Goal: Information Seeking & Learning: Learn about a topic

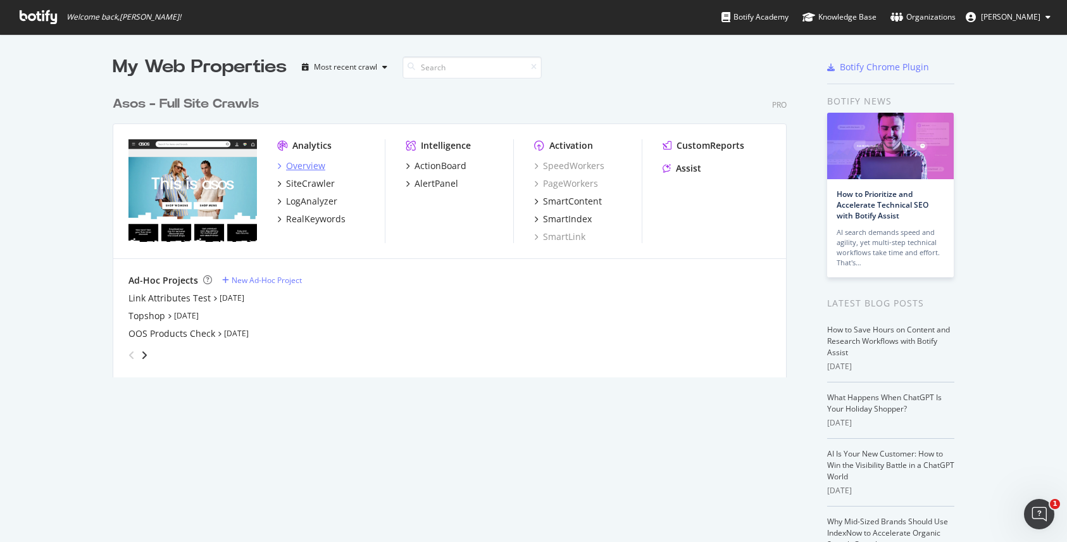
click at [292, 168] on div "Overview" at bounding box center [305, 166] width 39 height 13
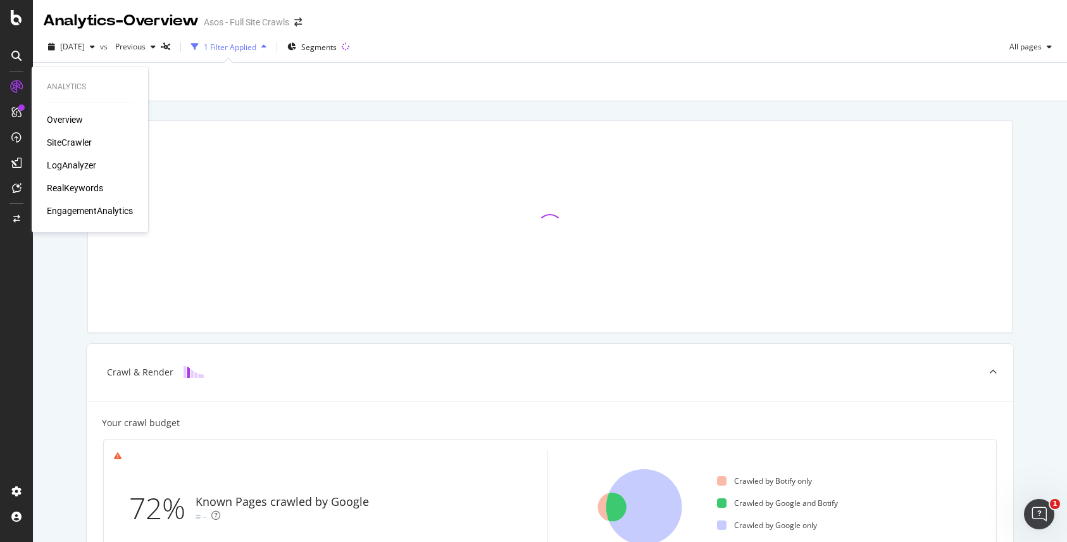
click at [65, 148] on div "SiteCrawler" at bounding box center [69, 142] width 45 height 13
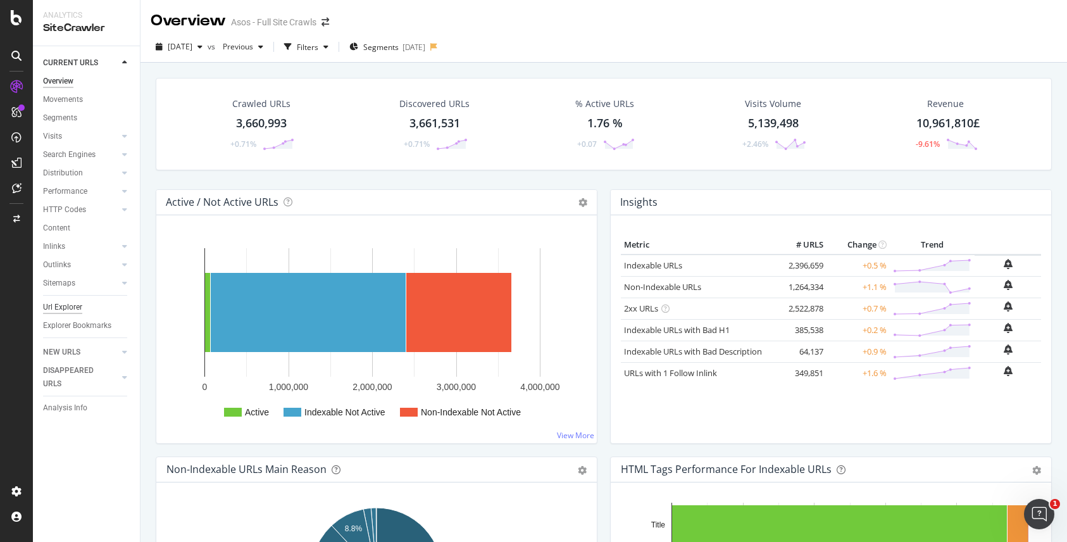
click at [61, 309] on div "Url Explorer" at bounding box center [62, 307] width 39 height 13
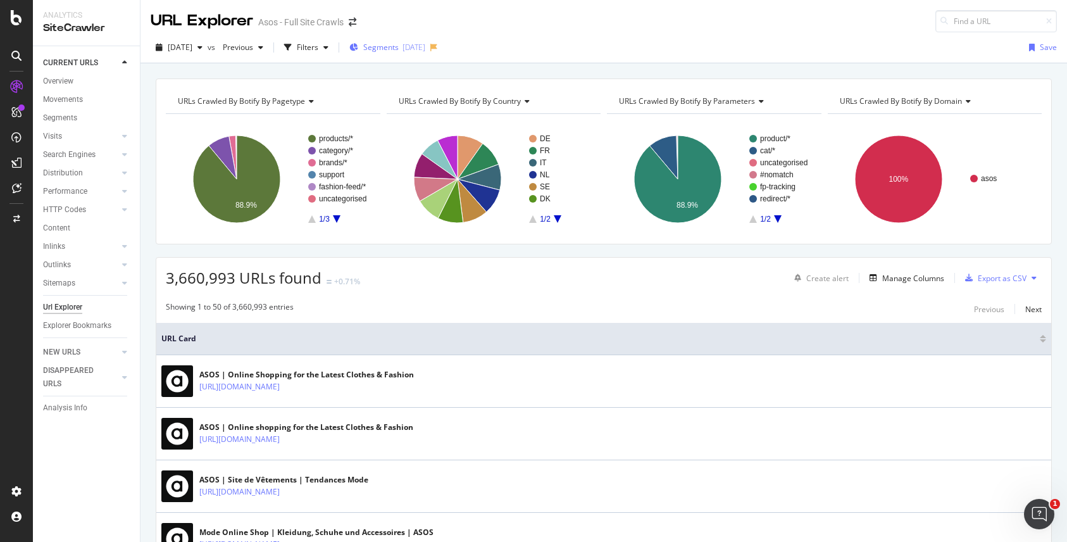
click at [425, 46] on div "[DATE]" at bounding box center [414, 47] width 23 height 11
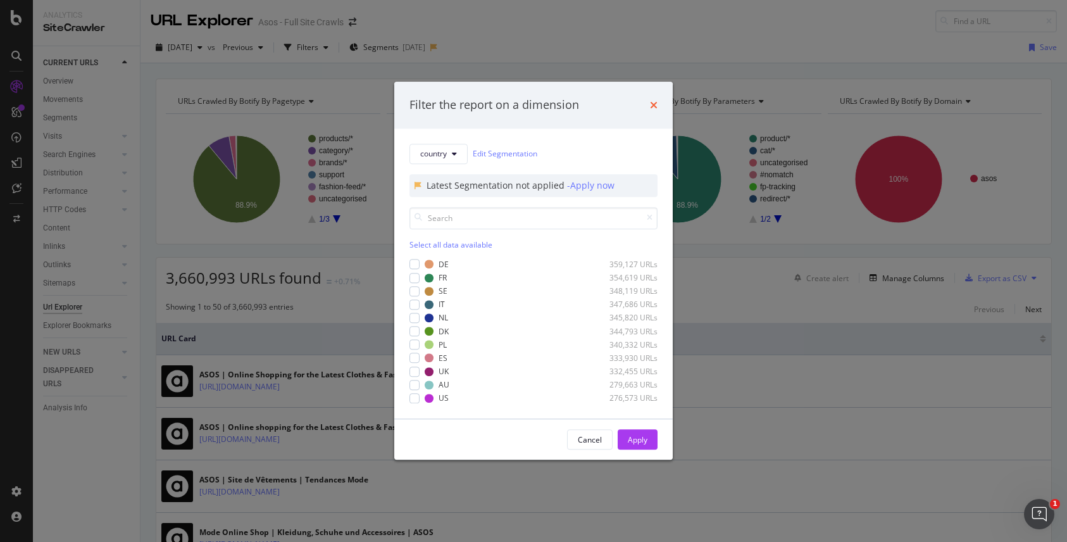
click at [657, 104] on icon "times" at bounding box center [654, 105] width 8 height 10
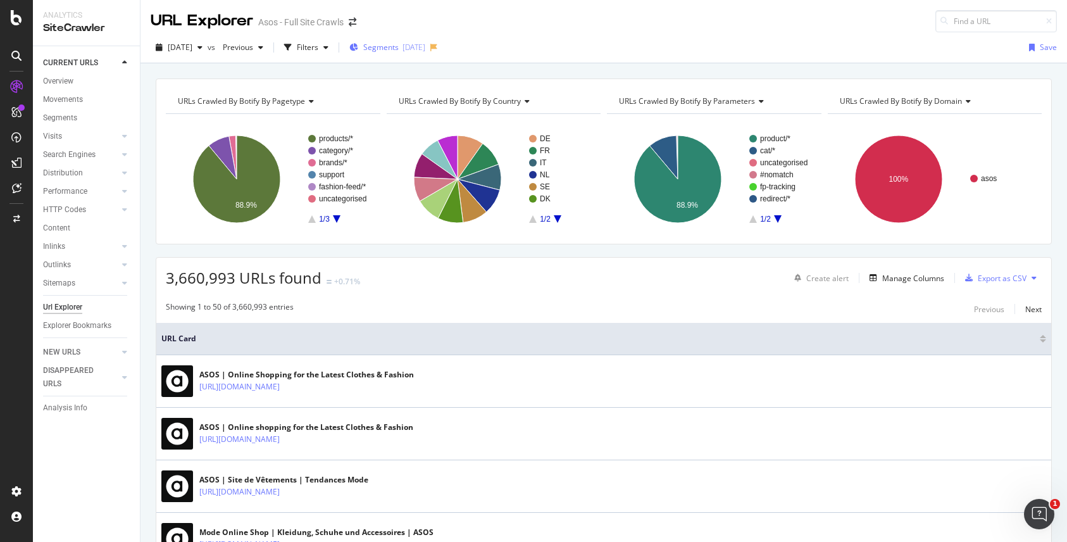
click at [425, 43] on div "[DATE]" at bounding box center [414, 47] width 23 height 11
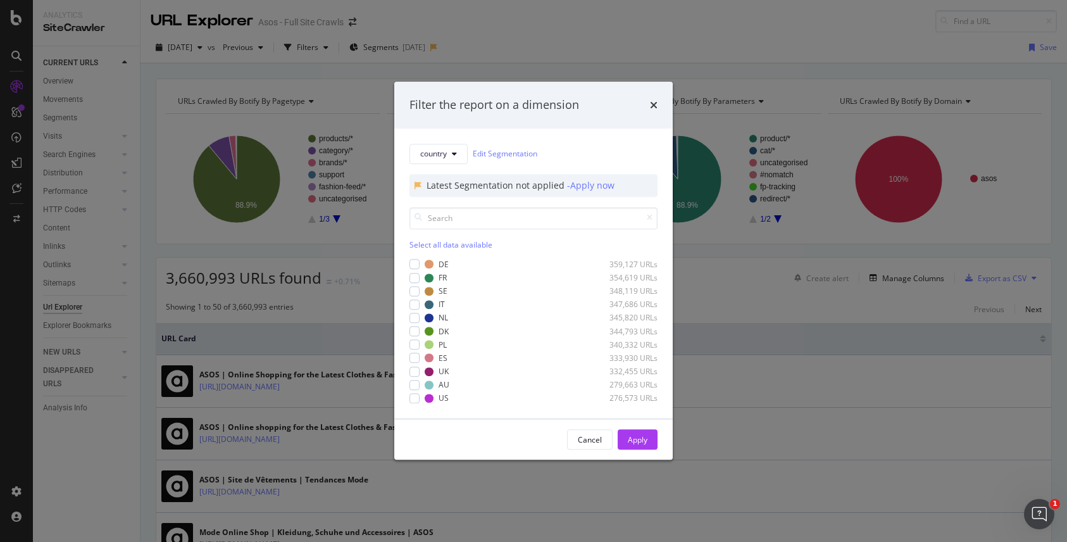
click at [658, 99] on div "Filter the report on a dimension" at bounding box center [533, 105] width 279 height 47
click at [657, 102] on icon "times" at bounding box center [654, 105] width 8 height 10
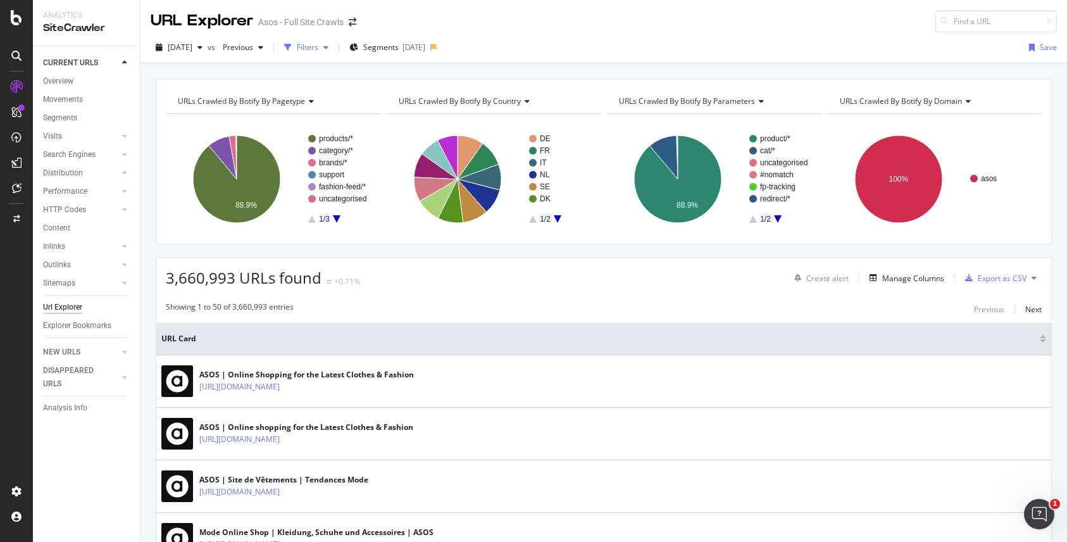
click at [318, 48] on div "Filters" at bounding box center [308, 47] width 22 height 11
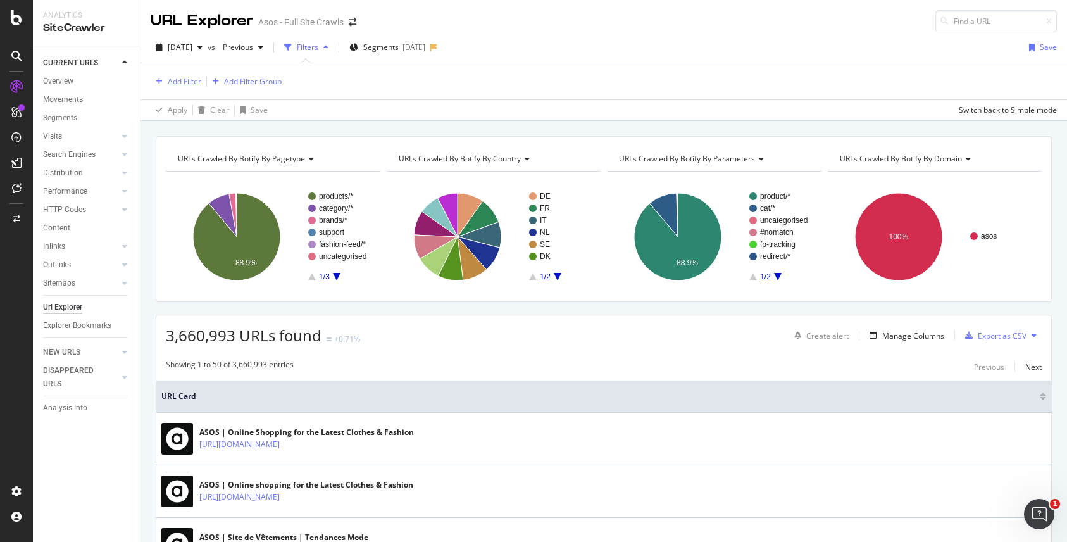
click at [184, 82] on div "Add Filter" at bounding box center [185, 81] width 34 height 11
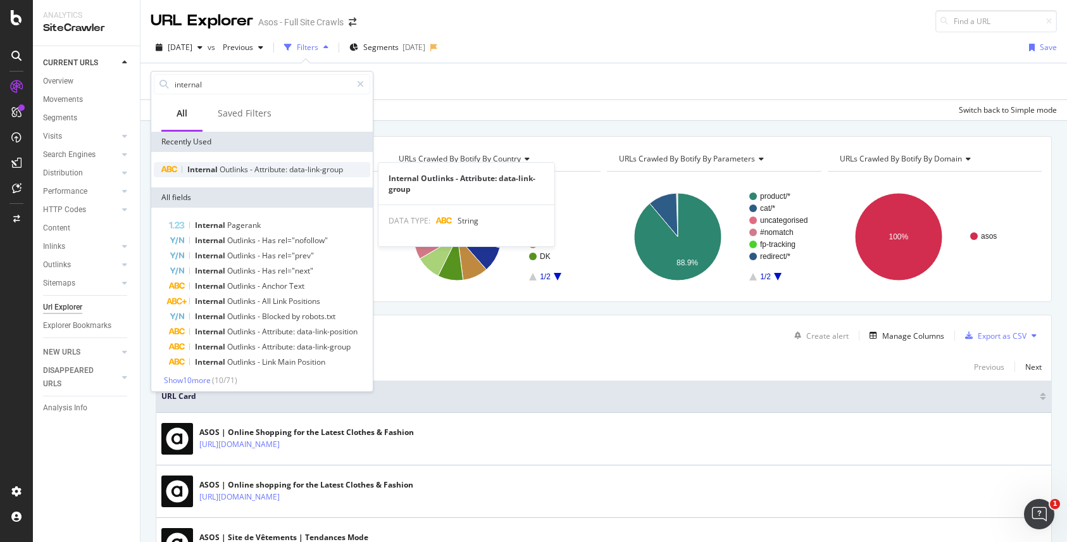
type input "internal"
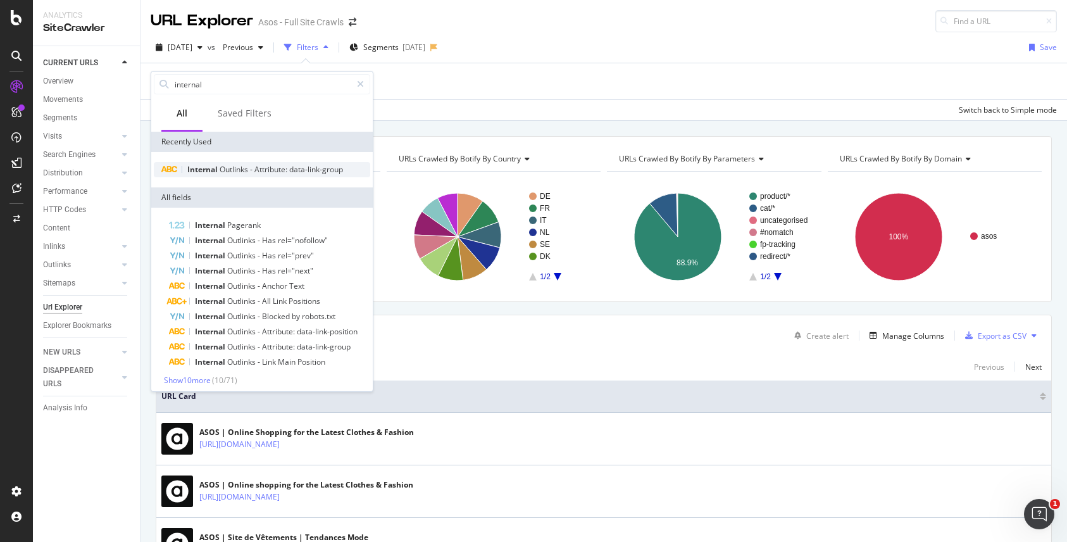
click at [220, 172] on span "Outlinks" at bounding box center [235, 169] width 30 height 11
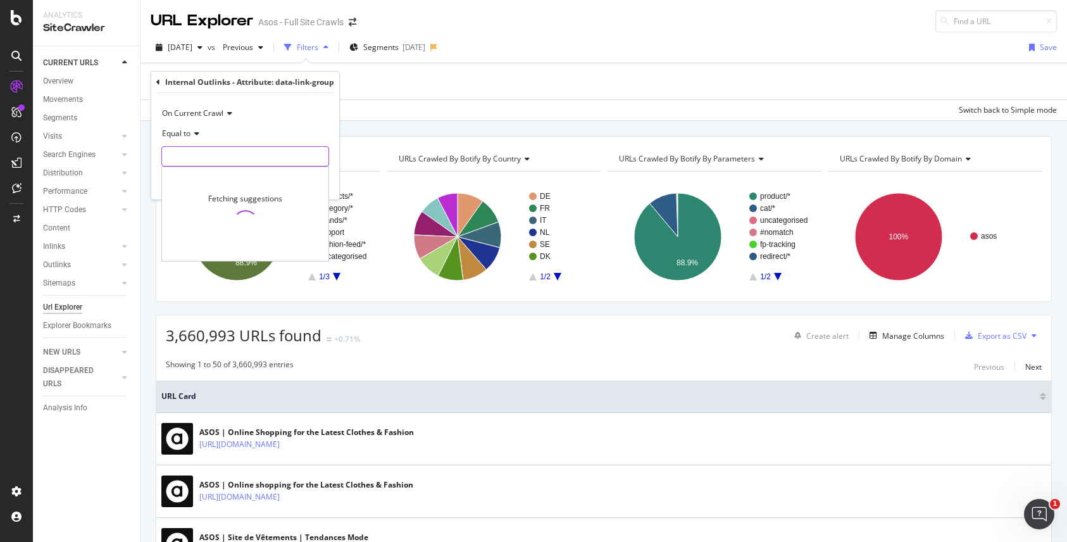
click at [217, 154] on input "text" at bounding box center [245, 156] width 167 height 20
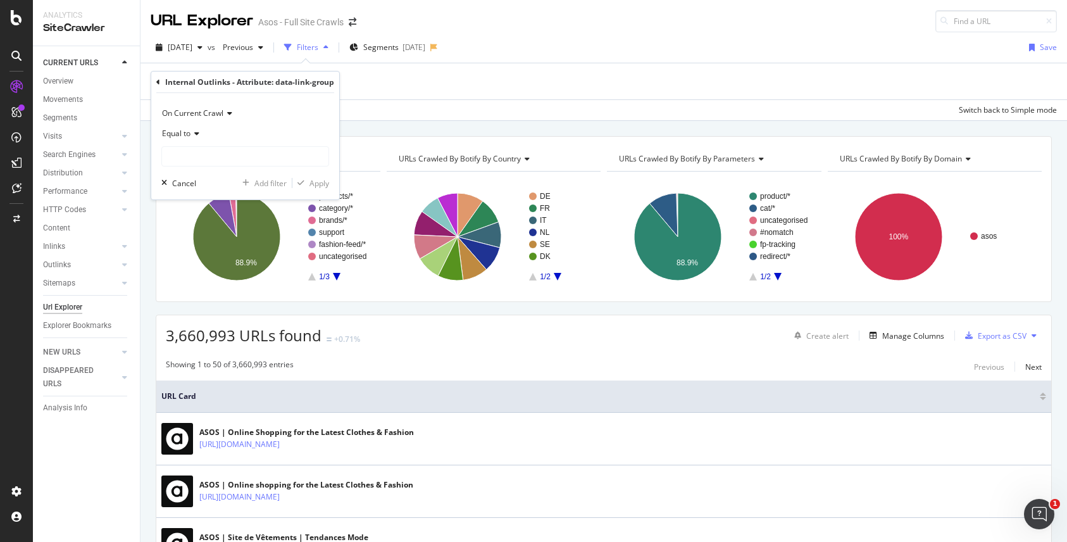
click at [213, 116] on span "On Current Crawl" at bounding box center [192, 113] width 61 height 11
click at [220, 112] on span "On Current Crawl" at bounding box center [192, 113] width 61 height 11
click at [230, 116] on icon at bounding box center [227, 114] width 9 height 8
click at [208, 113] on span "On Current Crawl" at bounding box center [192, 113] width 61 height 11
click at [230, 154] on input "text" at bounding box center [245, 156] width 167 height 20
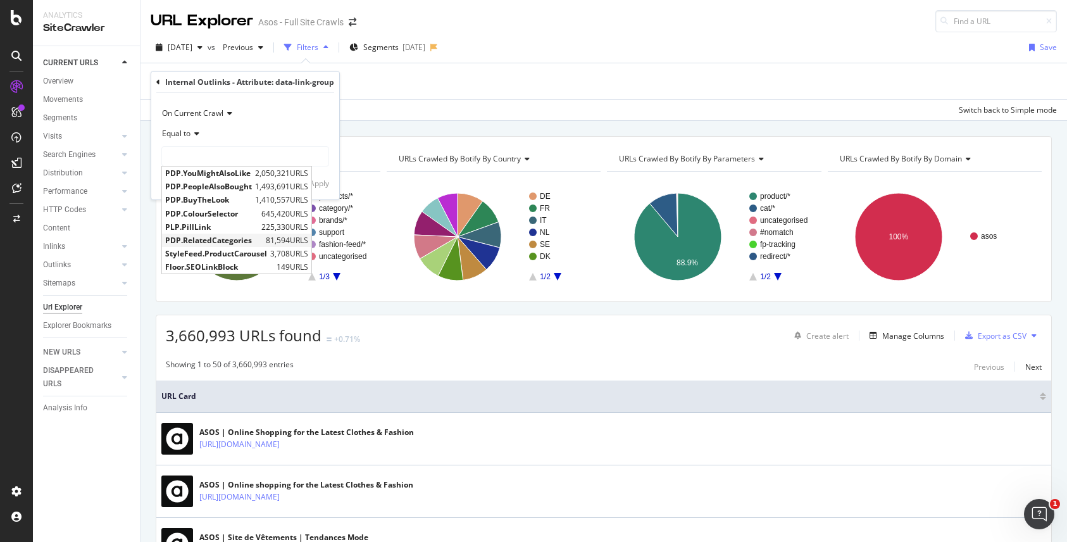
click at [217, 239] on span "PDP.RelatedCategories" at bounding box center [213, 240] width 97 height 11
type input "PDP.RelatedCategories"
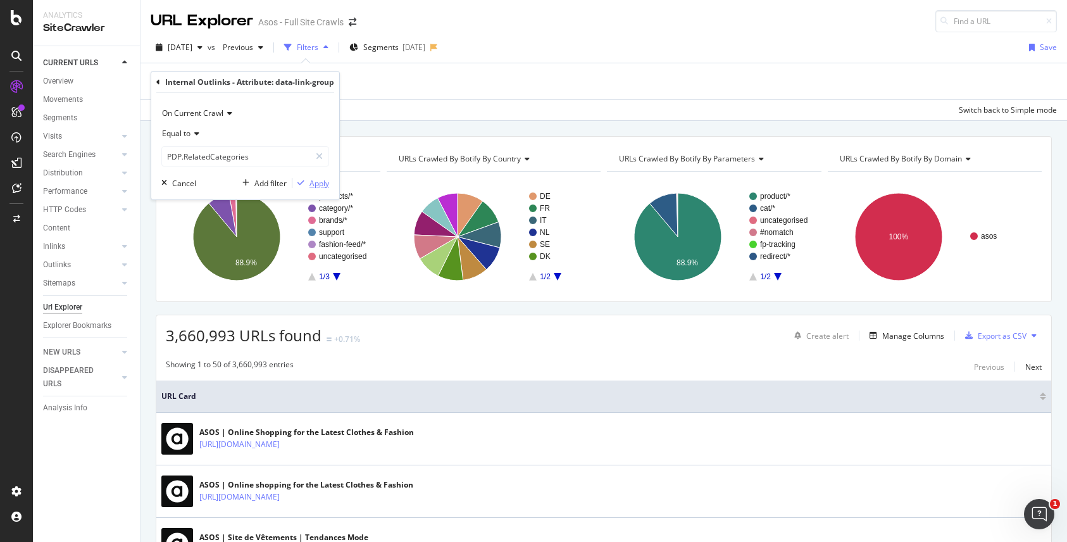
click at [320, 184] on div "Apply" at bounding box center [320, 183] width 20 height 11
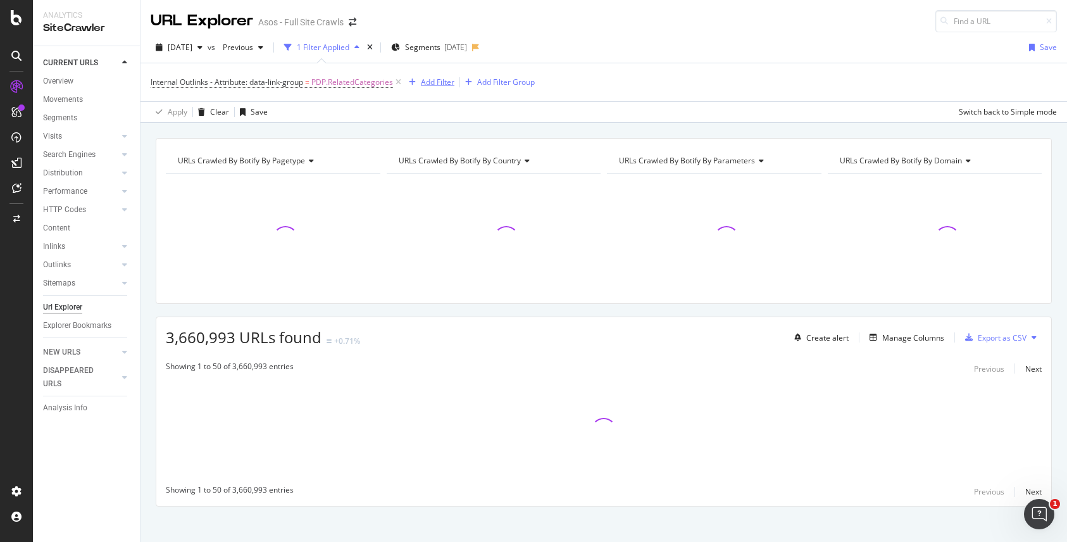
click at [432, 86] on div "Add Filter" at bounding box center [438, 82] width 34 height 11
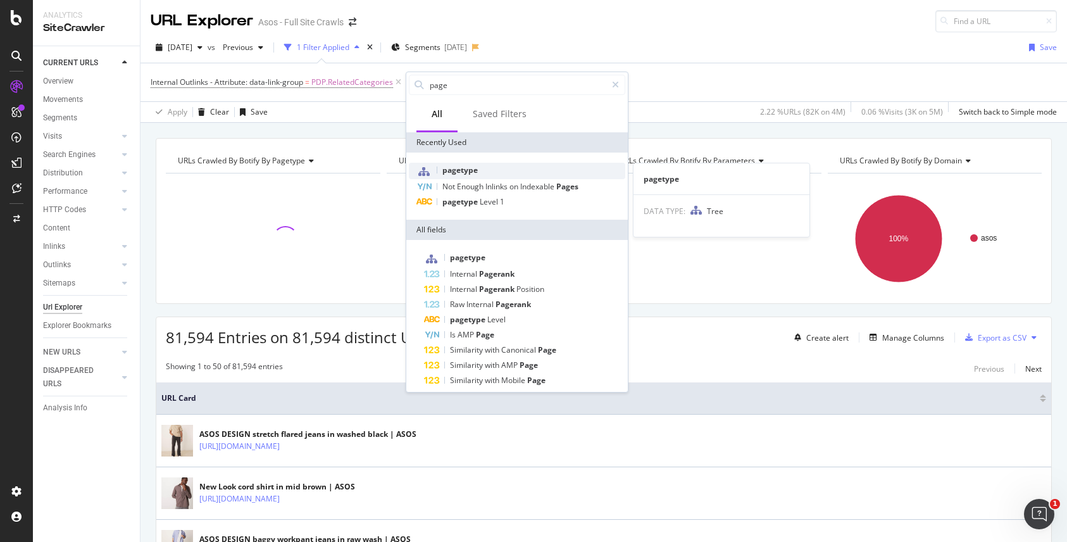
type input "page"
click at [469, 167] on span "pagetype" at bounding box center [460, 170] width 35 height 11
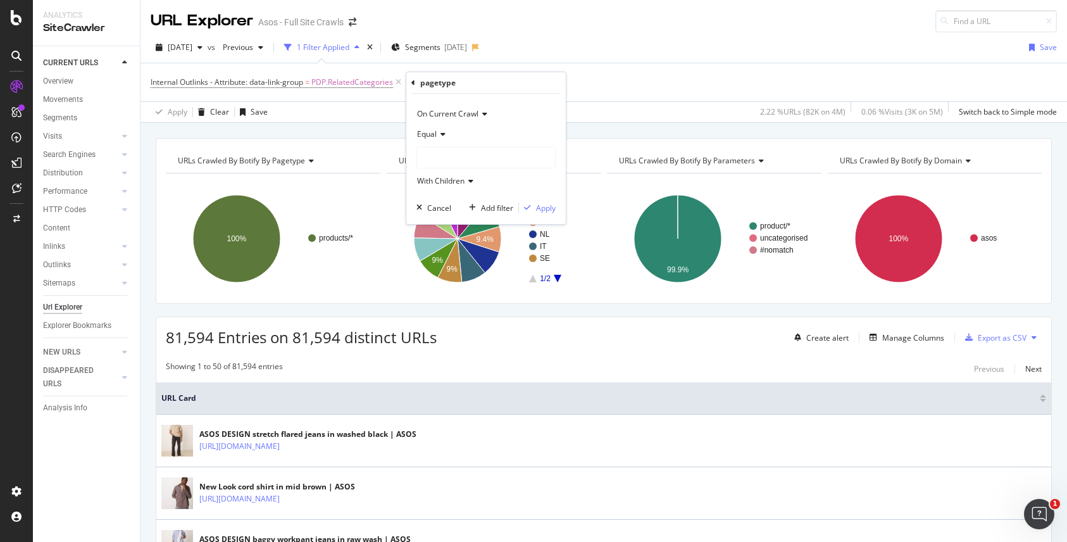
click at [450, 160] on div at bounding box center [486, 158] width 138 height 20
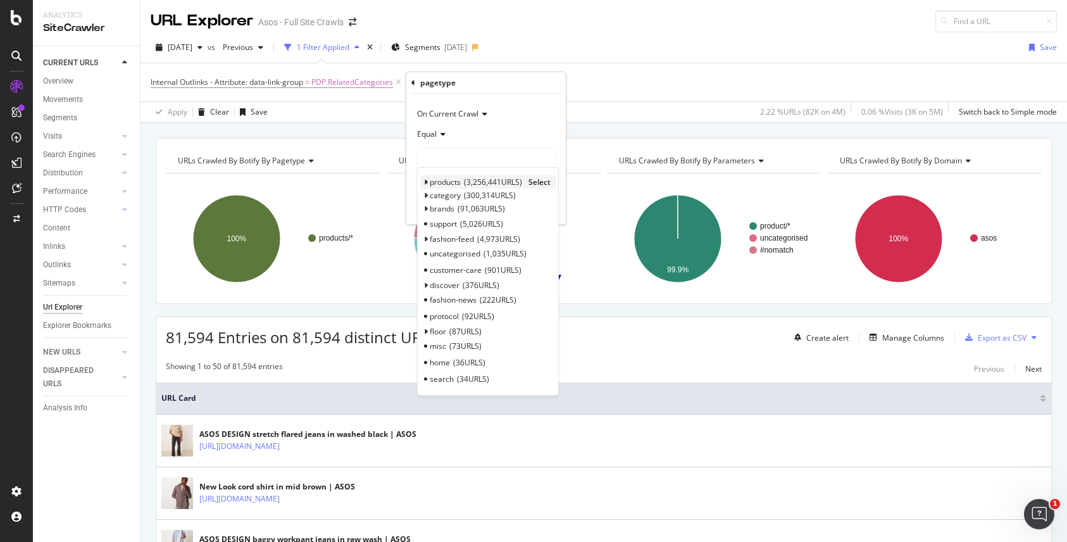
click at [454, 185] on span "products" at bounding box center [445, 182] width 31 height 11
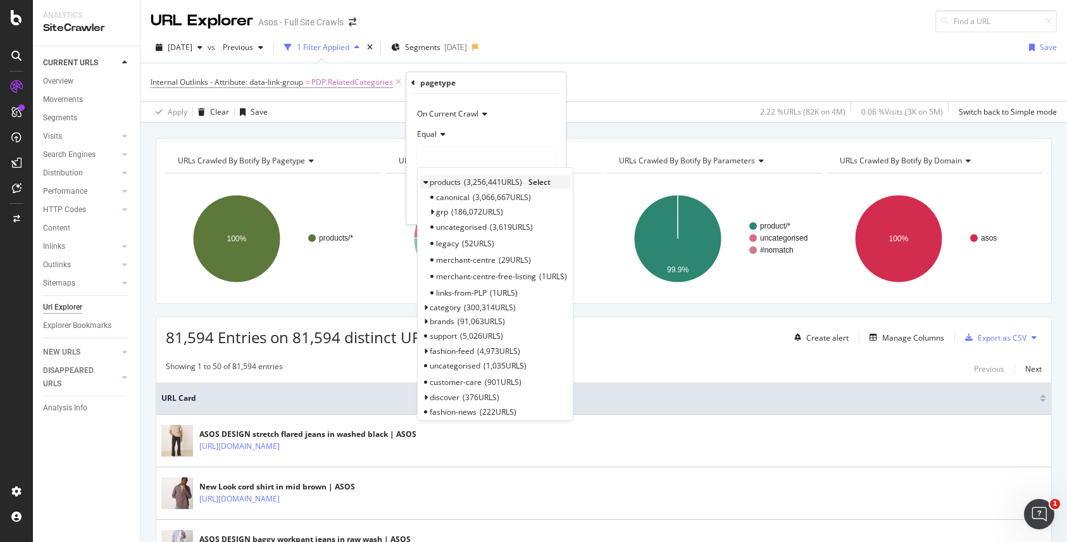
click at [544, 178] on span "Select" at bounding box center [540, 182] width 22 height 11
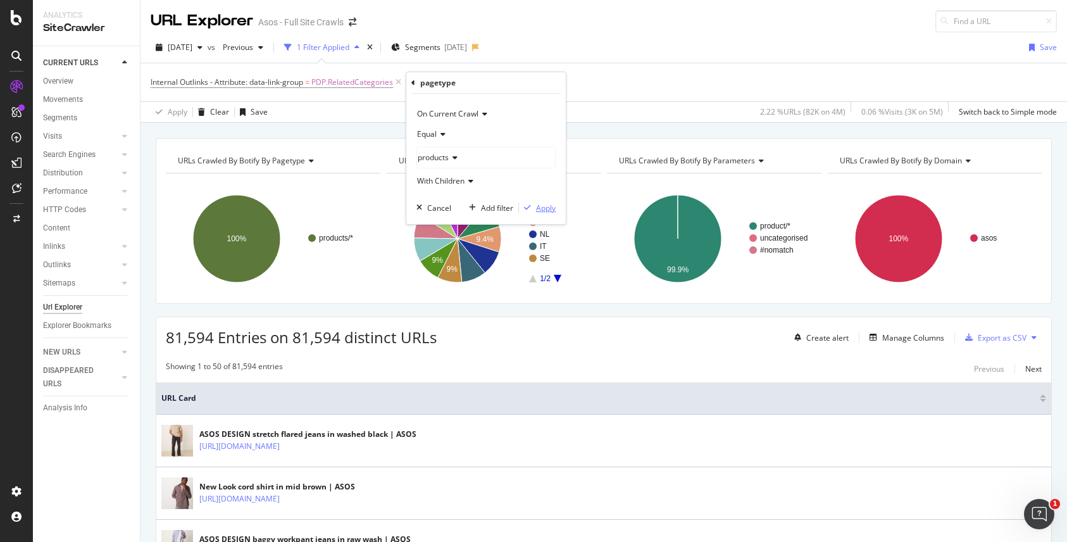
click at [541, 206] on div "Apply" at bounding box center [546, 208] width 20 height 11
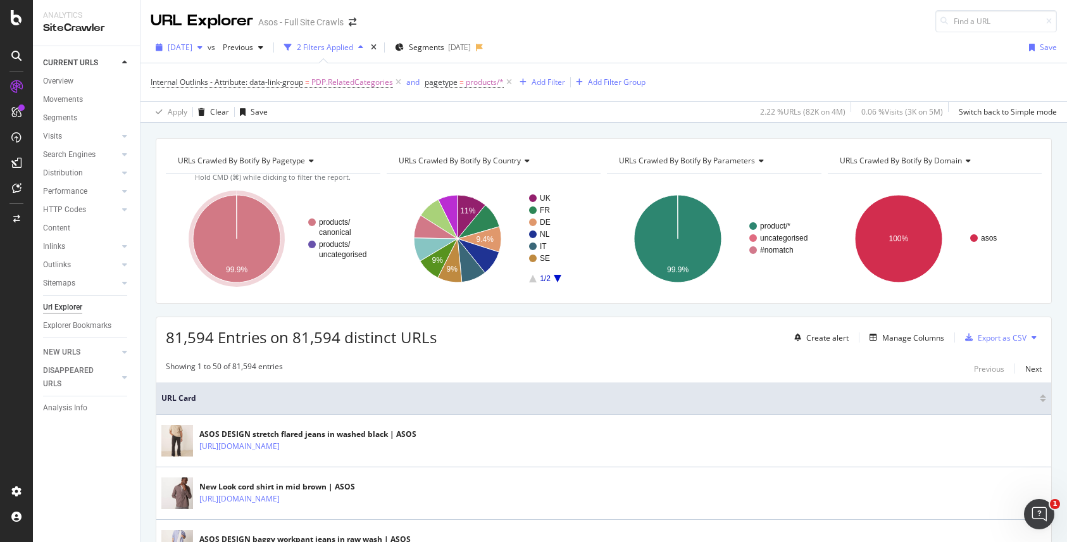
click at [185, 41] on div "[DATE]" at bounding box center [179, 47] width 57 height 19
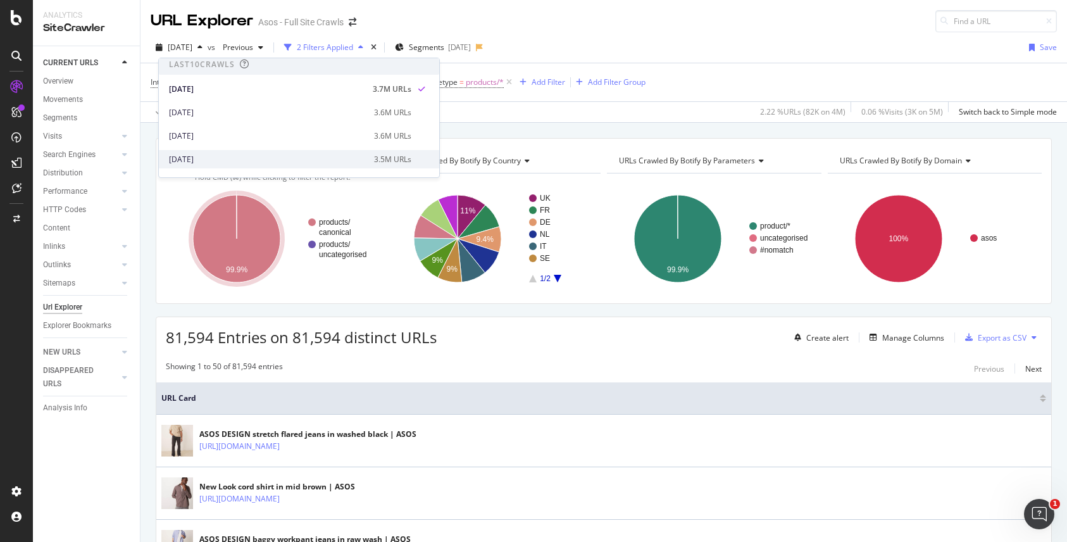
scroll to position [4, 0]
click at [202, 155] on div "[DATE]" at bounding box center [268, 158] width 198 height 11
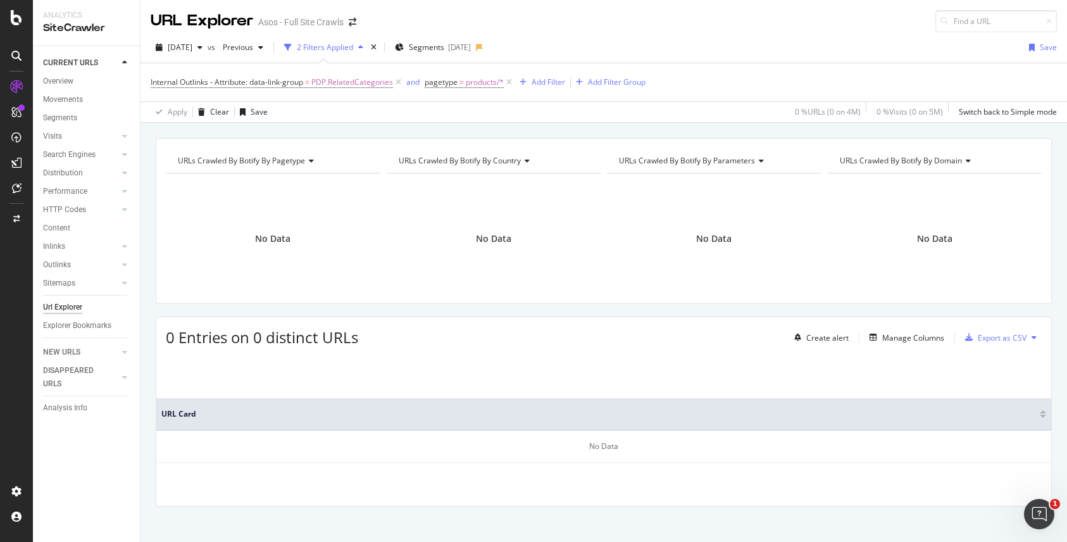
scroll to position [9, 0]
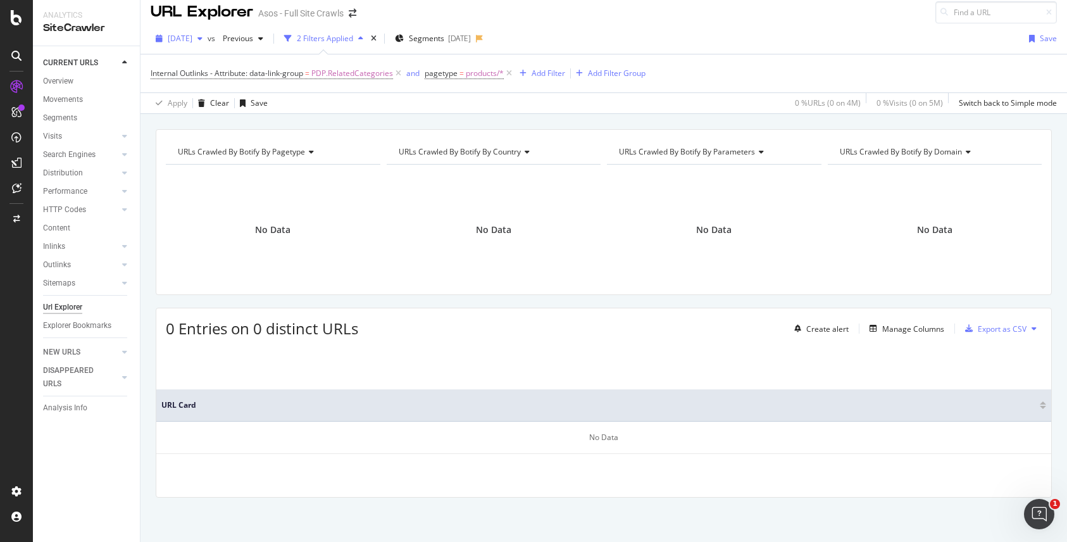
click at [192, 39] on span "[DATE]" at bounding box center [180, 38] width 25 height 11
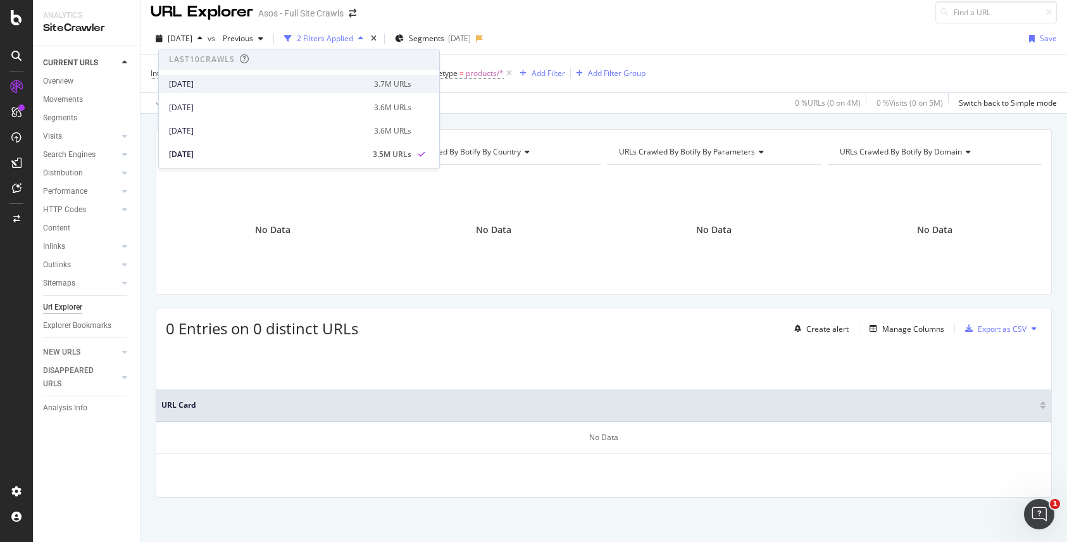
click at [208, 89] on div "2025 Sep. 9th 3.7M URLs" at bounding box center [299, 84] width 280 height 18
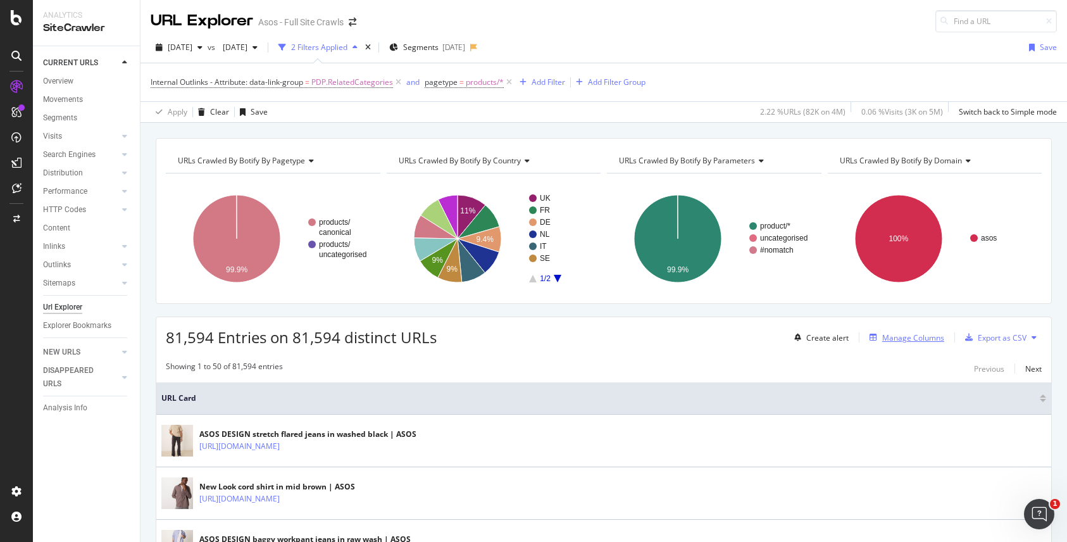
click at [915, 337] on div "Manage Columns" at bounding box center [914, 337] width 62 height 11
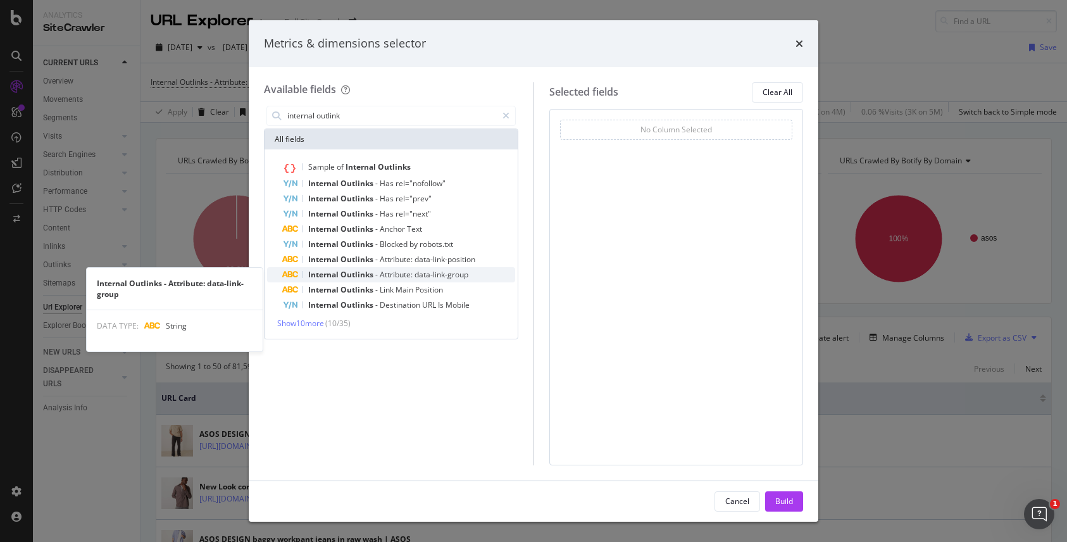
type input "internal outlink"
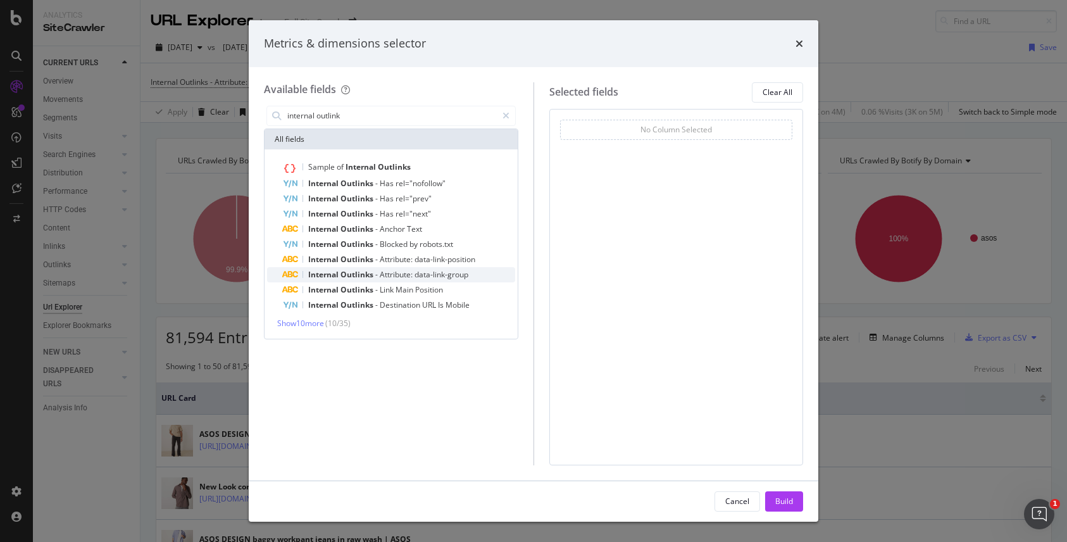
click at [392, 274] on span "Attribute:" at bounding box center [397, 274] width 35 height 11
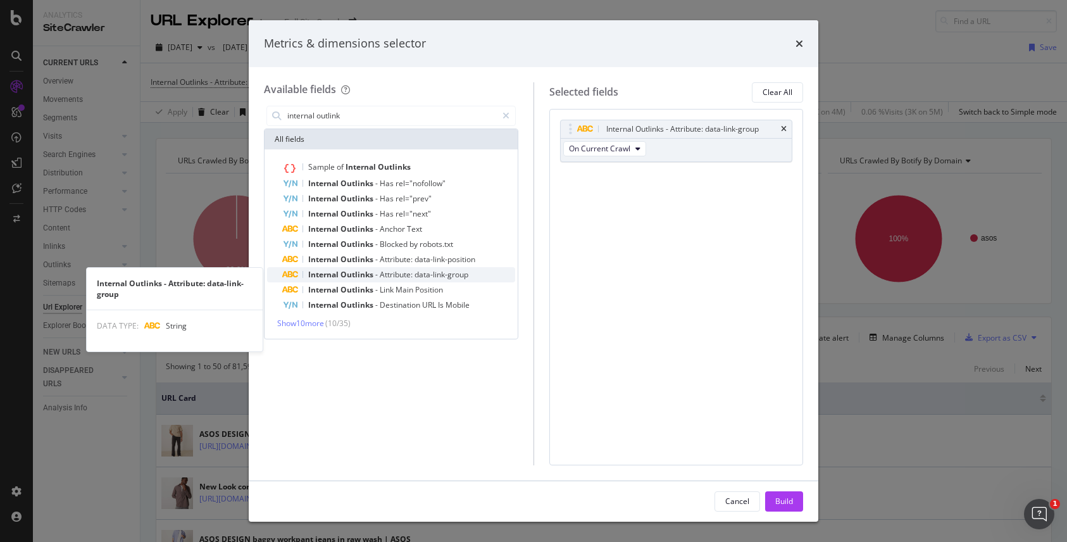
click at [344, 274] on span "Outlinks" at bounding box center [358, 274] width 35 height 11
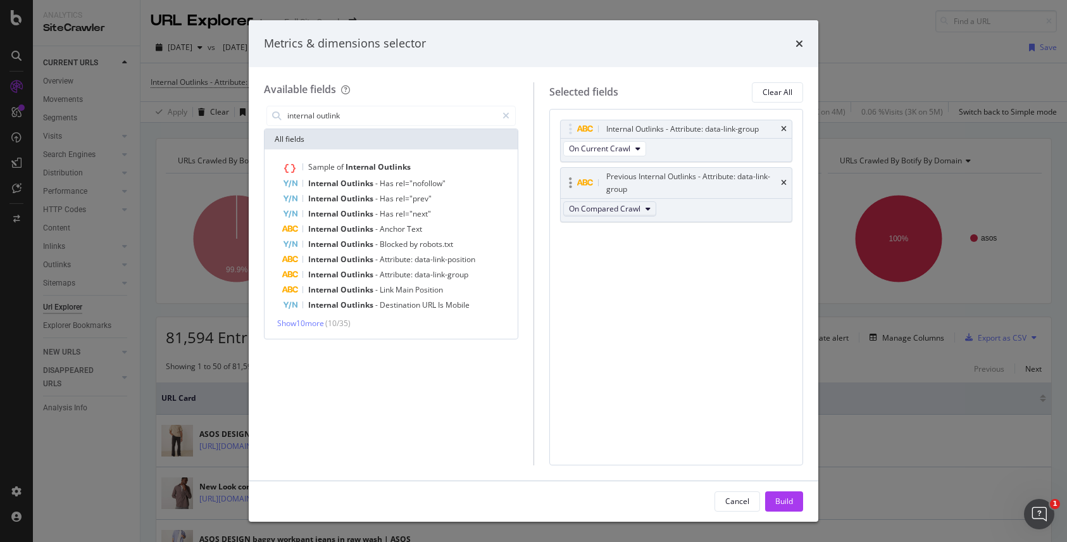
click at [605, 206] on span "On Compared Crawl" at bounding box center [605, 208] width 72 height 11
click at [508, 115] on icon "modal" at bounding box center [506, 115] width 7 height 9
click at [434, 115] on input "modal" at bounding box center [400, 115] width 229 height 19
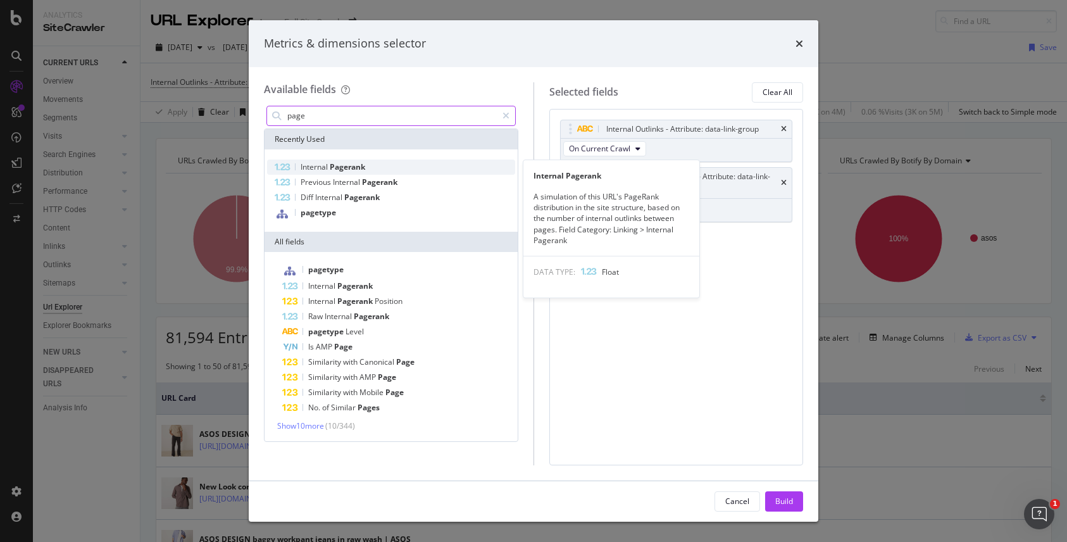
type input "page"
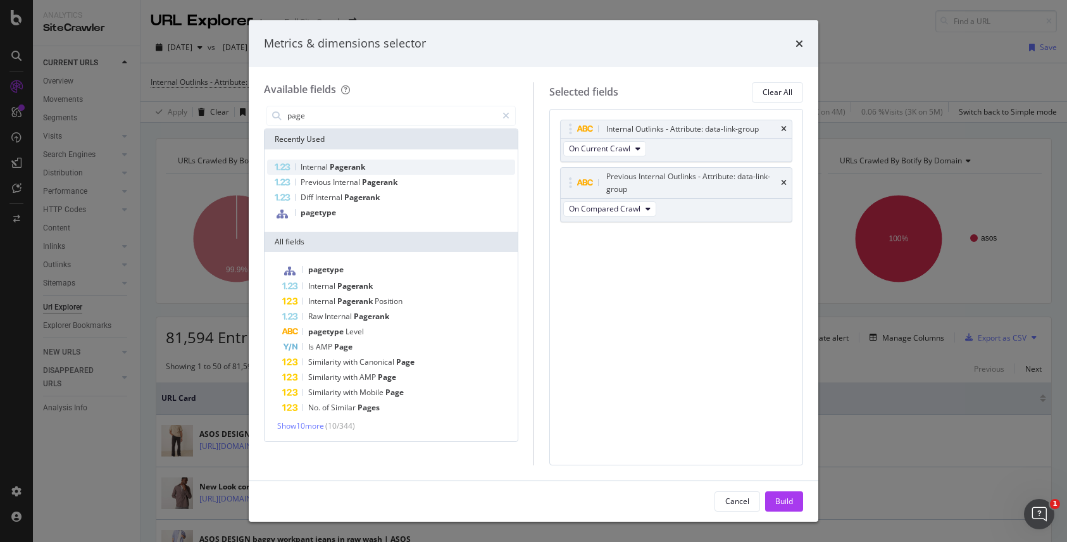
click at [329, 168] on span "Internal" at bounding box center [315, 166] width 29 height 11
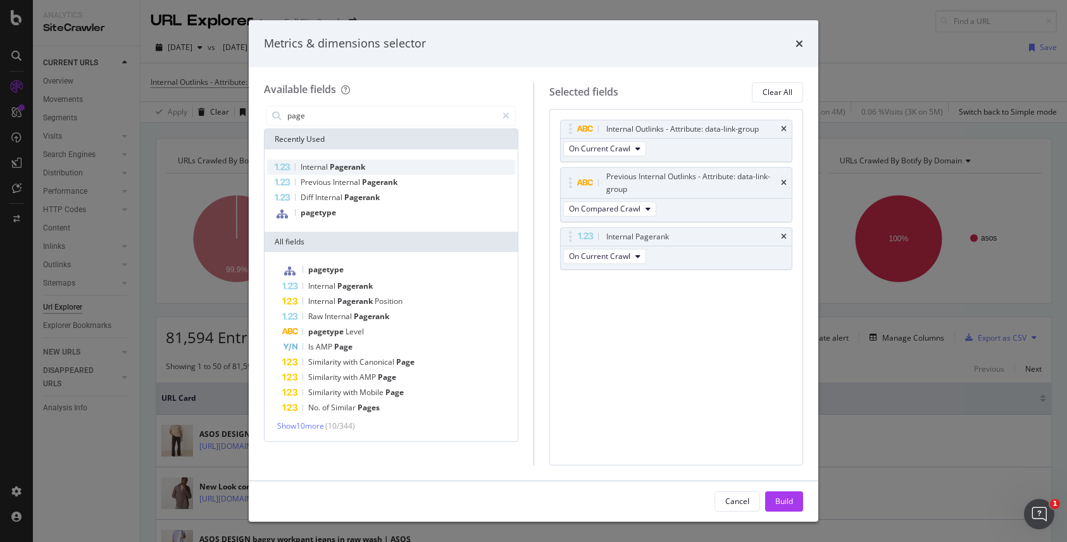
click at [329, 168] on span "Internal" at bounding box center [315, 166] width 29 height 11
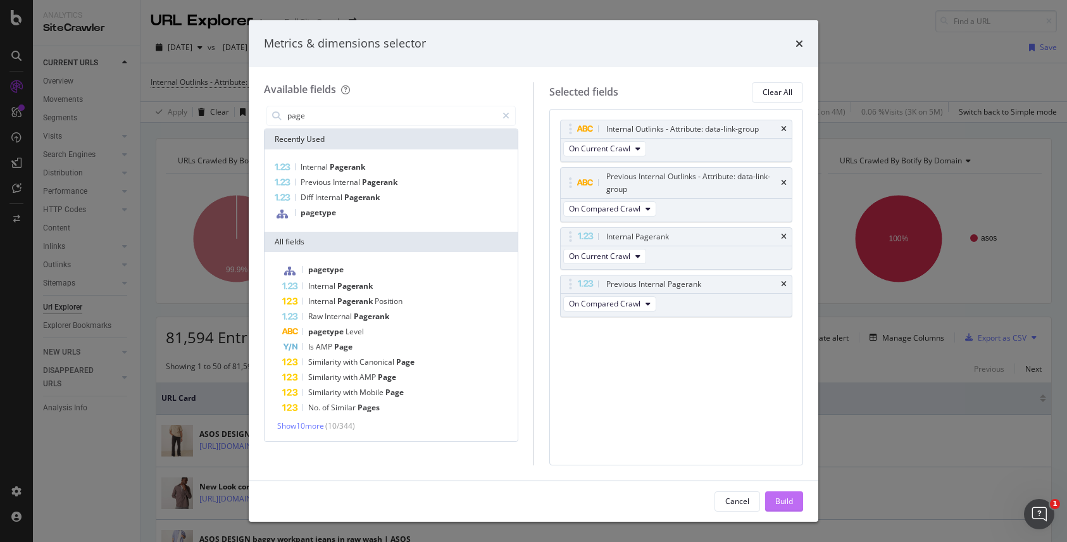
click at [798, 505] on button "Build" at bounding box center [784, 501] width 38 height 20
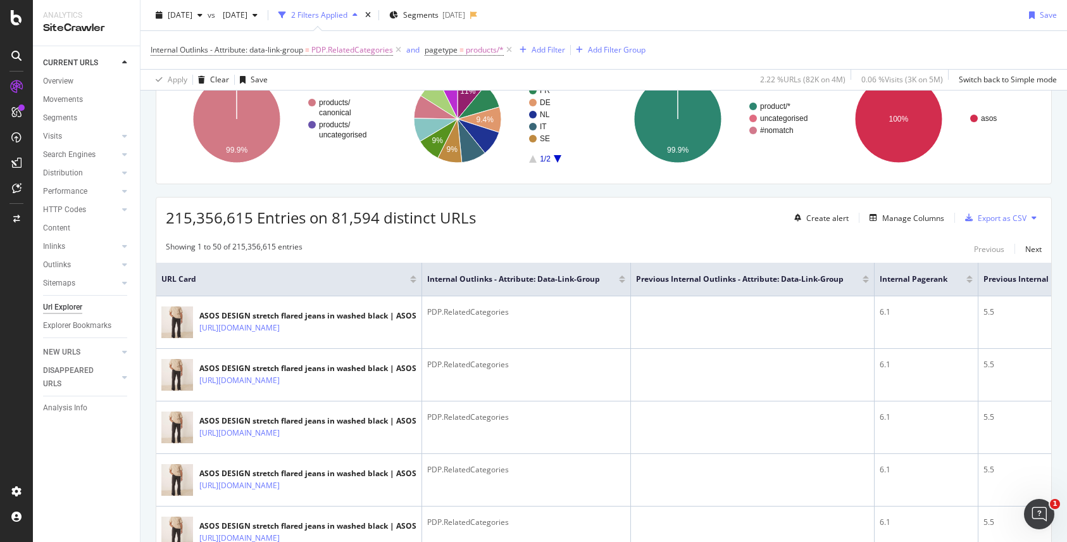
scroll to position [120, 0]
click at [909, 219] on div "Manage Columns" at bounding box center [914, 217] width 62 height 11
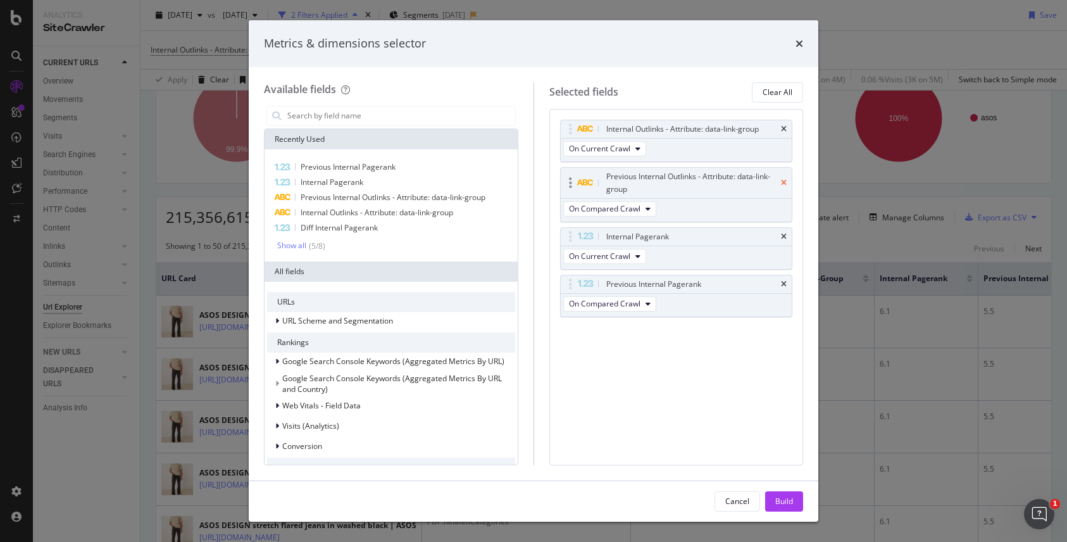
click at [783, 182] on icon "times" at bounding box center [784, 183] width 6 height 8
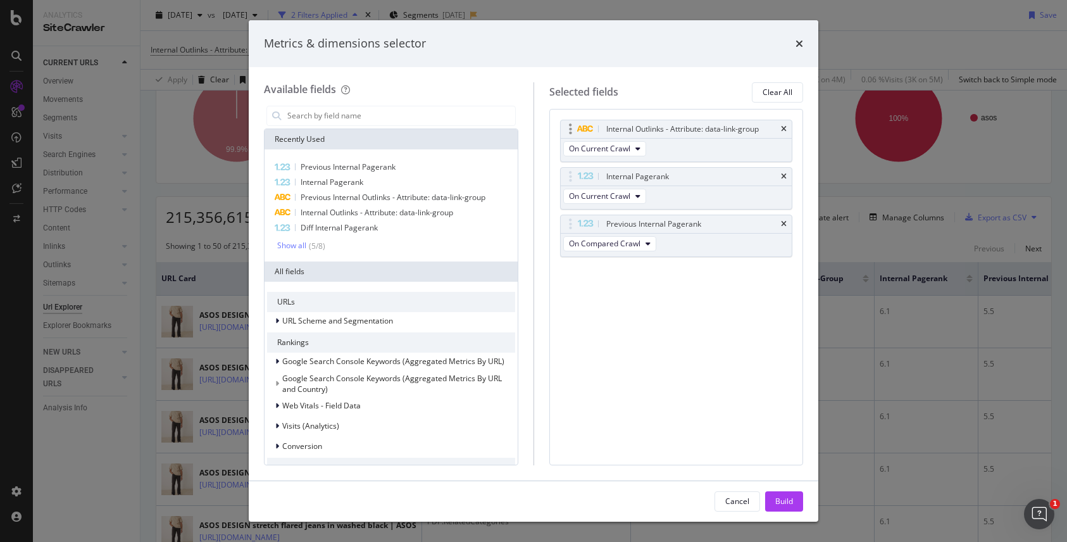
click at [784, 132] on div "Internal Outlinks - Attribute: data-link-group" at bounding box center [677, 129] width 232 height 18
click at [786, 128] on icon "times" at bounding box center [784, 129] width 6 height 8
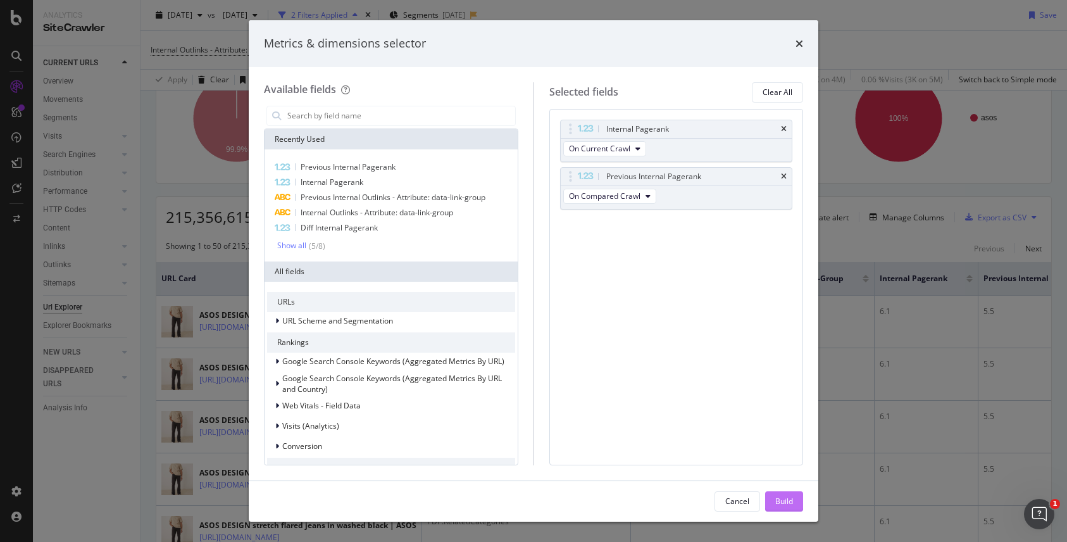
click at [786, 501] on div "Build" at bounding box center [785, 501] width 18 height 11
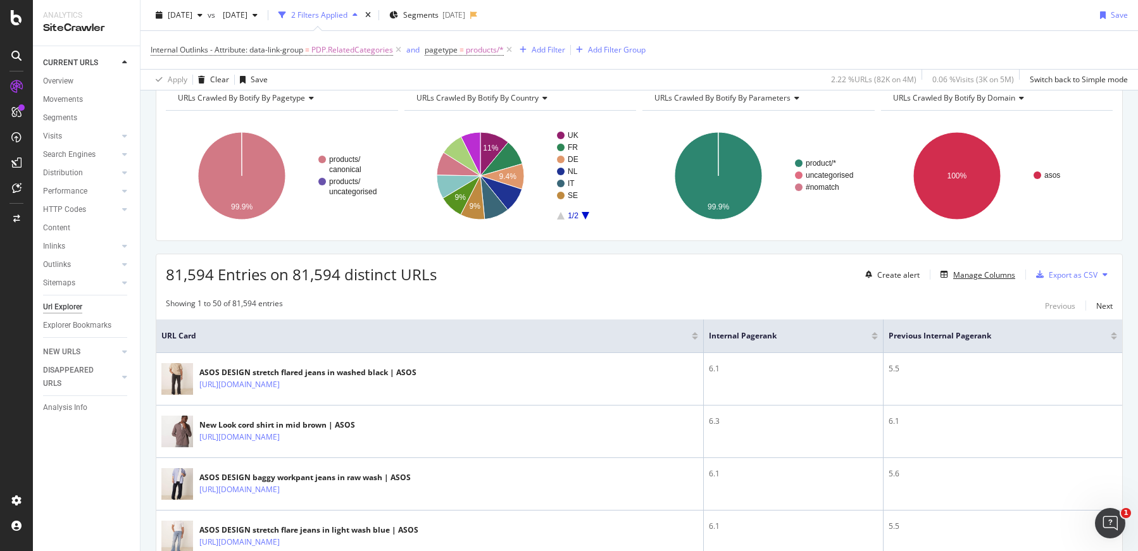
scroll to position [86, 0]
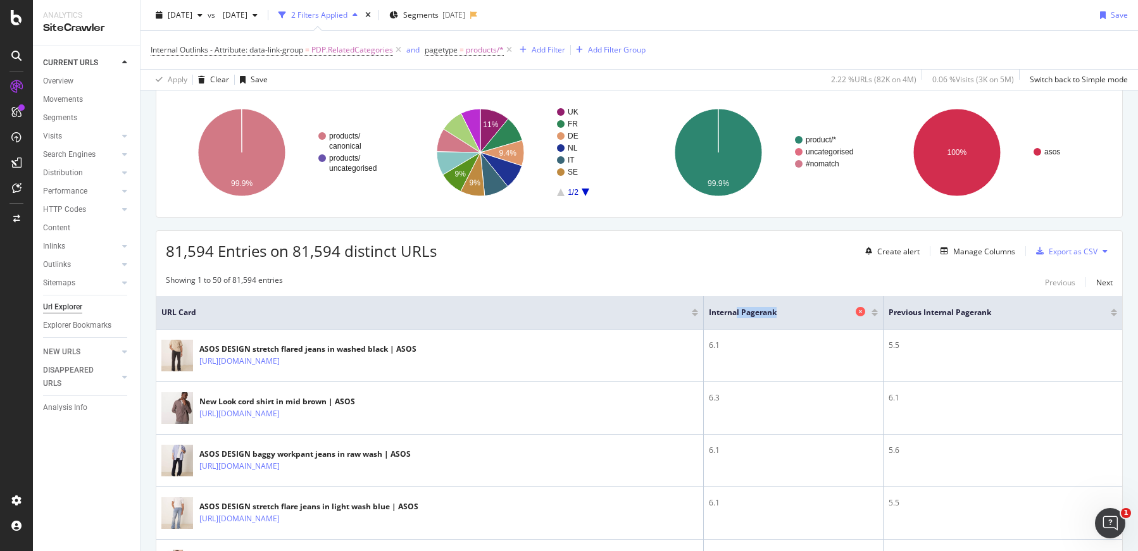
drag, startPoint x: 736, startPoint y: 311, endPoint x: 790, endPoint y: 308, distance: 54.5
click at [790, 308] on span "Internal Pagerank" at bounding box center [781, 312] width 144 height 11
drag, startPoint x: 918, startPoint y: 313, endPoint x: 1002, endPoint y: 312, distance: 84.2
click at [1002, 312] on span "Previous Internal Pagerank" at bounding box center [990, 312] width 203 height 11
click at [975, 308] on span "Previous Internal Pagerank" at bounding box center [990, 312] width 203 height 11
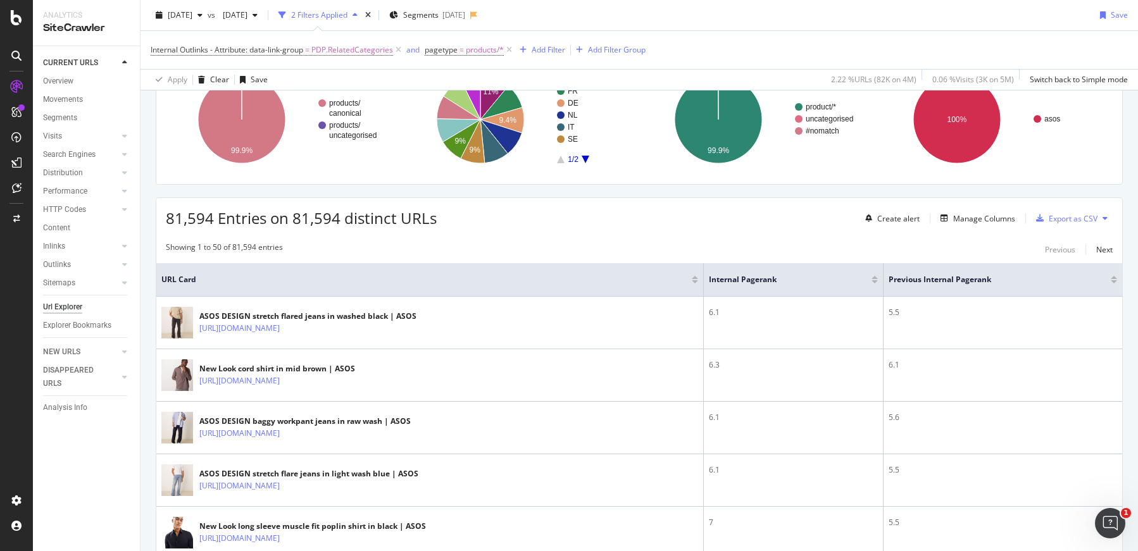
scroll to position [0, 0]
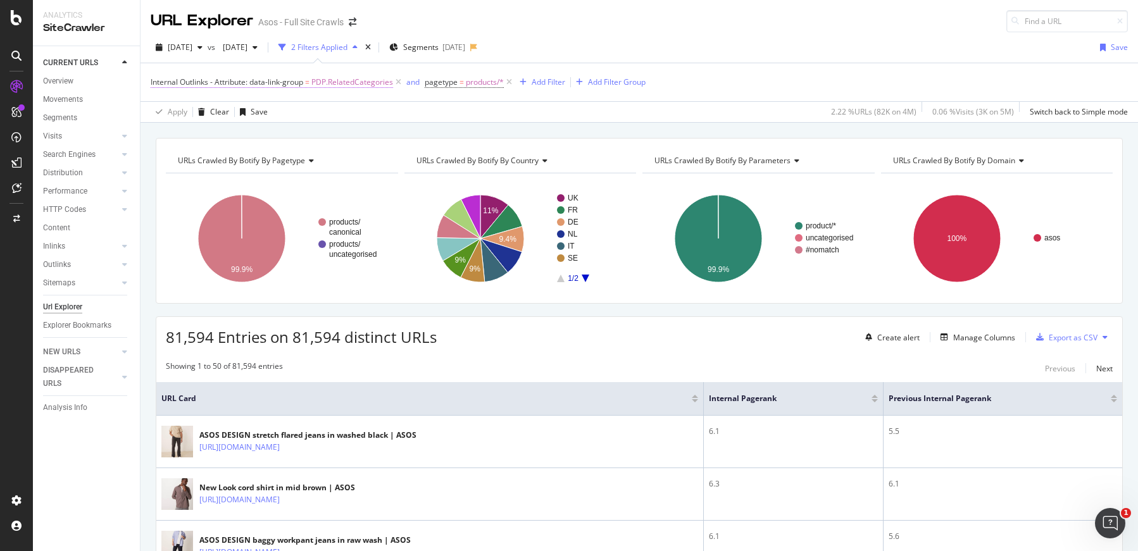
click at [220, 84] on span "Internal Outlinks - Attribute: data-link-group" at bounding box center [227, 82] width 153 height 11
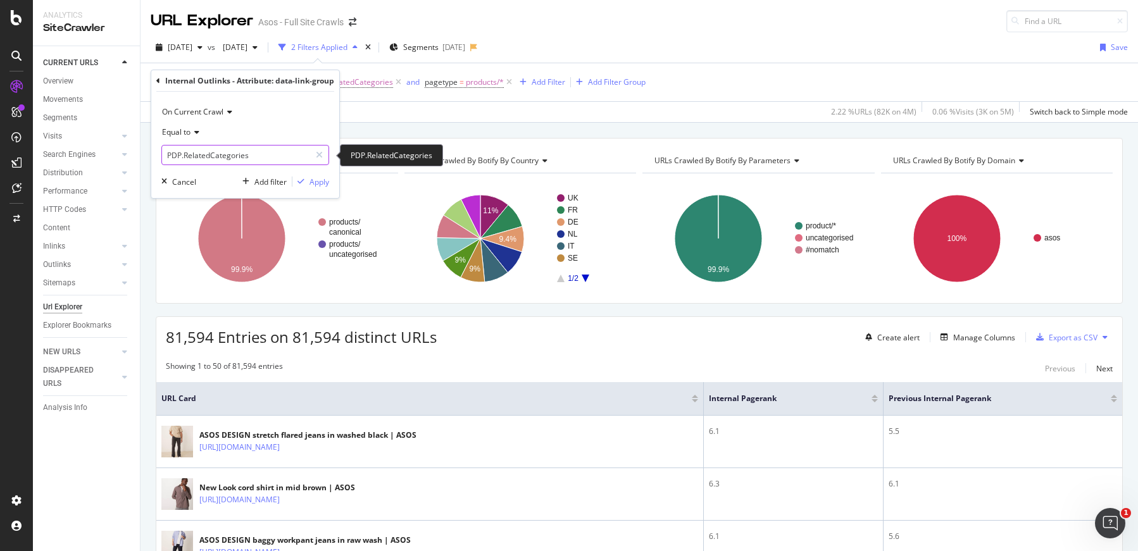
click at [247, 154] on input "PDP.RelatedCategories" at bounding box center [236, 155] width 148 height 20
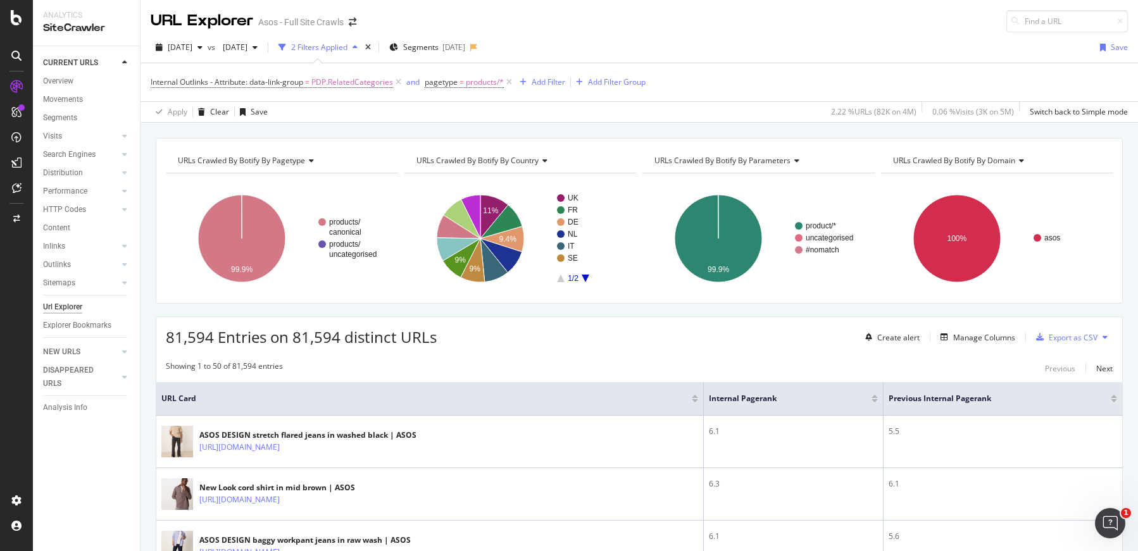
click at [654, 374] on div "Showing 1 to 50 of 81,594 entries Previous Next" at bounding box center [639, 368] width 966 height 15
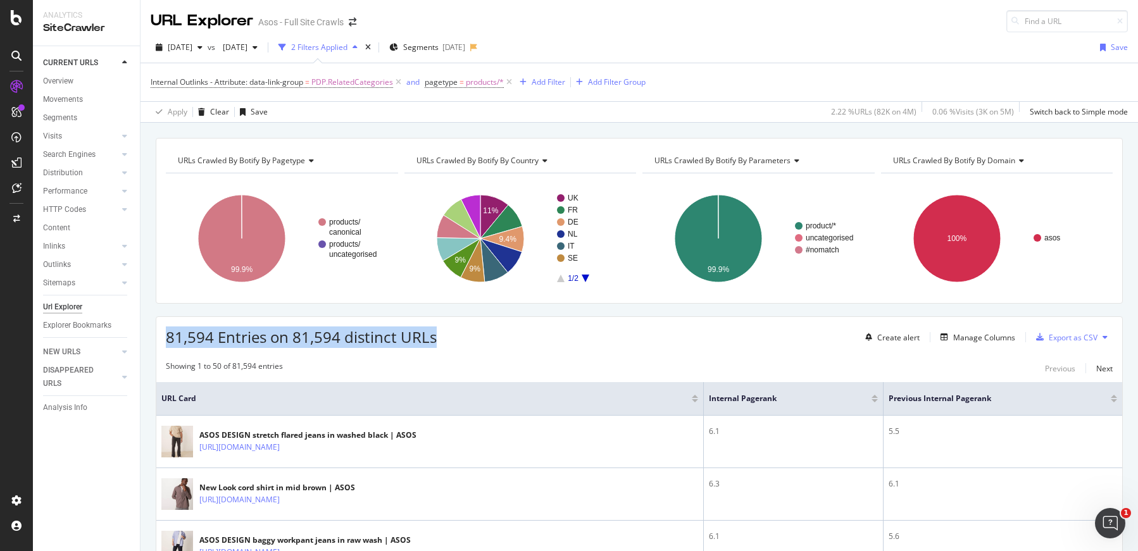
drag, startPoint x: 166, startPoint y: 336, endPoint x: 450, endPoint y: 345, distance: 284.4
click at [450, 345] on div "81,594 Entries on 81,594 distinct URLs Create alert Manage Columns Export as CSV" at bounding box center [639, 332] width 966 height 31
click at [321, 344] on span "81,594 Entries on 81,594 distinct URLs" at bounding box center [301, 337] width 271 height 21
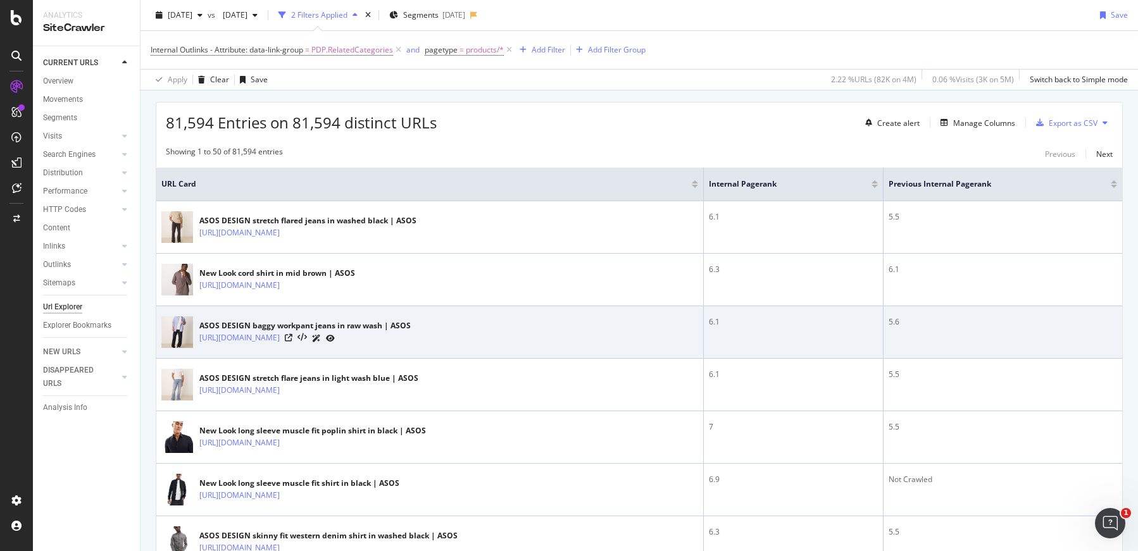
scroll to position [215, 0]
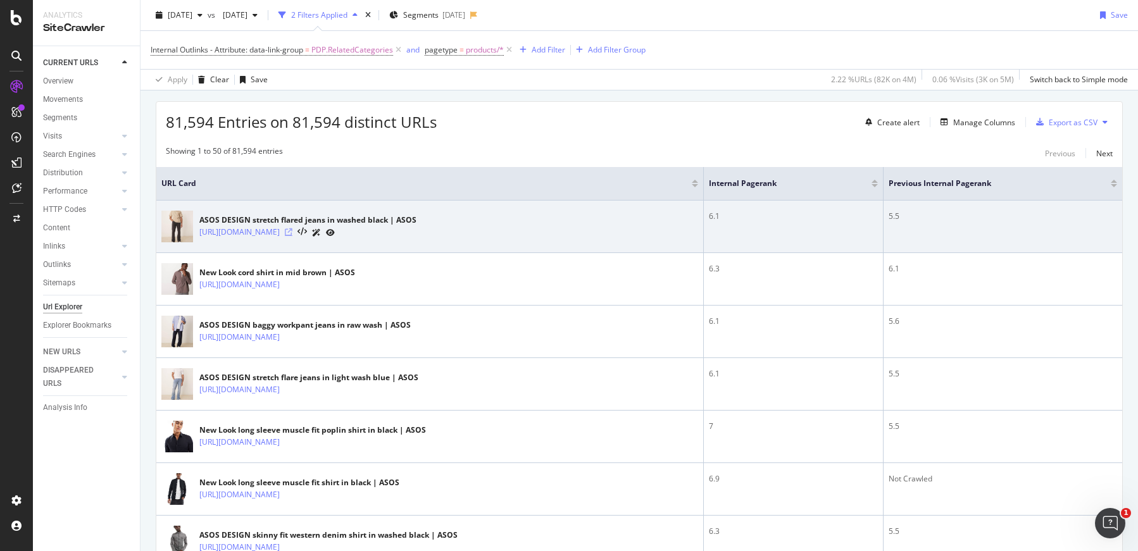
click at [292, 232] on icon at bounding box center [289, 233] width 8 height 8
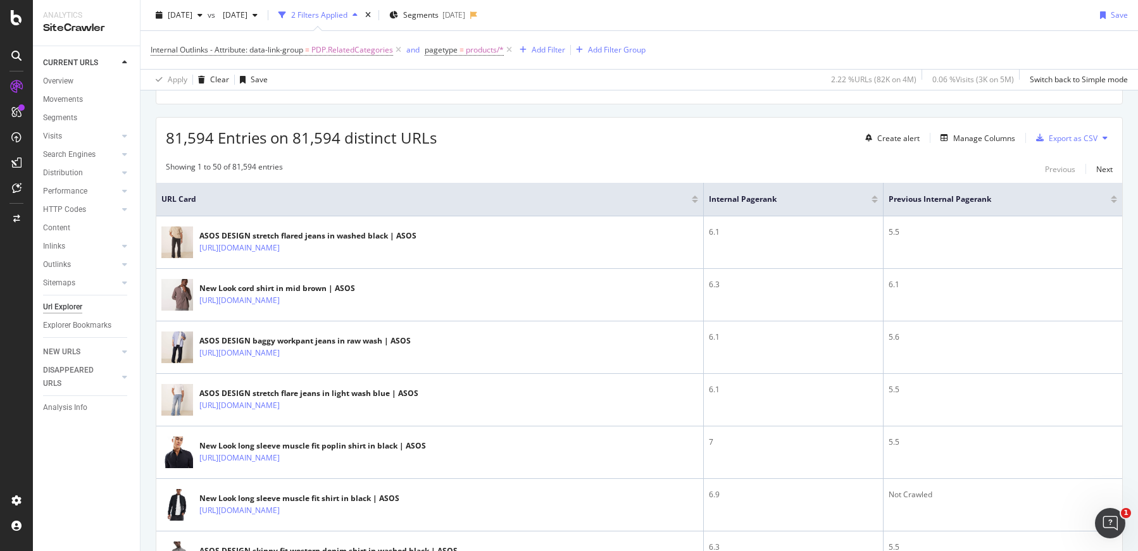
scroll to position [0, 0]
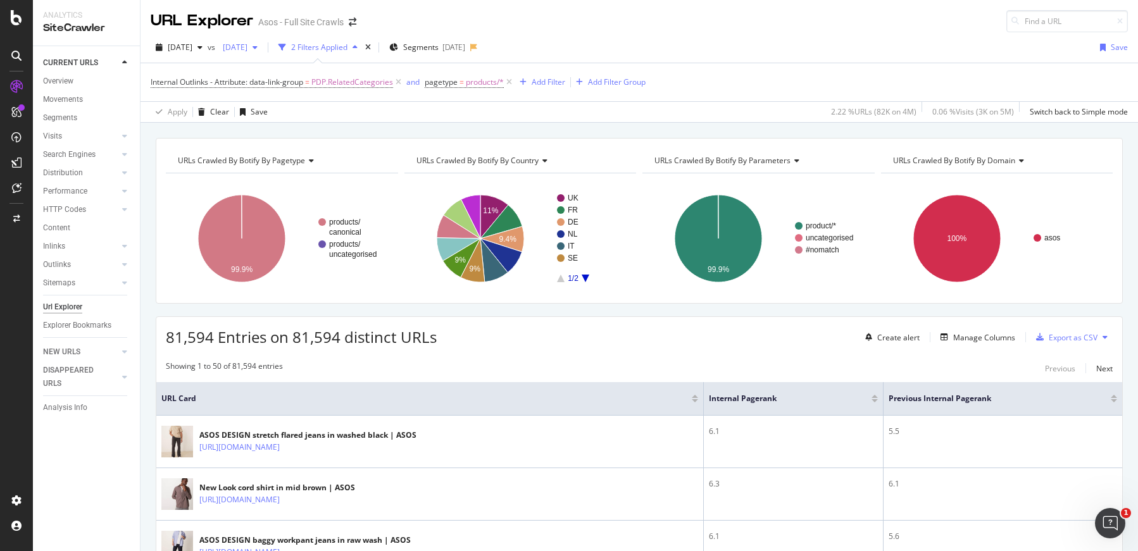
click at [248, 46] on span "[DATE]" at bounding box center [233, 47] width 30 height 11
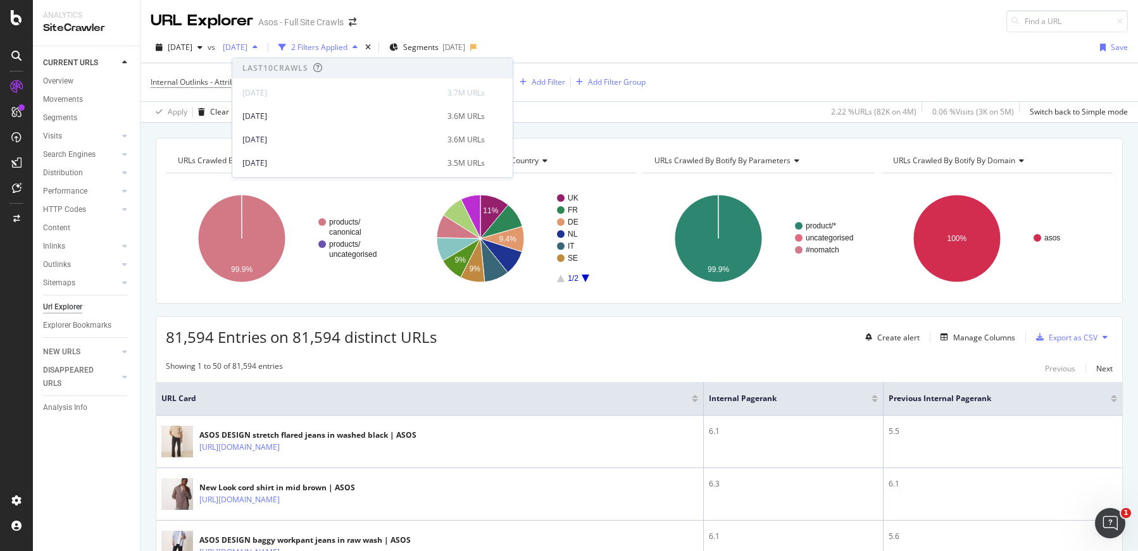
click at [248, 46] on span "[DATE]" at bounding box center [233, 47] width 30 height 11
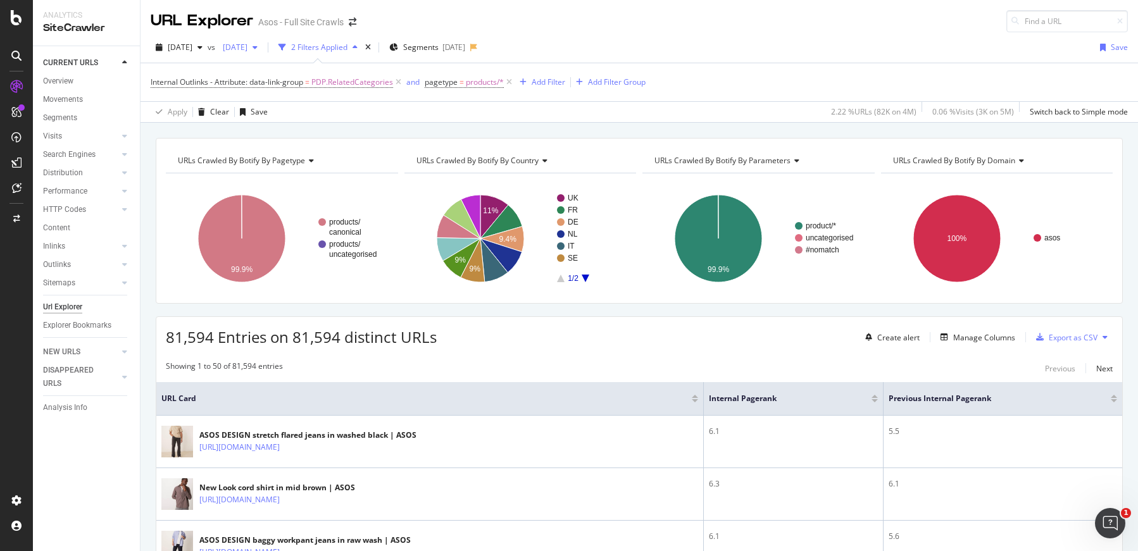
drag, startPoint x: 316, startPoint y: 32, endPoint x: 291, endPoint y: 41, distance: 26.6
click at [315, 32] on div "2025 Sep. 9th vs 2025 Aug. 19th 2 Filters Applied Segments 2025-09-02 Save Inte…" at bounding box center [640, 77] width 998 height 91
click at [248, 52] on span "[DATE]" at bounding box center [233, 47] width 30 height 11
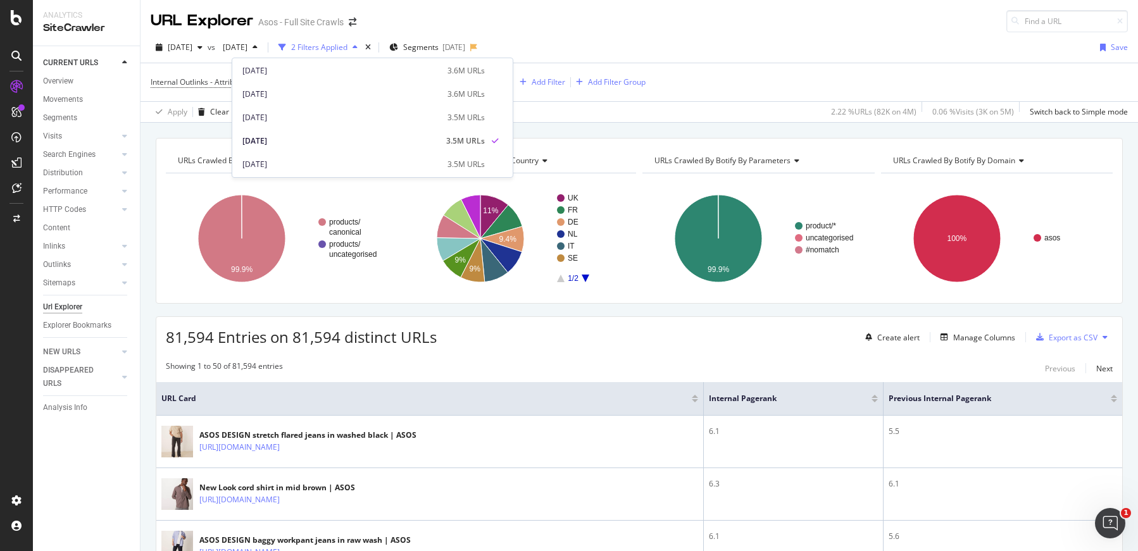
scroll to position [81, 0]
click at [651, 46] on div "2025 Sep. 9th vs 2025 Aug. 19th 2 Filters Applied Segments 2025-09-02 Save" at bounding box center [640, 49] width 998 height 25
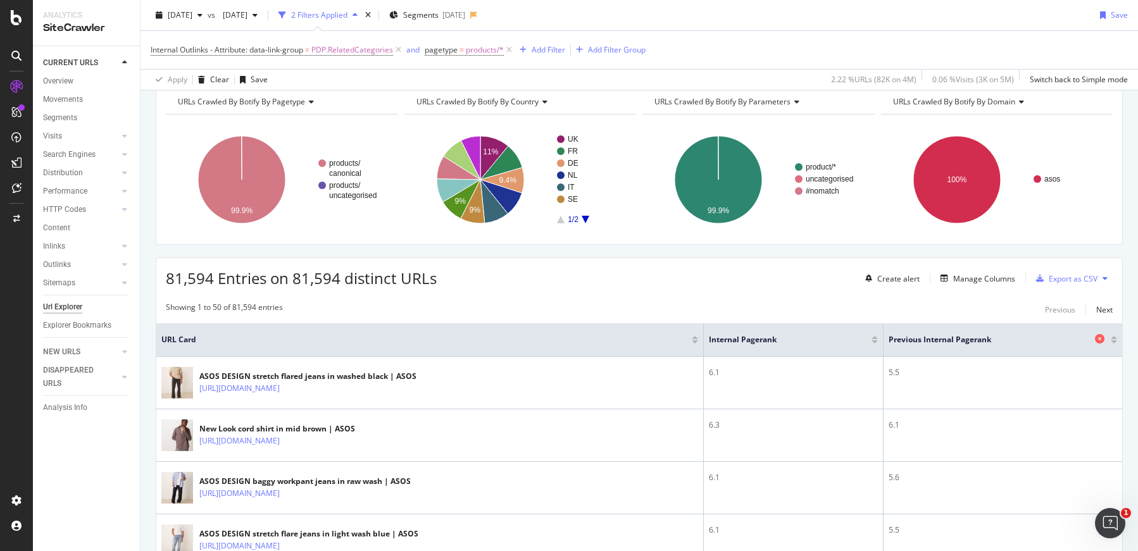
scroll to position [60, 0]
drag, startPoint x: 957, startPoint y: 339, endPoint x: 1000, endPoint y: 341, distance: 43.1
click at [1000, 341] on span "Previous Internal Pagerank" at bounding box center [990, 338] width 203 height 11
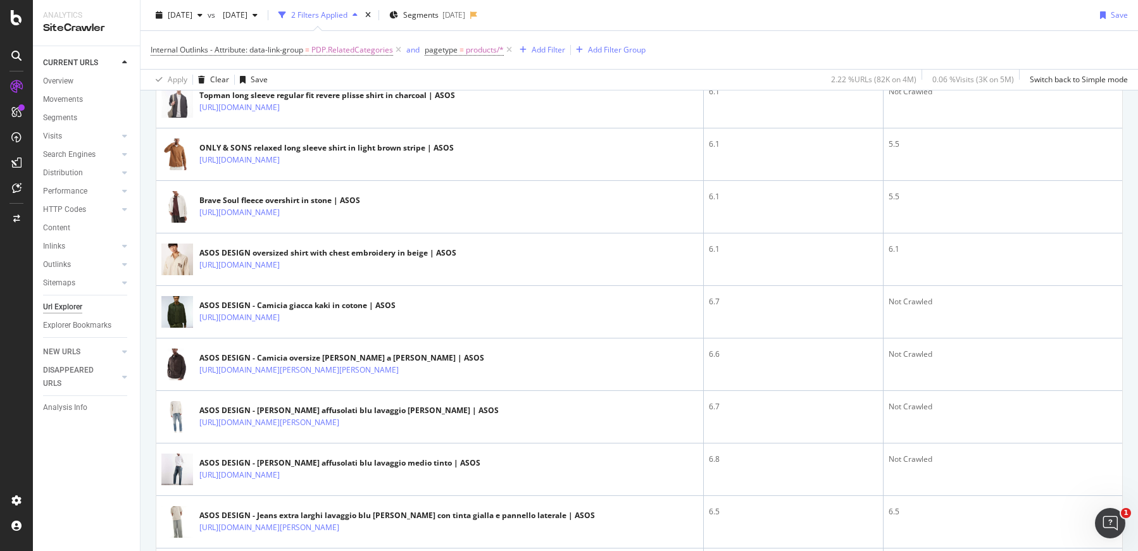
scroll to position [0, 0]
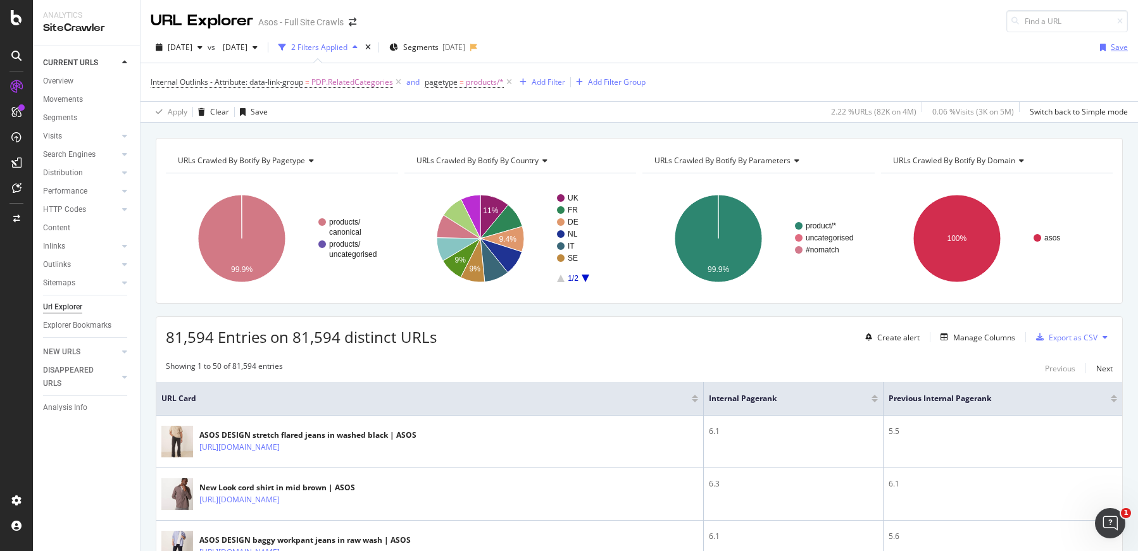
click at [1067, 44] on div "button" at bounding box center [1103, 48] width 16 height 8
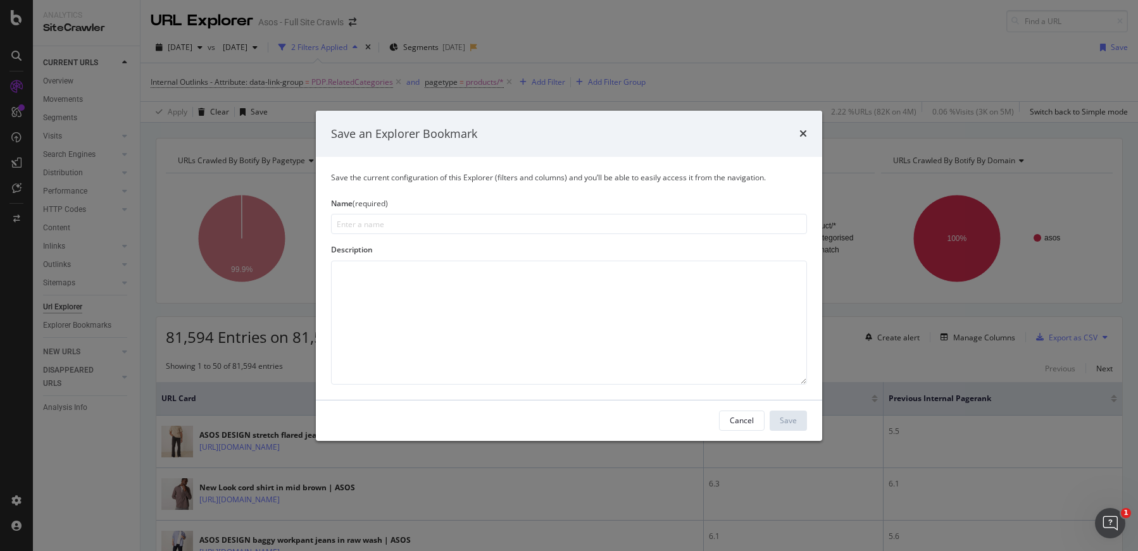
click at [371, 227] on input "modal" at bounding box center [569, 224] width 476 height 20
click at [333, 228] on input "PDP]" at bounding box center [569, 224] width 476 height 20
click at [370, 227] on input "[PDP]" at bounding box center [569, 224] width 476 height 20
type input "[PDP] MW related categories"
click at [787, 420] on div "Save" at bounding box center [788, 420] width 17 height 11
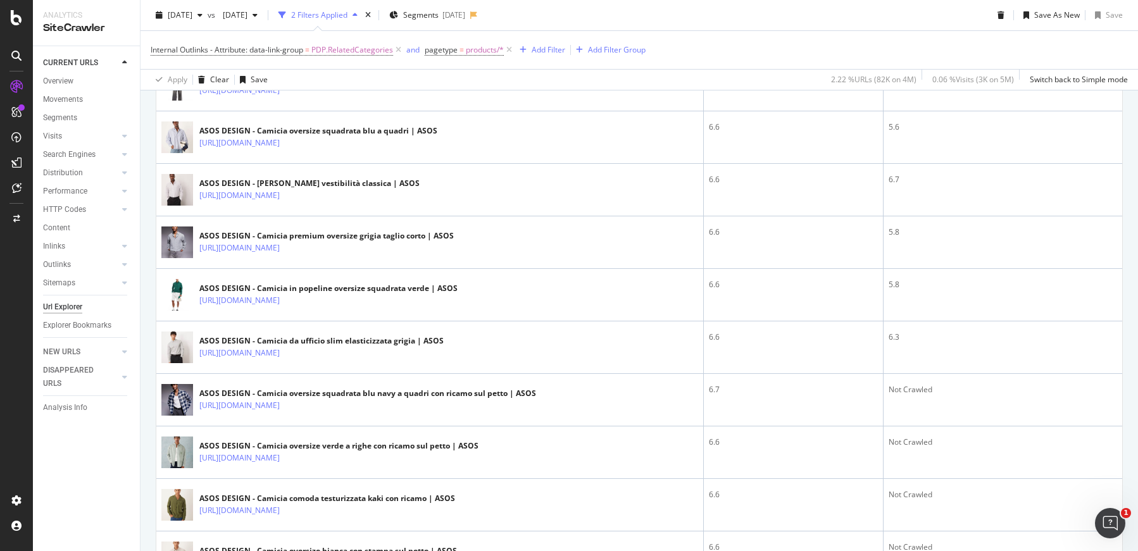
scroll to position [2511, 0]
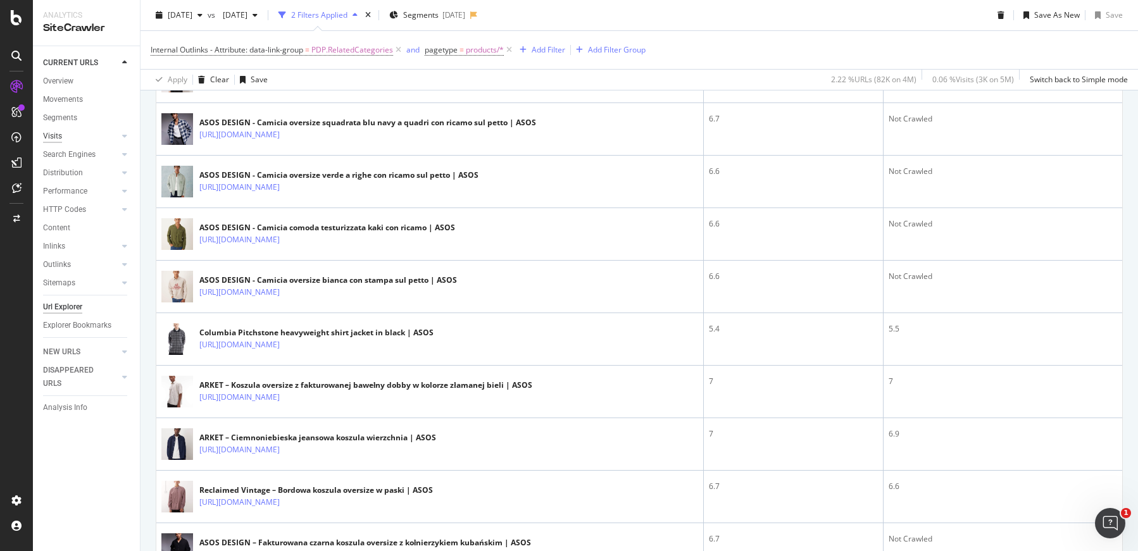
click at [44, 137] on div "Visits" at bounding box center [52, 136] width 19 height 13
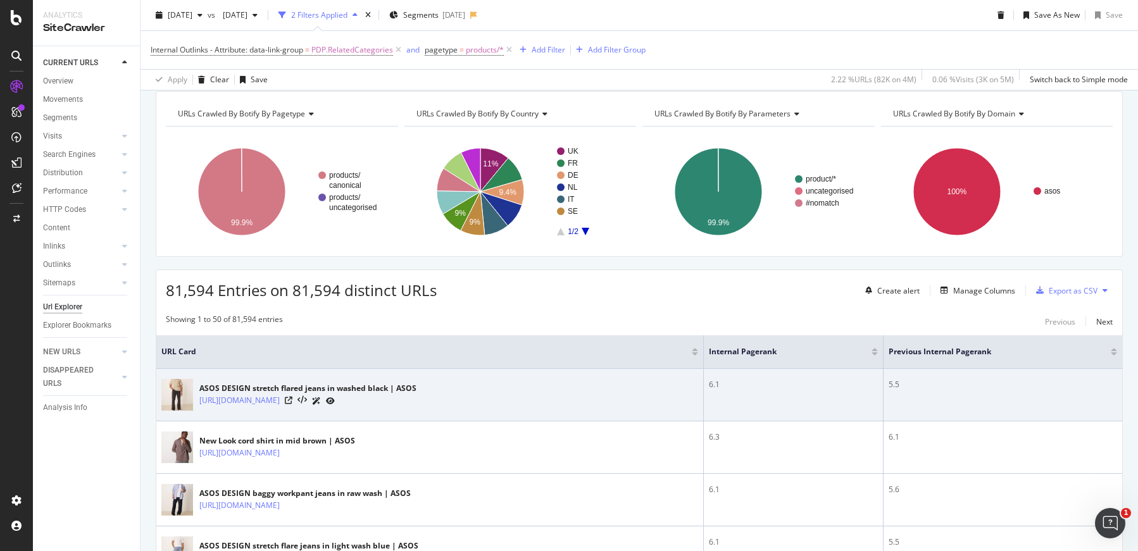
scroll to position [103, 0]
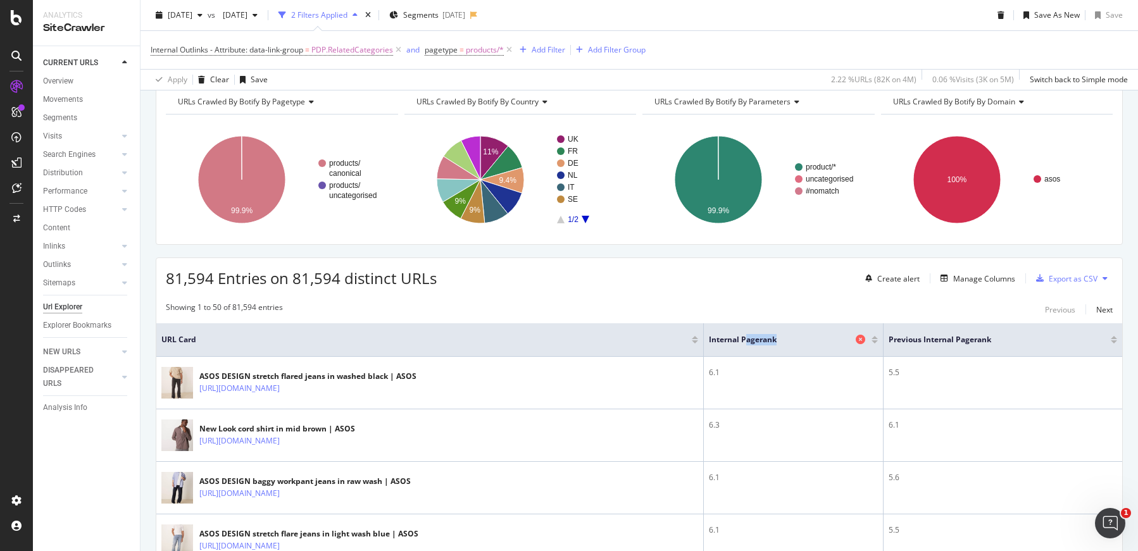
drag, startPoint x: 745, startPoint y: 342, endPoint x: 778, endPoint y: 341, distance: 32.9
click at [778, 341] on span "Internal Pagerank" at bounding box center [781, 339] width 144 height 11
click at [738, 338] on span "Internal Pagerank" at bounding box center [781, 339] width 144 height 11
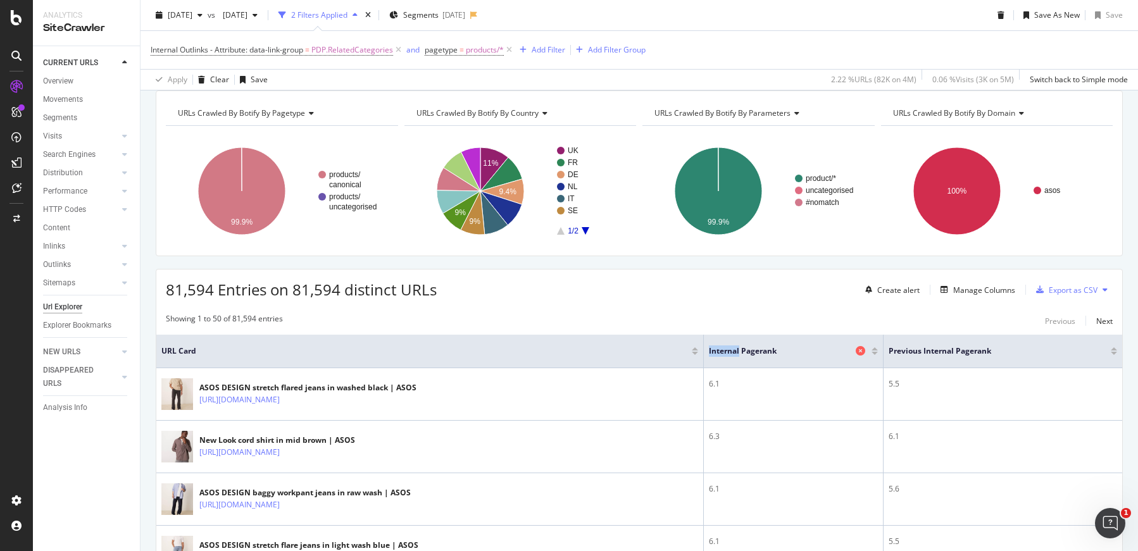
scroll to position [90, 0]
drag, startPoint x: 738, startPoint y: 338, endPoint x: 792, endPoint y: 341, distance: 54.5
click at [792, 341] on th "Internal Pagerank" at bounding box center [794, 351] width 180 height 34
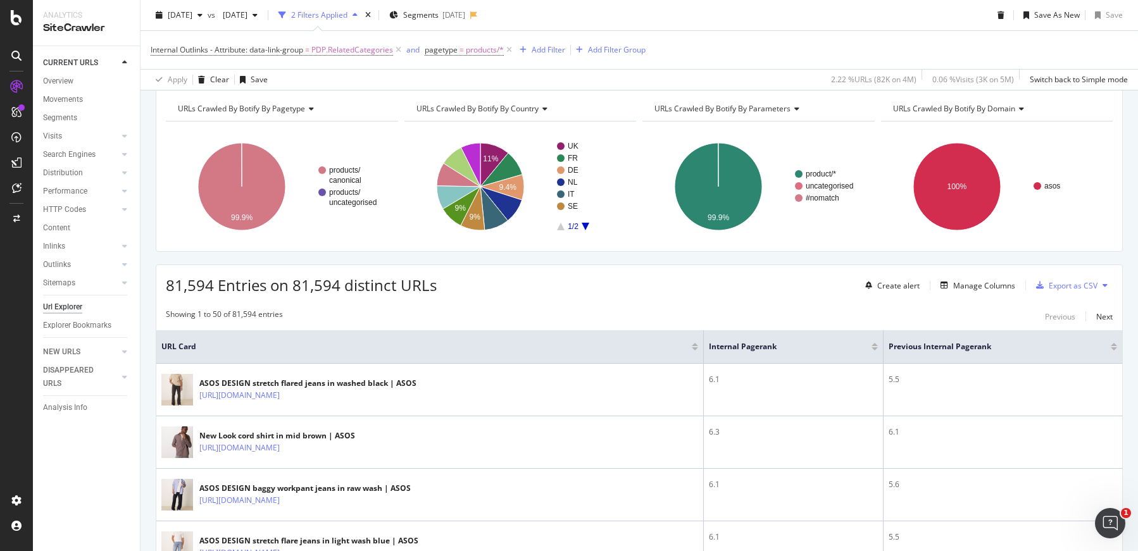
click at [727, 311] on div "Showing 1 to 50 of 81,594 entries Previous Next" at bounding box center [639, 316] width 966 height 15
drag, startPoint x: 898, startPoint y: 348, endPoint x: 983, endPoint y: 350, distance: 84.2
click at [983, 350] on span "Previous Internal Pagerank" at bounding box center [990, 346] width 203 height 11
drag, startPoint x: 935, startPoint y: 349, endPoint x: 1007, endPoint y: 349, distance: 71.5
click at [1007, 349] on span "Previous Internal Pagerank" at bounding box center [990, 346] width 203 height 11
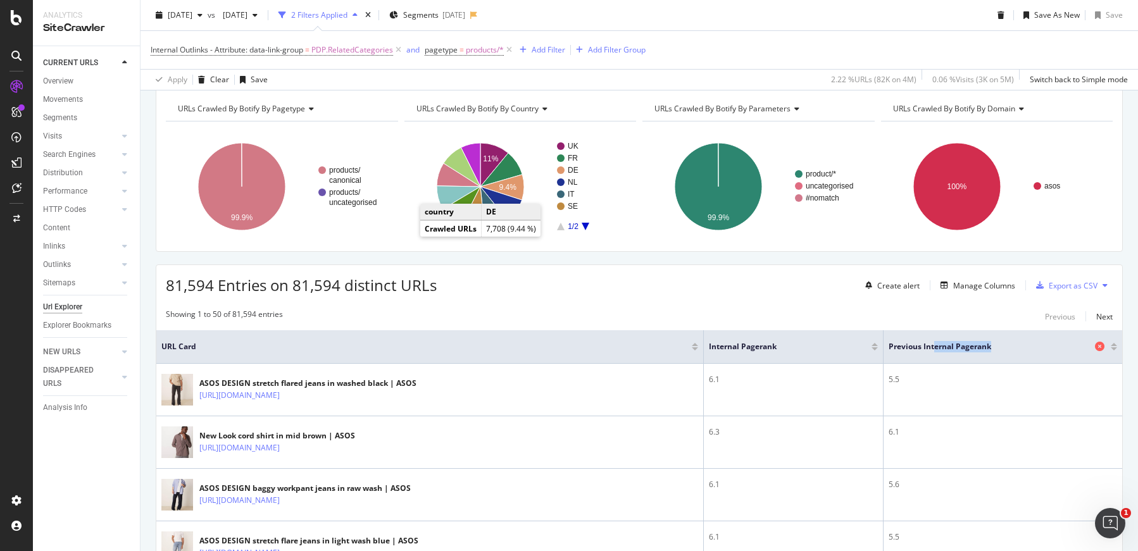
click at [1007, 349] on span "Previous Internal Pagerank" at bounding box center [990, 346] width 203 height 11
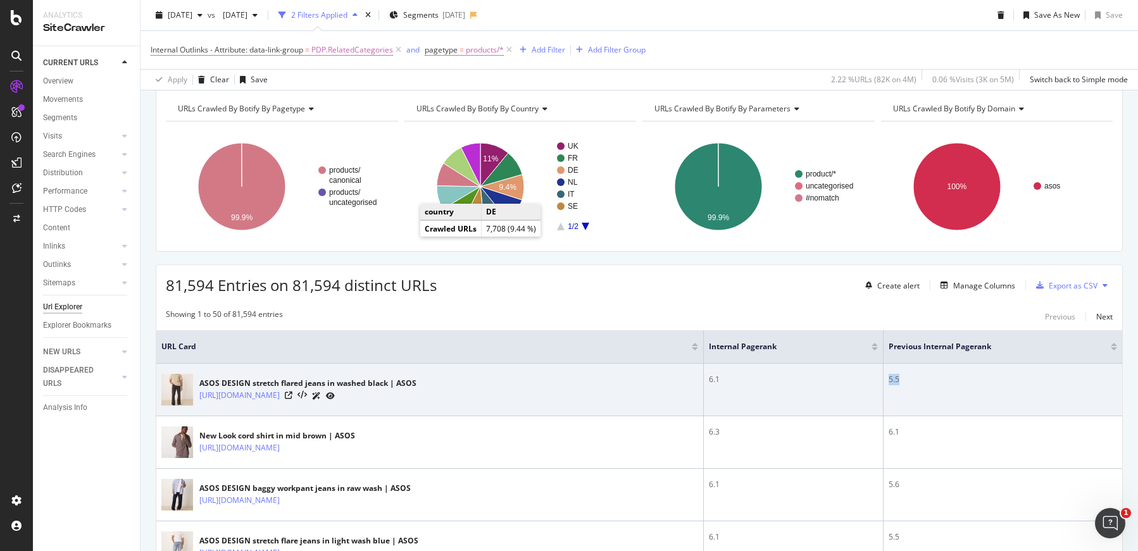
drag, startPoint x: 888, startPoint y: 381, endPoint x: 912, endPoint y: 380, distance: 24.7
click at [912, 380] on div "5.5" at bounding box center [1003, 379] width 229 height 11
drag, startPoint x: 888, startPoint y: 382, endPoint x: 902, endPoint y: 379, distance: 13.7
click at [902, 379] on div "5.5" at bounding box center [1003, 379] width 229 height 11
click at [710, 381] on div "6.1" at bounding box center [793, 379] width 169 height 11
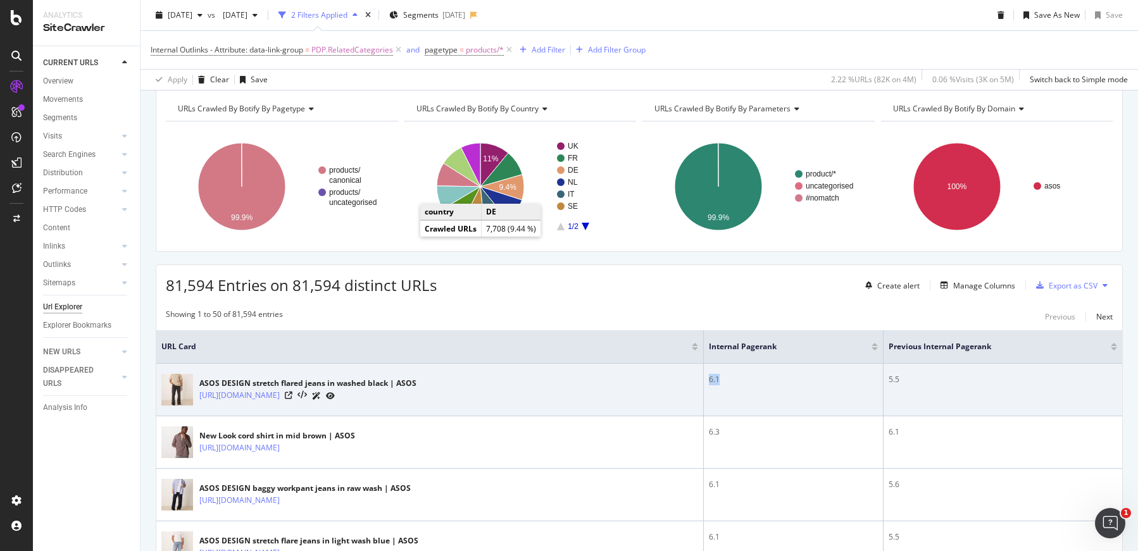
click at [710, 381] on div "6.1" at bounding box center [793, 379] width 169 height 11
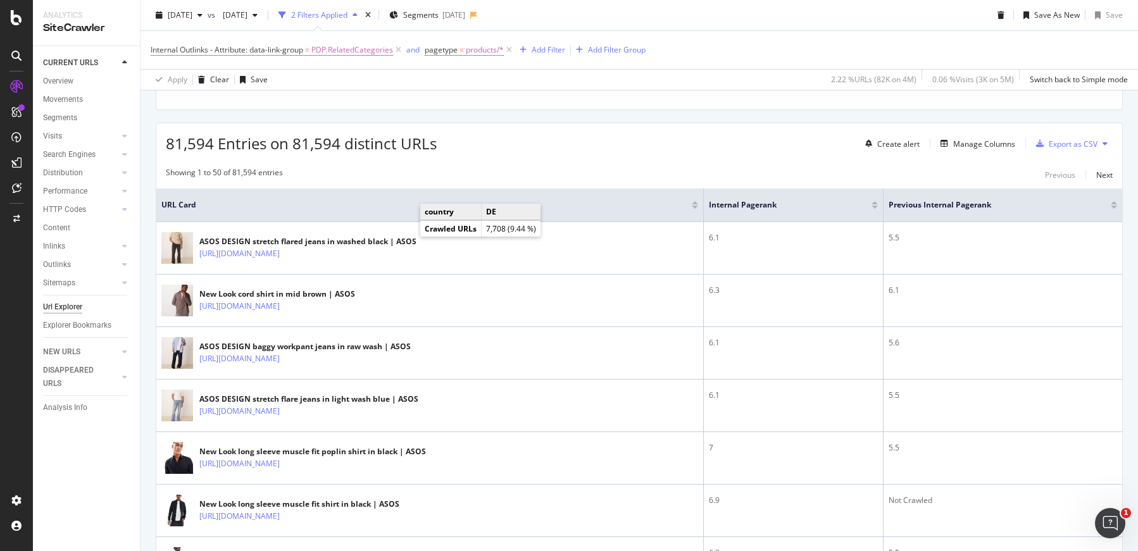
scroll to position [242, 0]
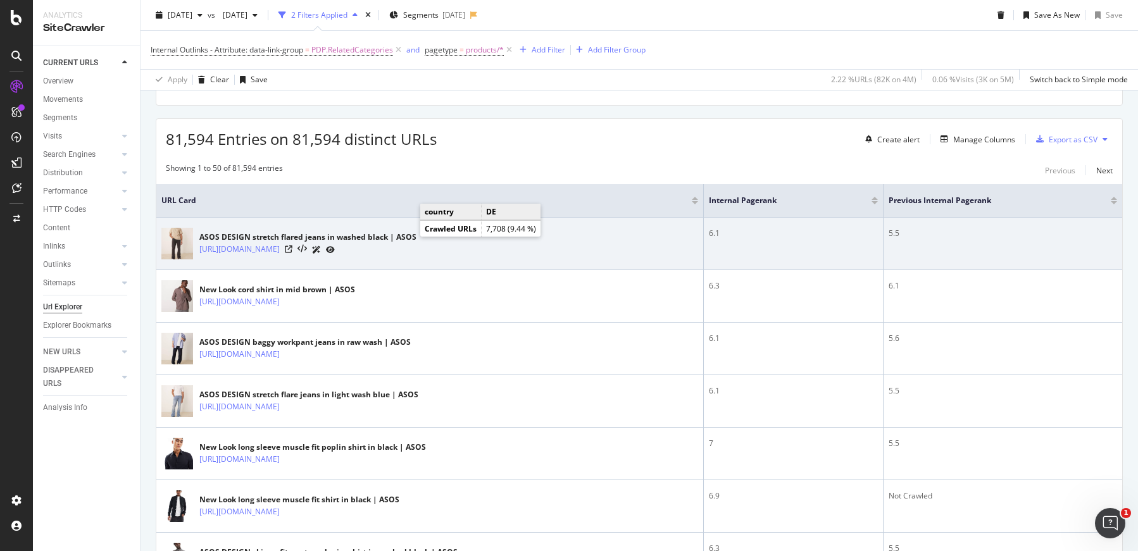
click at [714, 234] on div "6.1" at bounding box center [793, 233] width 169 height 11
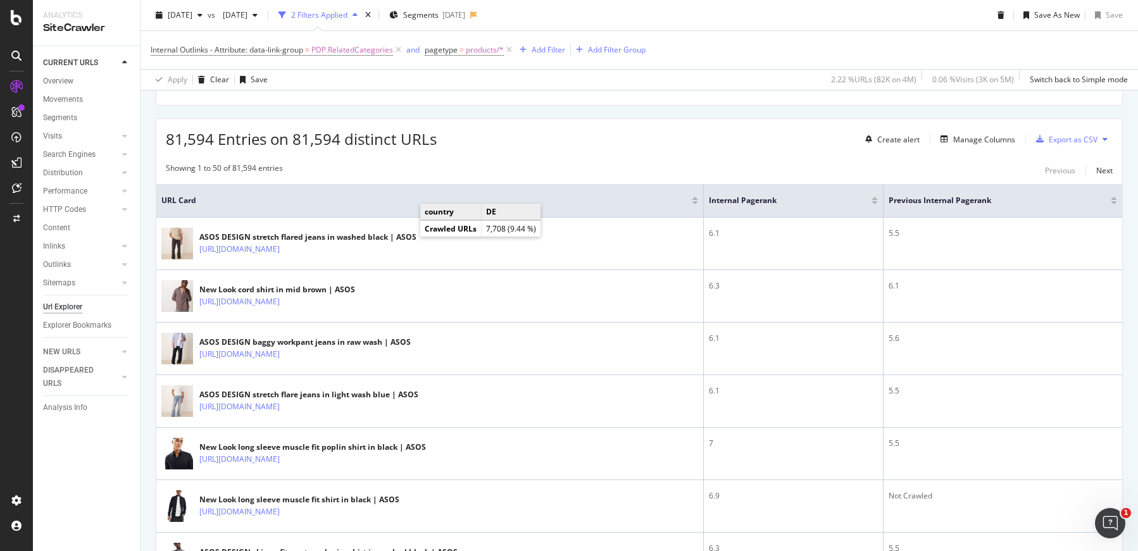
click at [307, 144] on span "81,594 Entries on 81,594 distinct URLs" at bounding box center [301, 139] width 271 height 21
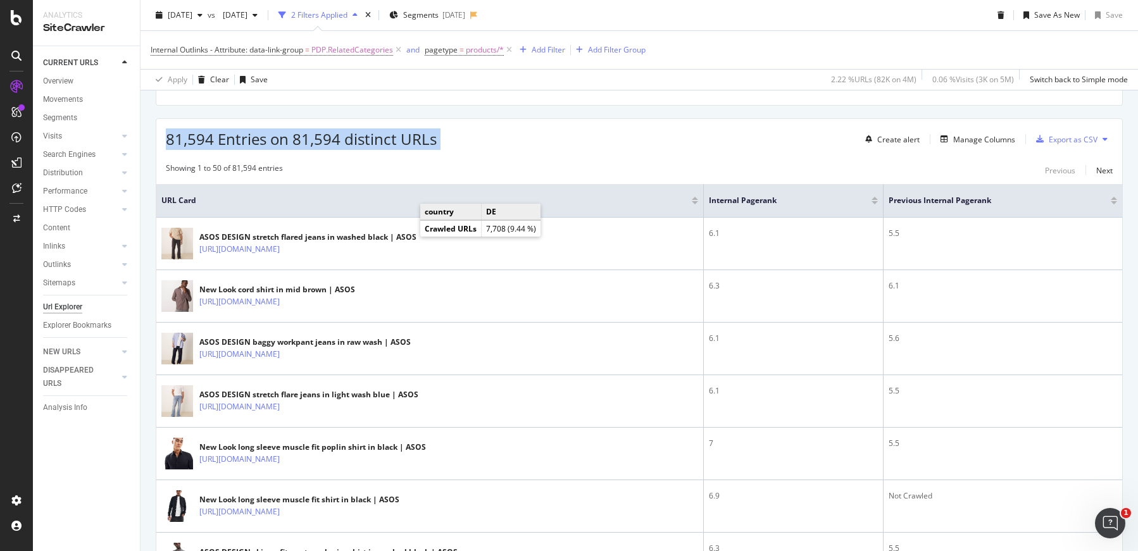
click at [307, 144] on span "81,594 Entries on 81,594 distinct URLs" at bounding box center [301, 139] width 271 height 21
click at [979, 139] on div "Manage Columns" at bounding box center [984, 139] width 62 height 11
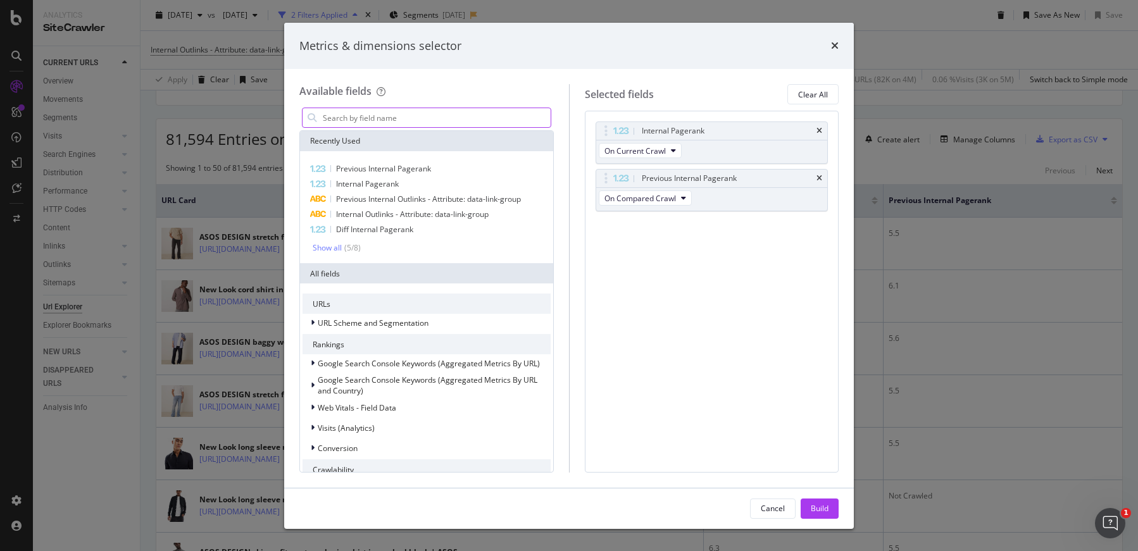
click at [427, 119] on input "modal" at bounding box center [436, 117] width 229 height 19
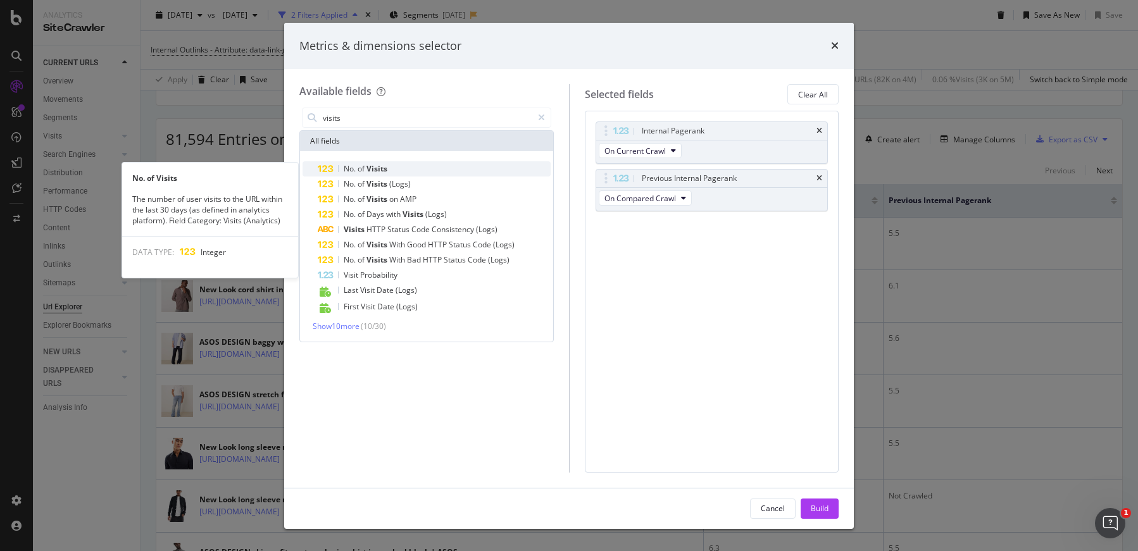
type input "visits"
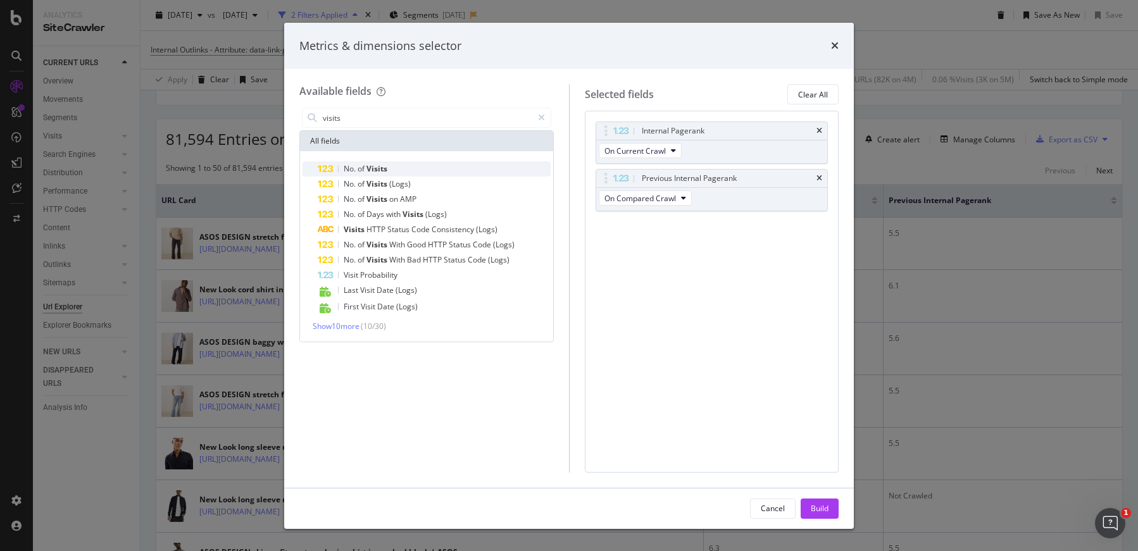
click at [372, 168] on span "Visits" at bounding box center [377, 168] width 21 height 11
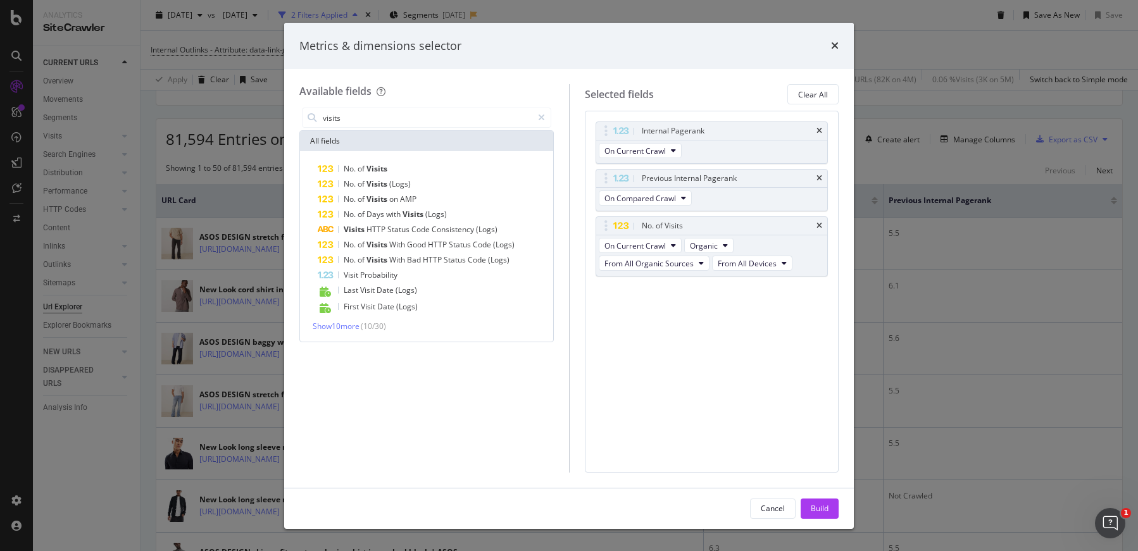
click at [372, 168] on span "Visits" at bounding box center [377, 168] width 21 height 11
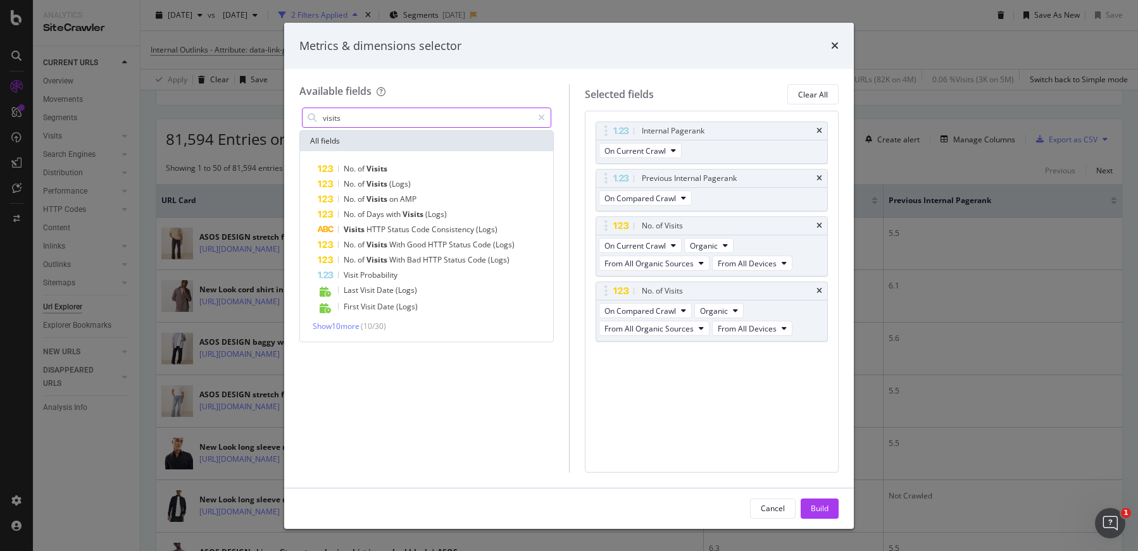
drag, startPoint x: 543, startPoint y: 120, endPoint x: 495, endPoint y: 125, distance: 48.5
click at [541, 119] on icon "modal" at bounding box center [541, 117] width 7 height 9
click at [485, 125] on input "modal" at bounding box center [436, 117] width 229 height 19
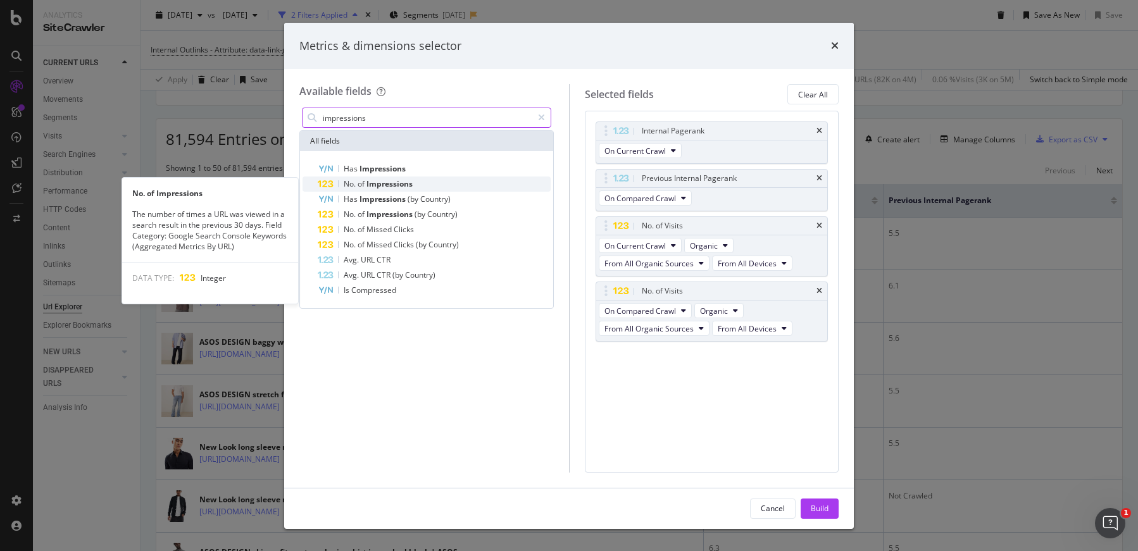
type input "impressions"
click at [376, 182] on span "Impressions" at bounding box center [390, 184] width 46 height 11
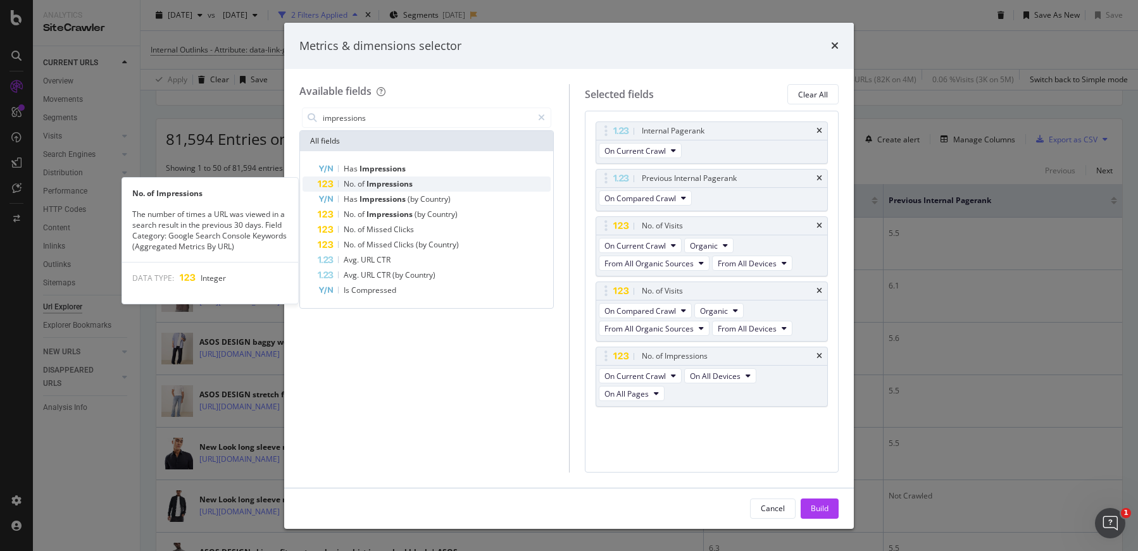
click at [358, 185] on span "of" at bounding box center [362, 184] width 9 height 11
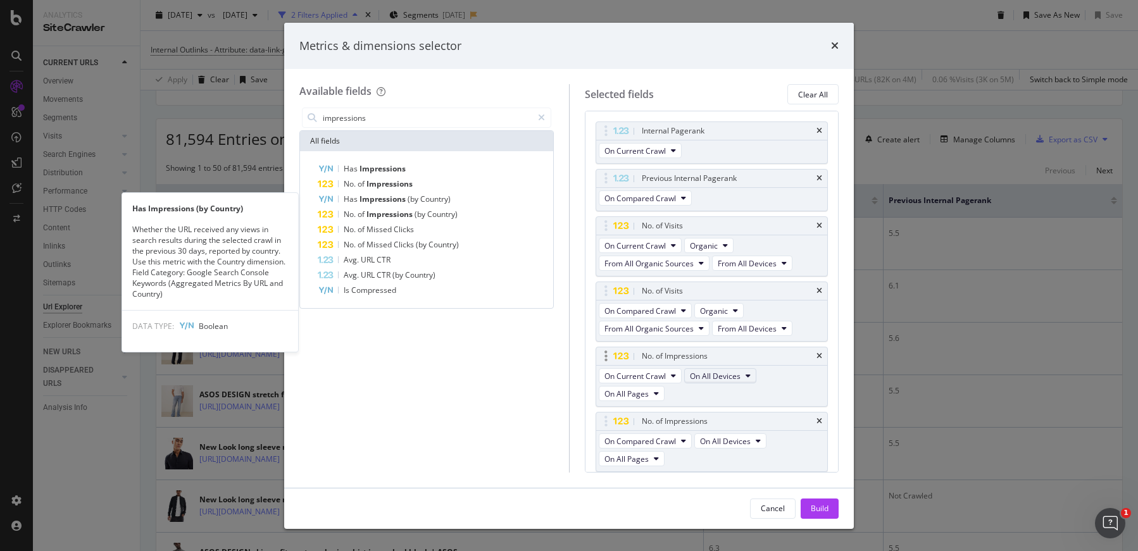
scroll to position [1, 0]
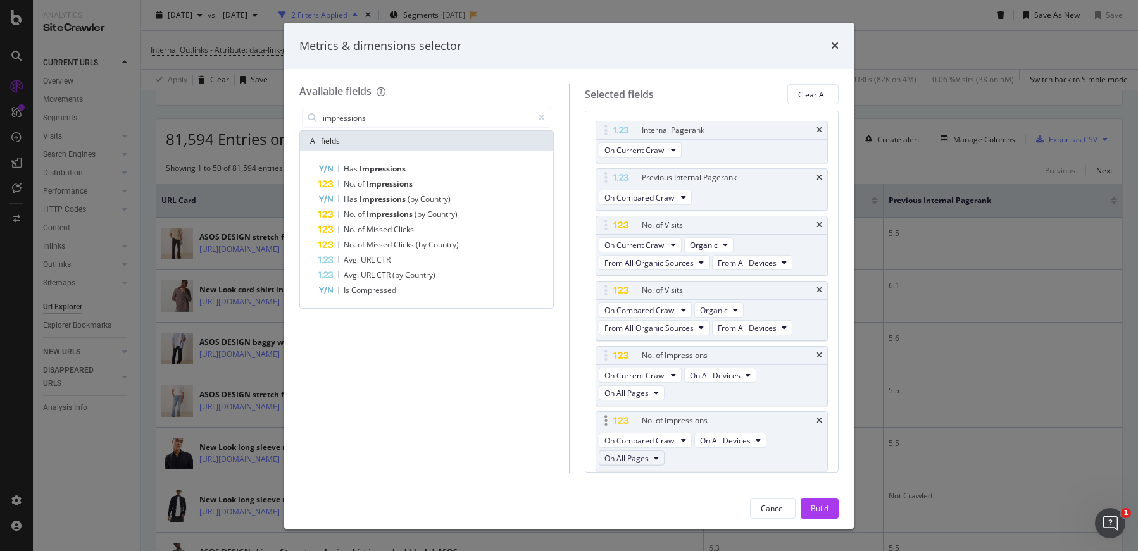
click at [651, 456] on button "On All Pages" at bounding box center [632, 458] width 66 height 15
click at [825, 512] on div "Build" at bounding box center [820, 508] width 18 height 11
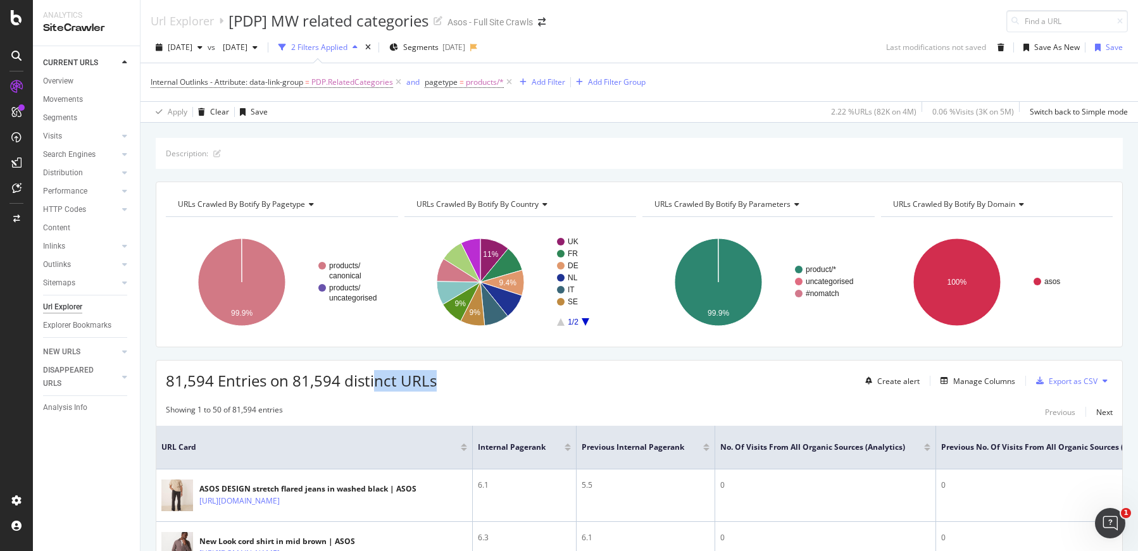
drag, startPoint x: 376, startPoint y: 386, endPoint x: 443, endPoint y: 384, distance: 66.5
click at [439, 384] on div "81,594 Entries on 81,594 distinct URLs Create alert Manage Columns Export as CSV" at bounding box center [639, 376] width 966 height 31
click at [444, 384] on div "81,594 Entries on 81,594 distinct URLs Create alert Manage Columns Export as CSV" at bounding box center [639, 376] width 966 height 31
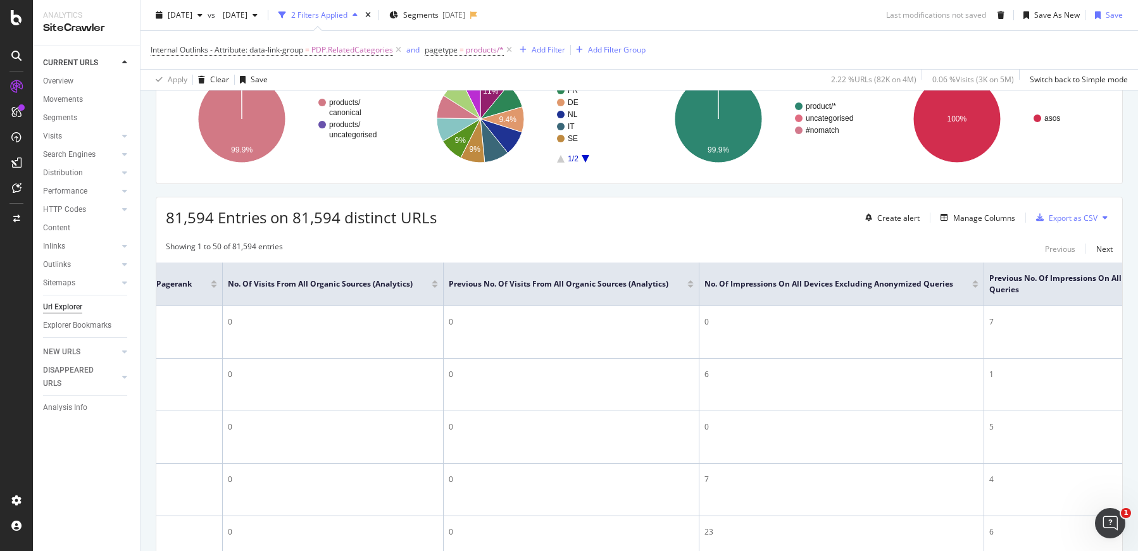
scroll to position [0, 670]
click at [784, 282] on icon at bounding box center [783, 283] width 9 height 9
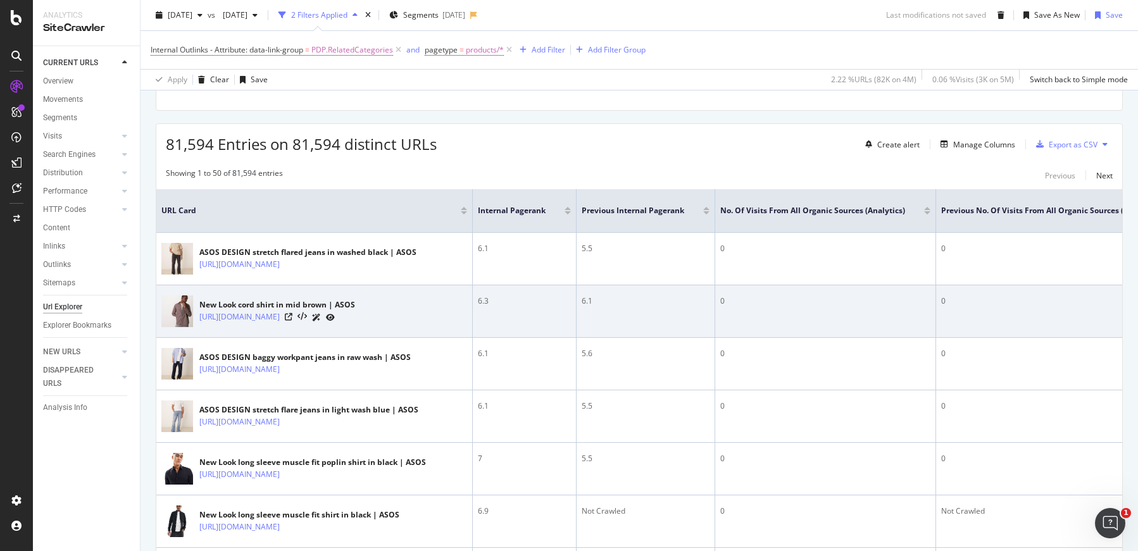
scroll to position [262, 0]
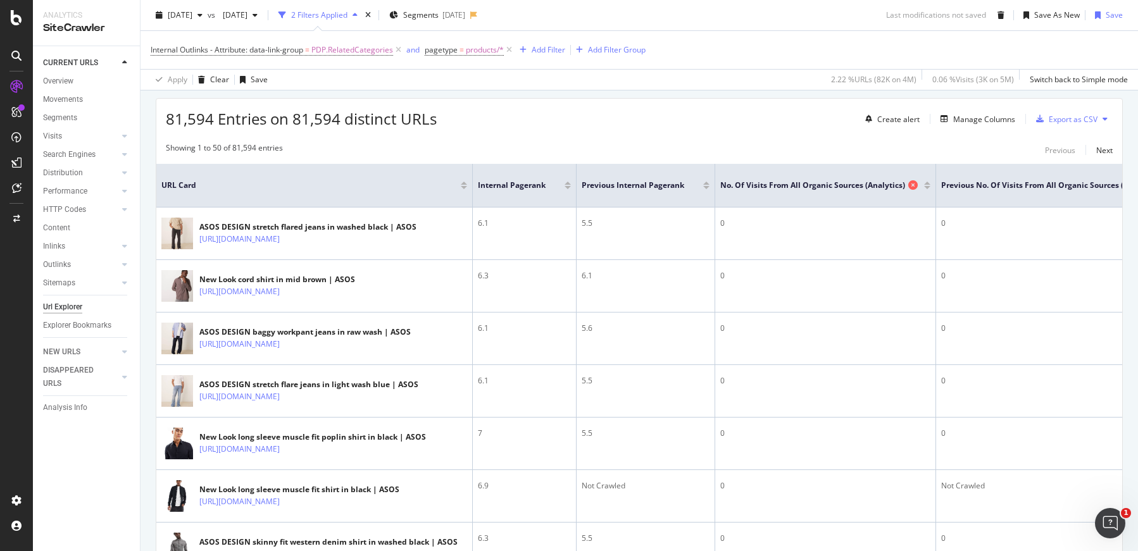
click at [913, 181] on icon at bounding box center [913, 184] width 9 height 9
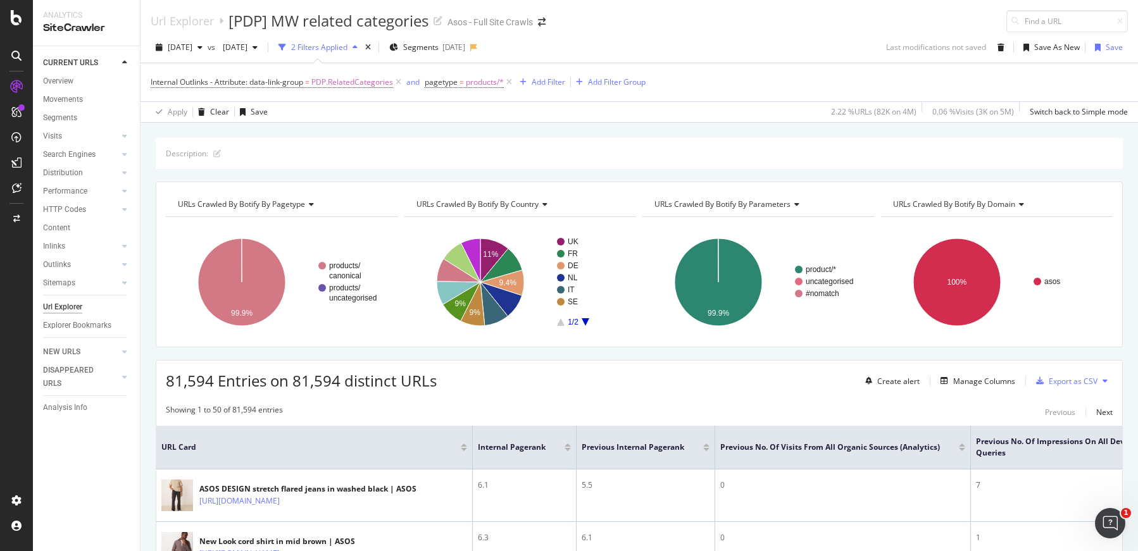
click at [744, 33] on div "2025 Sep. 9th vs 2025 Aug. 19th 2 Filters Applied Segments 2025-09-02 Last modi…" at bounding box center [640, 77] width 998 height 91
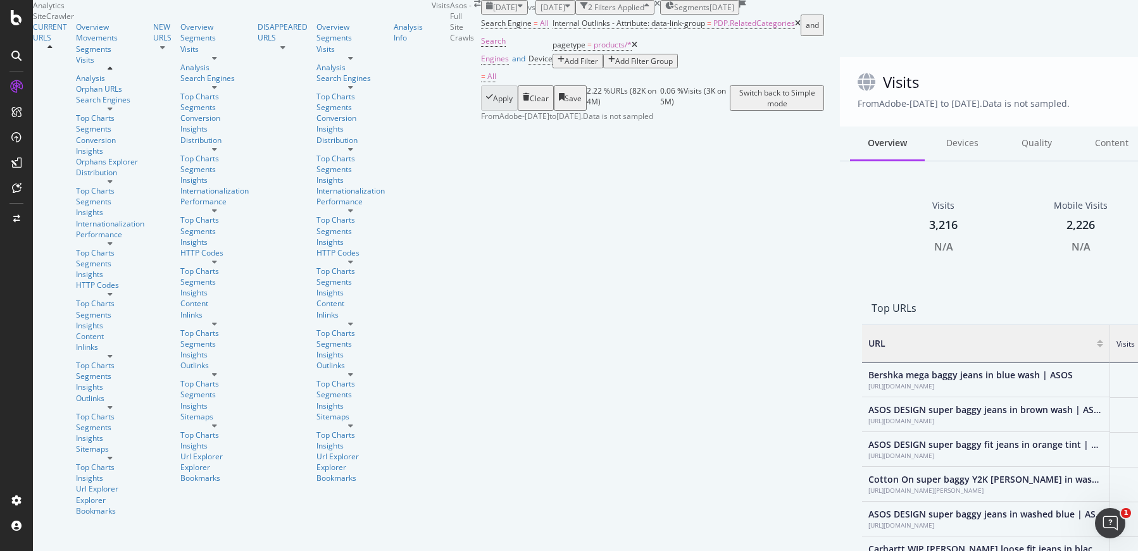
scroll to position [7, 0]
click at [925, 161] on div "Devices" at bounding box center [962, 144] width 75 height 35
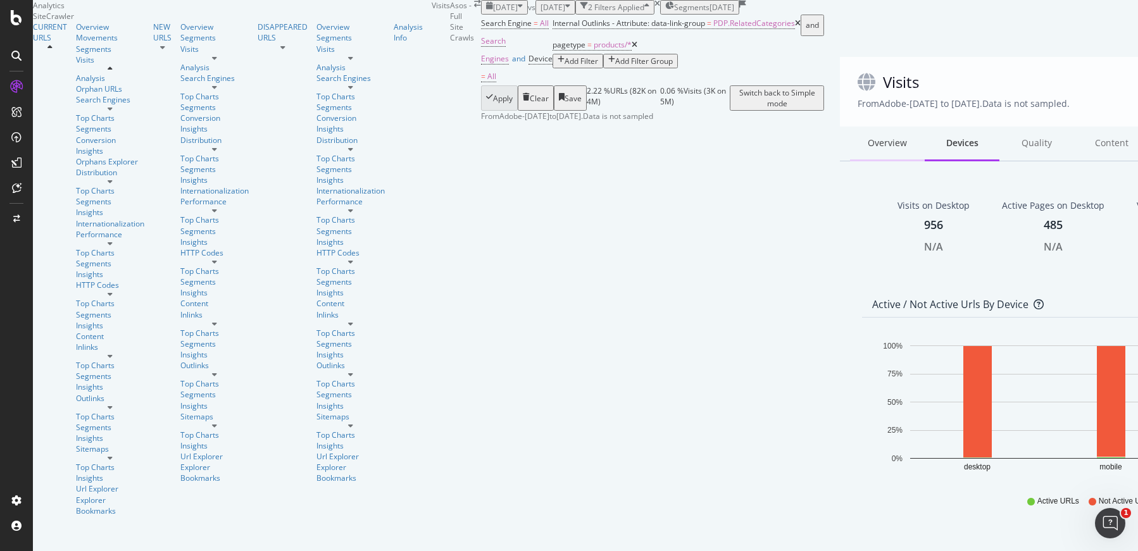
click at [850, 161] on div "Overview" at bounding box center [887, 144] width 75 height 35
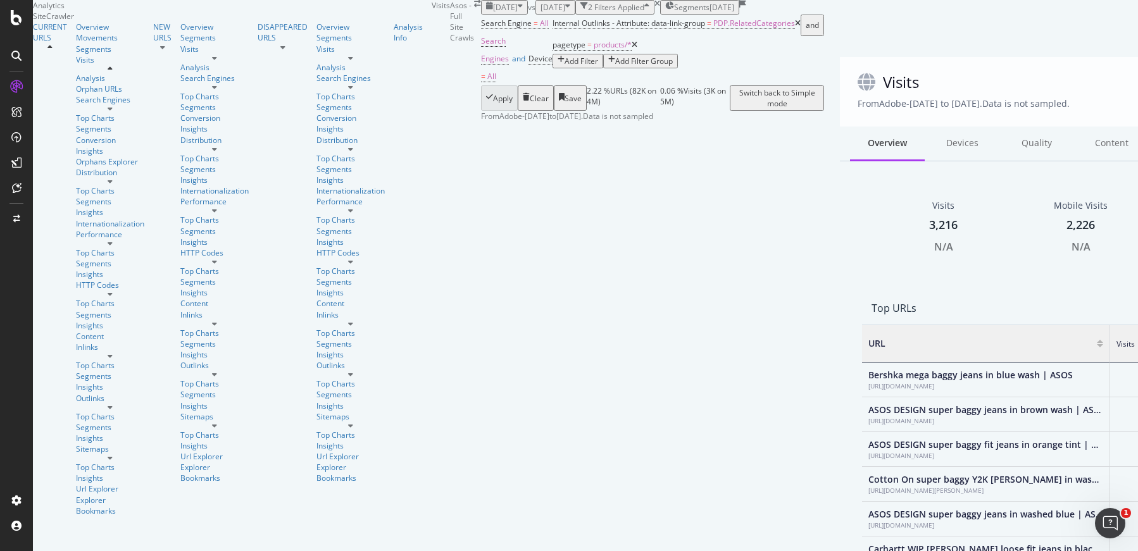
scroll to position [22, 0]
click at [541, 13] on span "[DATE]" at bounding box center [553, 7] width 25 height 11
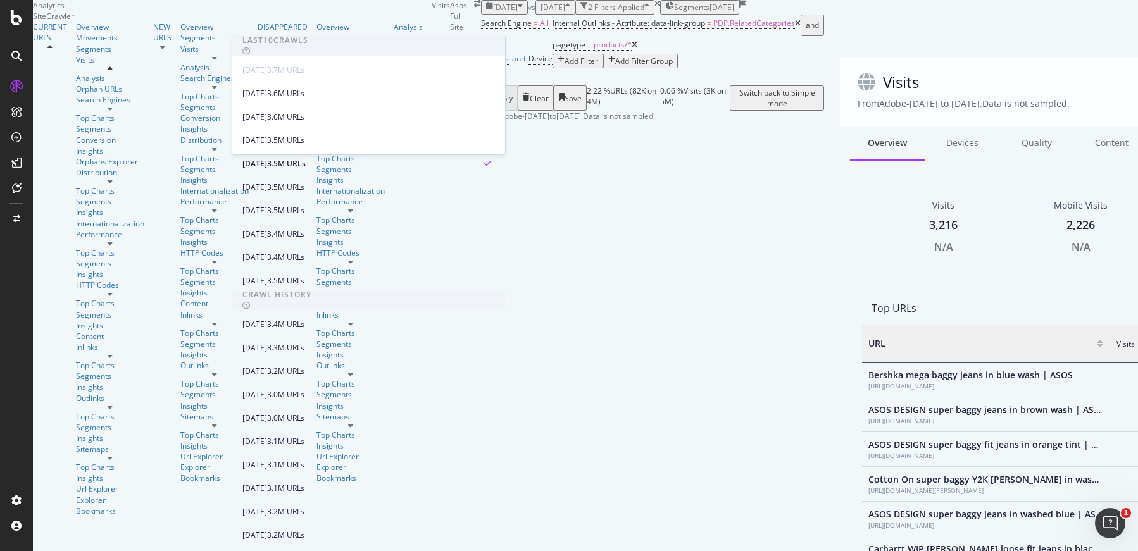
scroll to position [135, 0]
click at [267, 205] on div "[DATE]" at bounding box center [254, 210] width 25 height 11
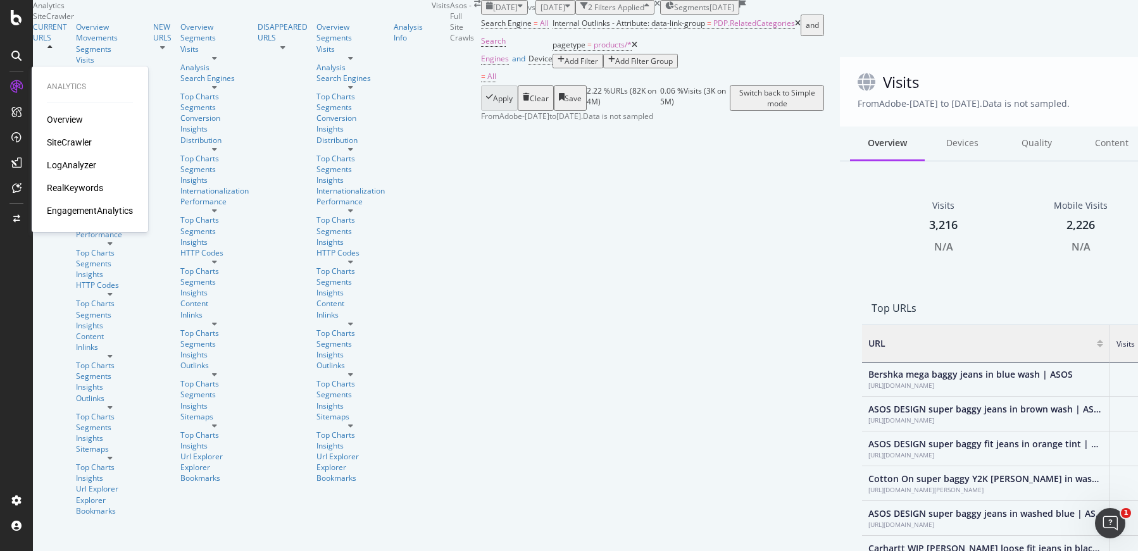
click at [70, 167] on div "LogAnalyzer" at bounding box center [71, 165] width 49 height 13
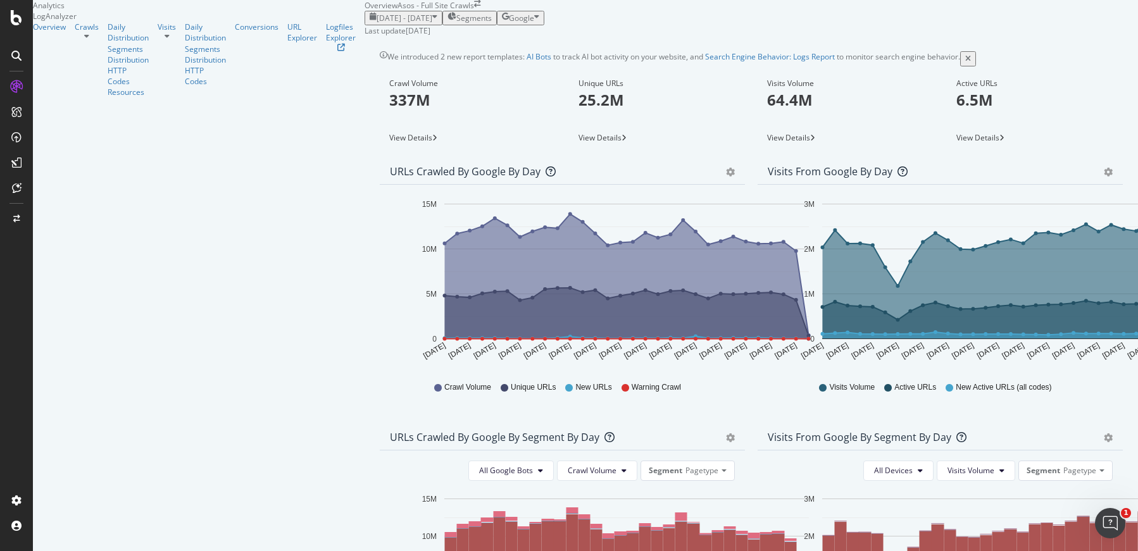
click at [456, 23] on span "Segments" at bounding box center [473, 18] width 35 height 11
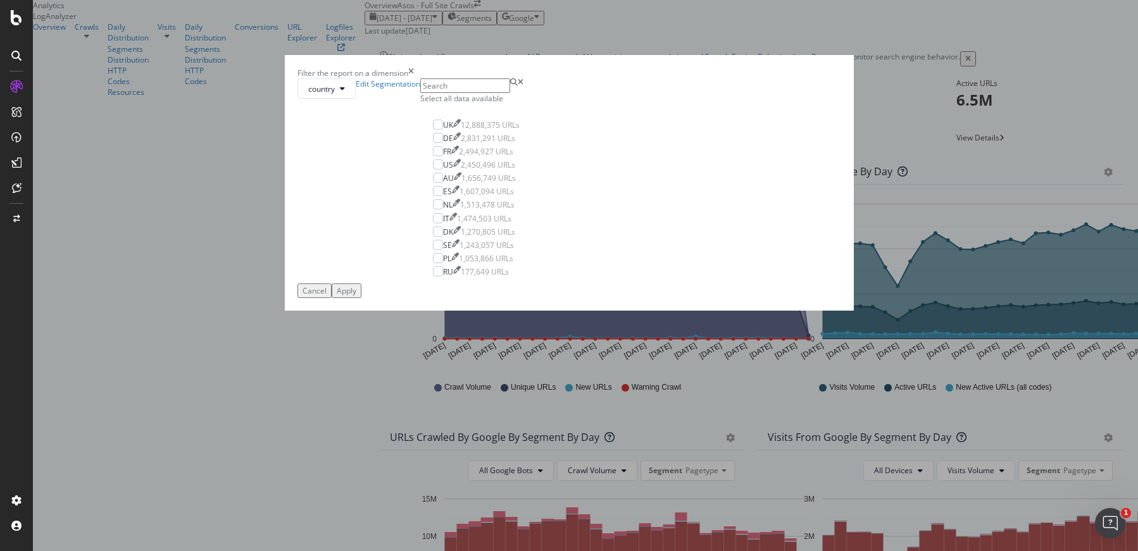
drag, startPoint x: 684, startPoint y: 123, endPoint x: 627, endPoint y: 106, distance: 60.1
click at [684, 79] on div "Filter the report on a dimension" at bounding box center [570, 73] width 544 height 11
click at [414, 79] on icon "times" at bounding box center [411, 73] width 6 height 11
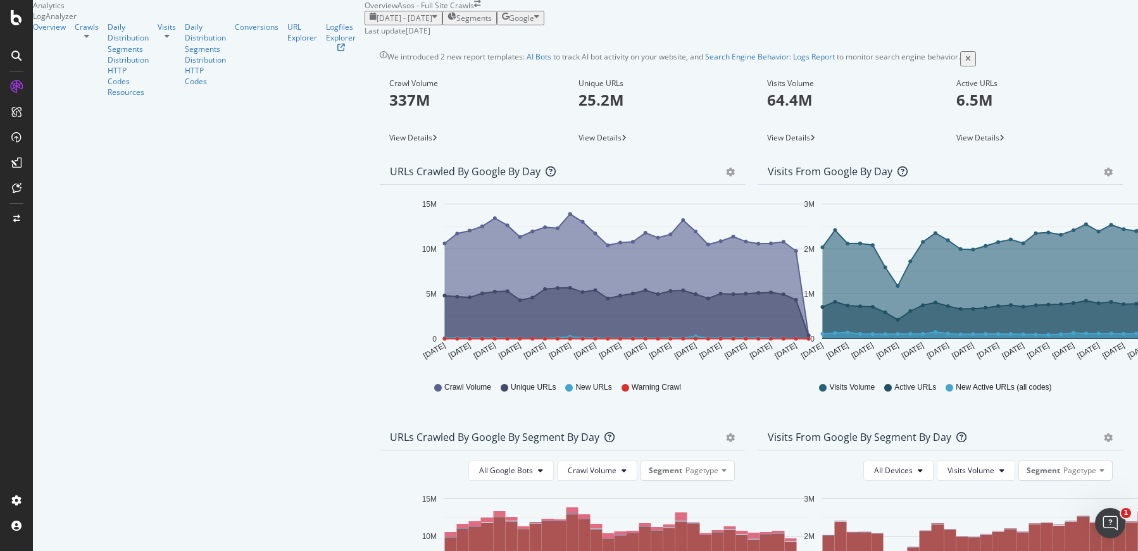
scroll to position [504, 0]
click at [75, 32] on div "Crawls" at bounding box center [87, 27] width 24 height 11
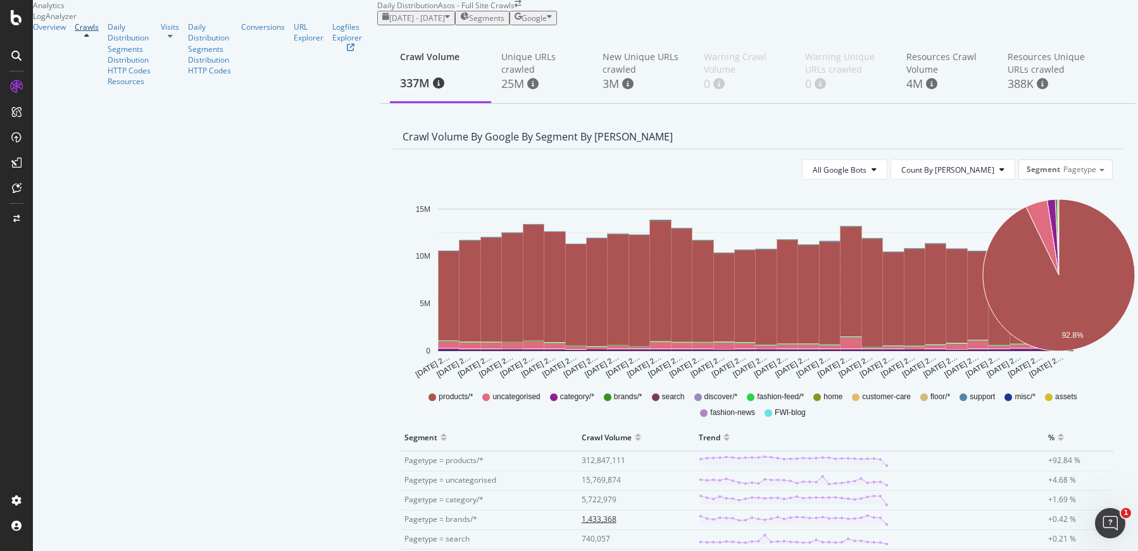
scroll to position [334, 0]
click at [161, 32] on div "Visits" at bounding box center [170, 27] width 18 height 11
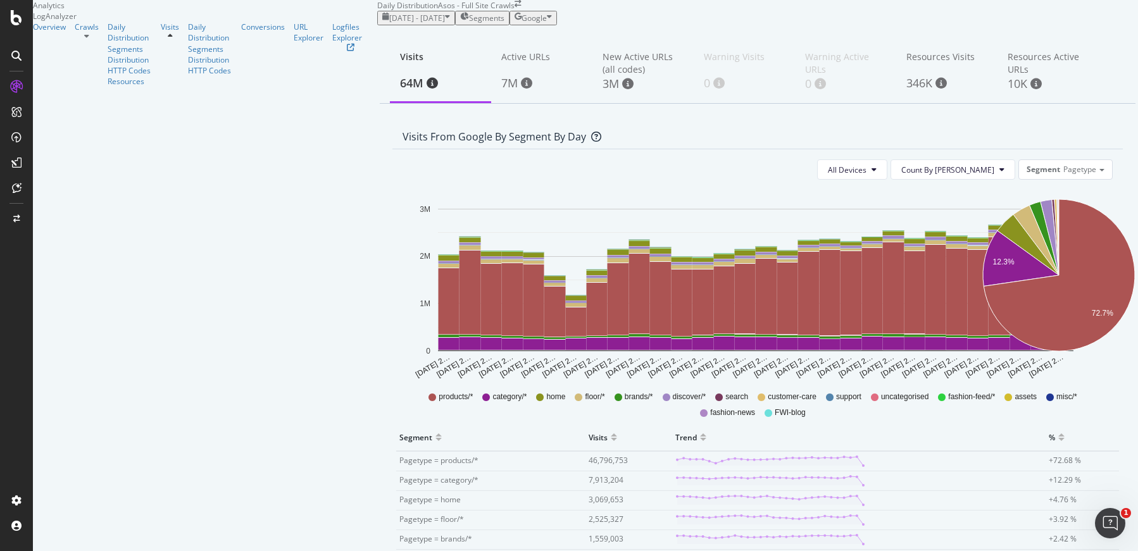
click at [469, 23] on span "Segments" at bounding box center [486, 18] width 35 height 11
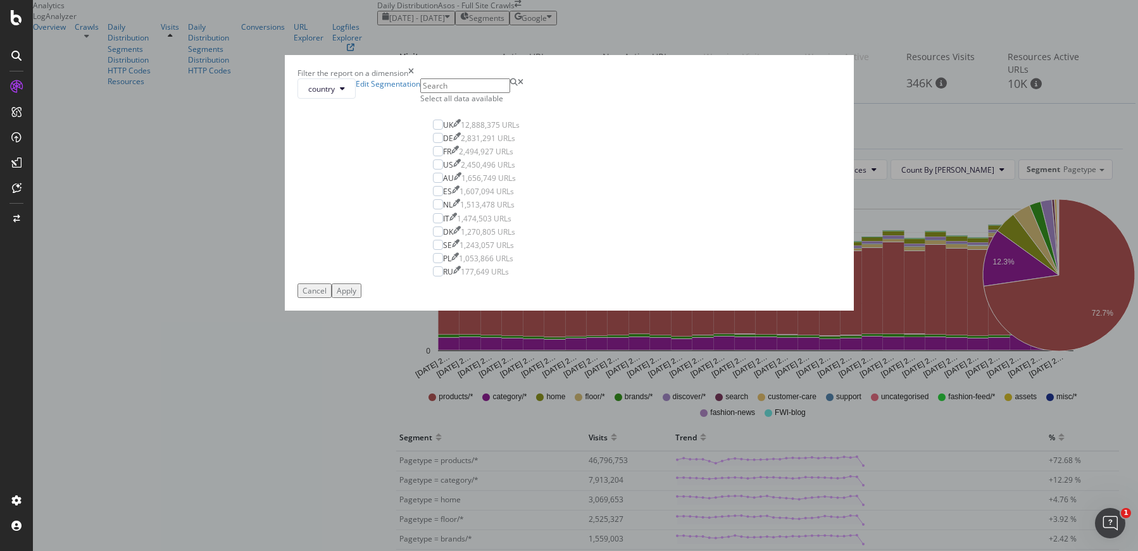
click at [681, 79] on div "Filter the report on a dimension" at bounding box center [570, 73] width 544 height 11
click at [684, 79] on div "Filter the report on a dimension" at bounding box center [570, 73] width 544 height 11
click at [414, 79] on icon "times" at bounding box center [411, 73] width 6 height 11
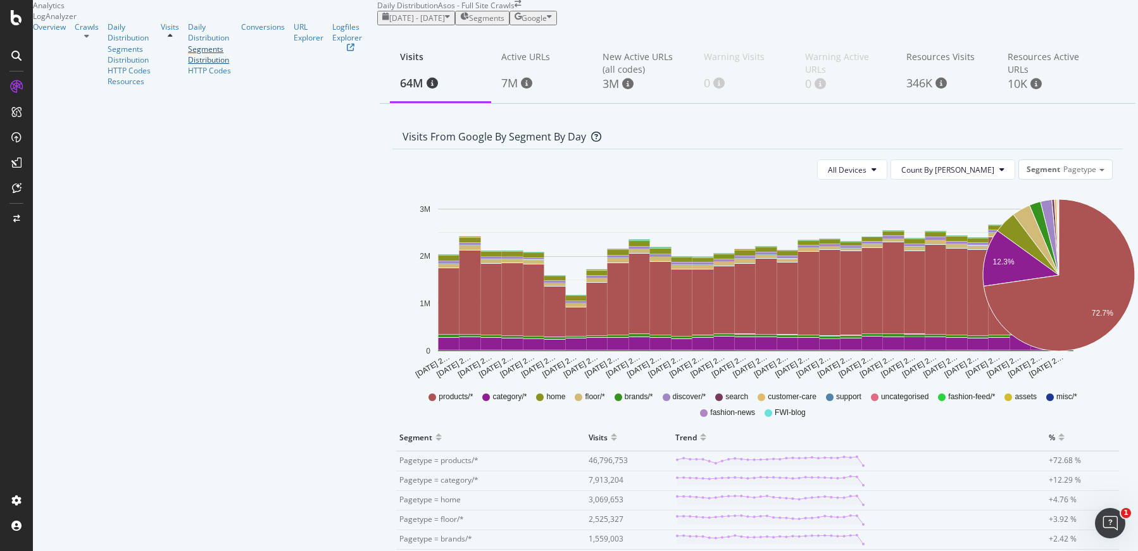
click at [188, 65] on div "Segments Distribution" at bounding box center [210, 55] width 44 height 22
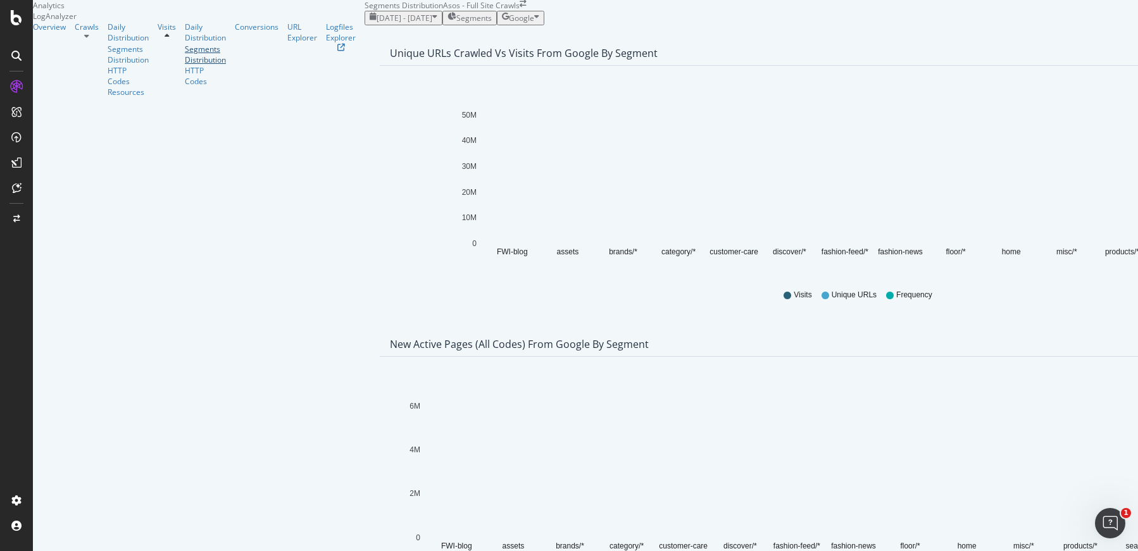
scroll to position [156, 0]
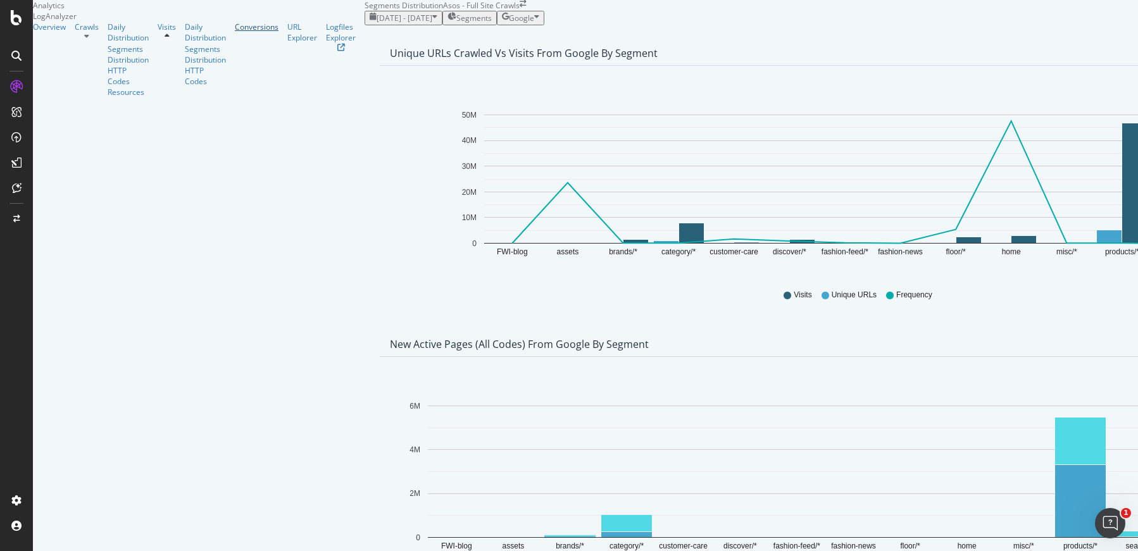
click at [235, 32] on div "Conversions" at bounding box center [257, 27] width 44 height 11
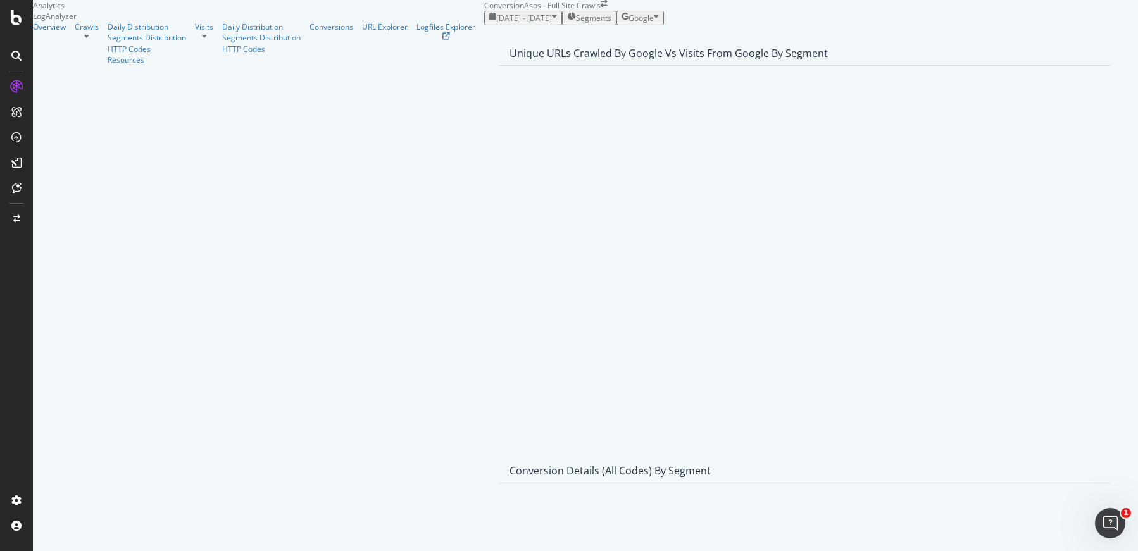
click at [576, 23] on span "Segments" at bounding box center [593, 18] width 35 height 11
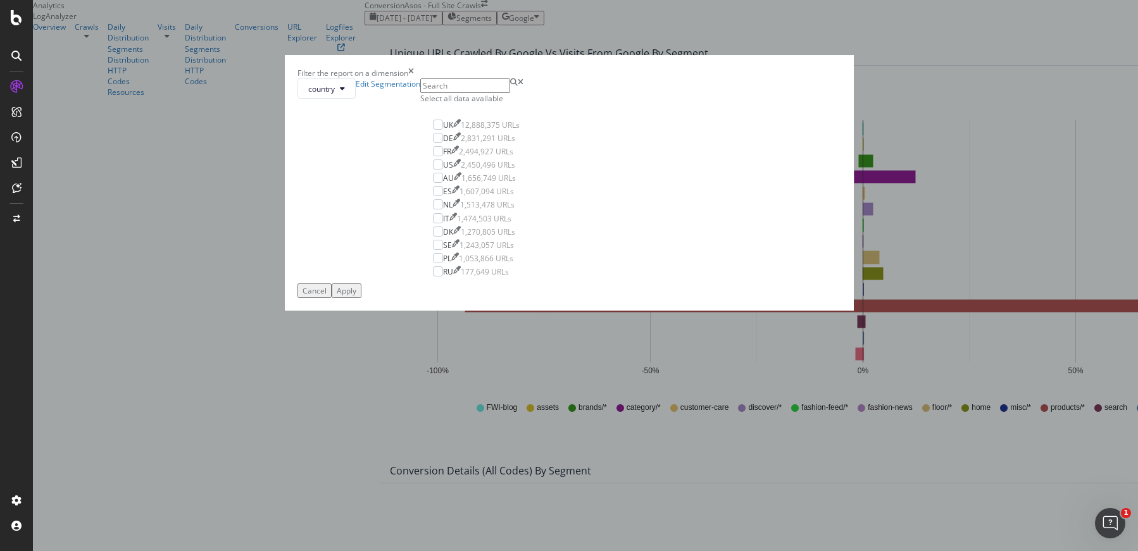
click at [414, 79] on icon "times" at bounding box center [411, 73] width 6 height 11
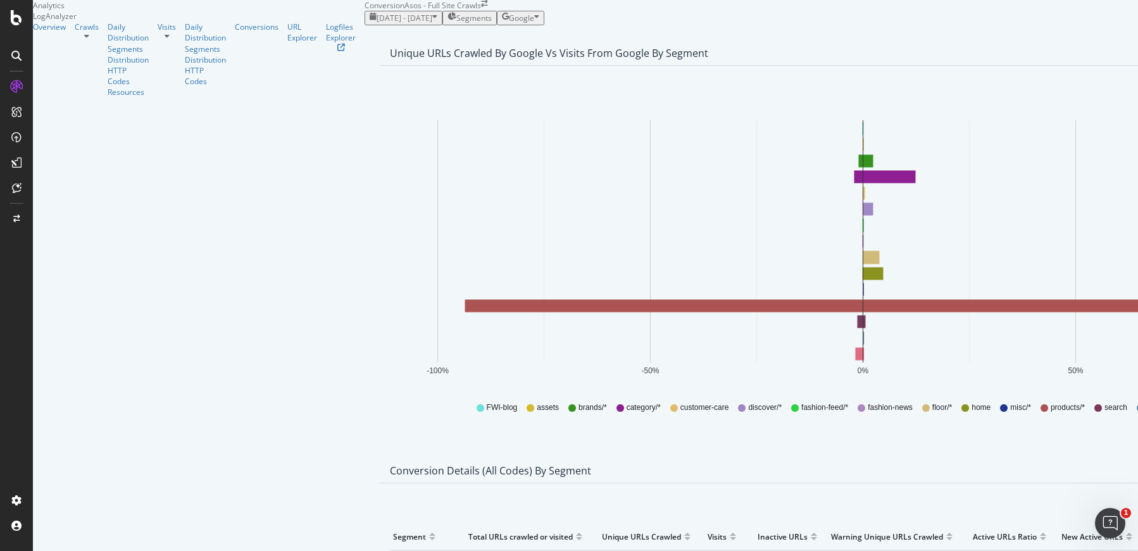
scroll to position [470, 0]
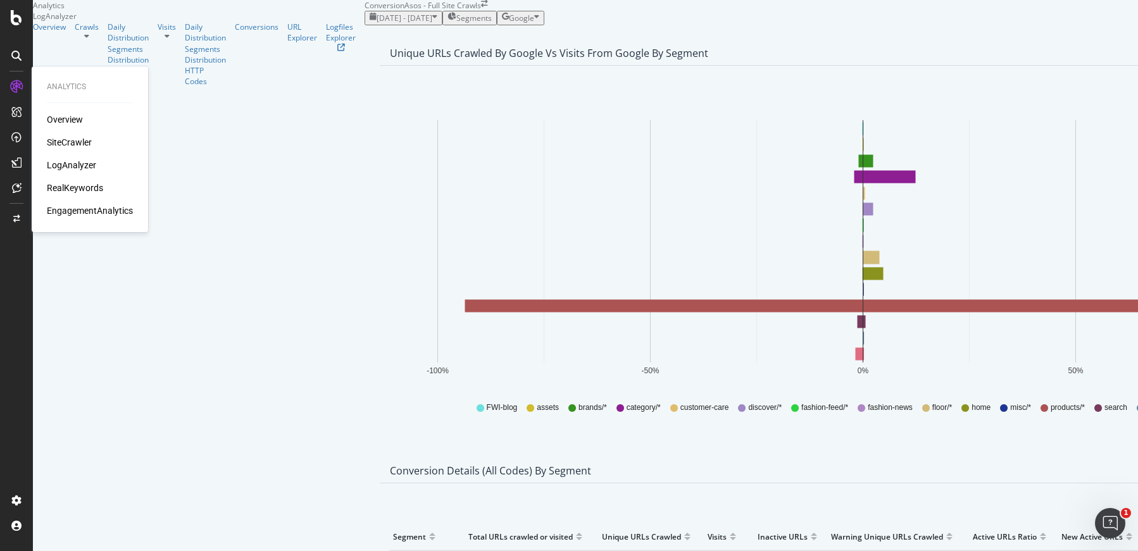
click at [65, 186] on div "RealKeywords" at bounding box center [75, 188] width 56 height 13
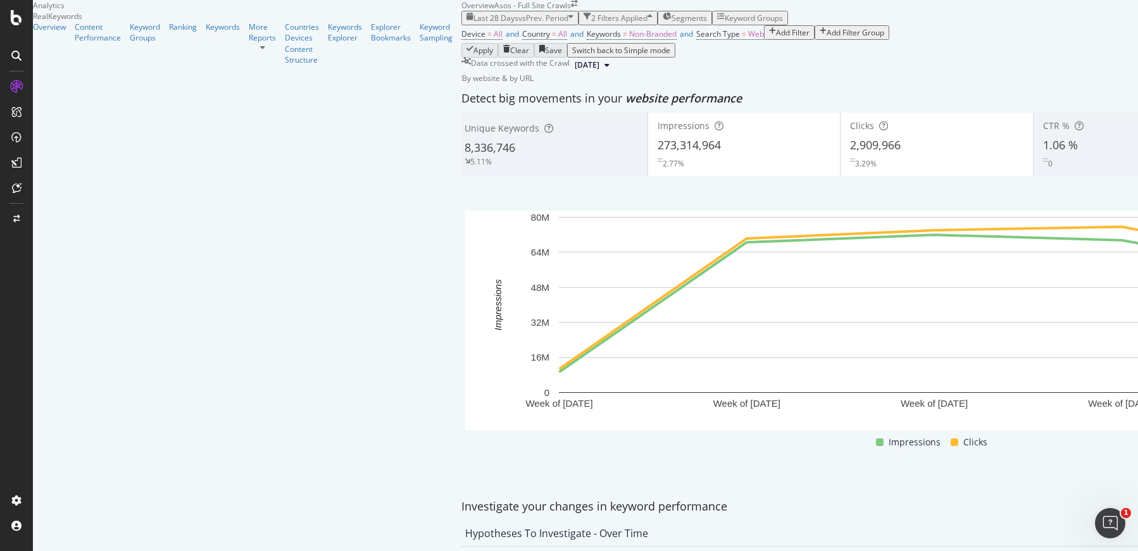
click at [776, 38] on div "Add Filter" at bounding box center [793, 32] width 34 height 11
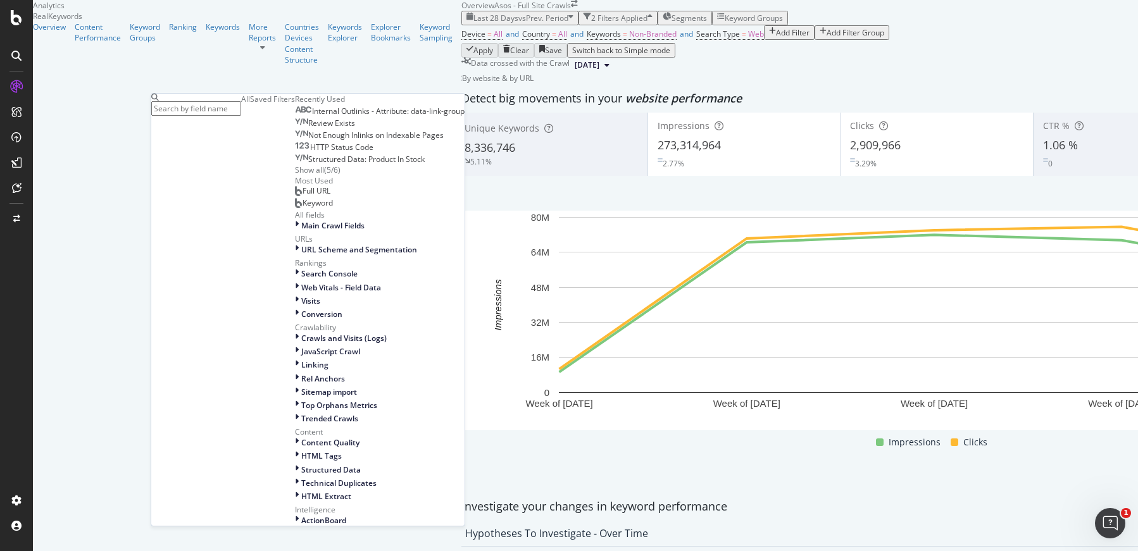
click at [312, 116] on span "Internal Outlinks - Attribute: data-link-group" at bounding box center [388, 111] width 153 height 11
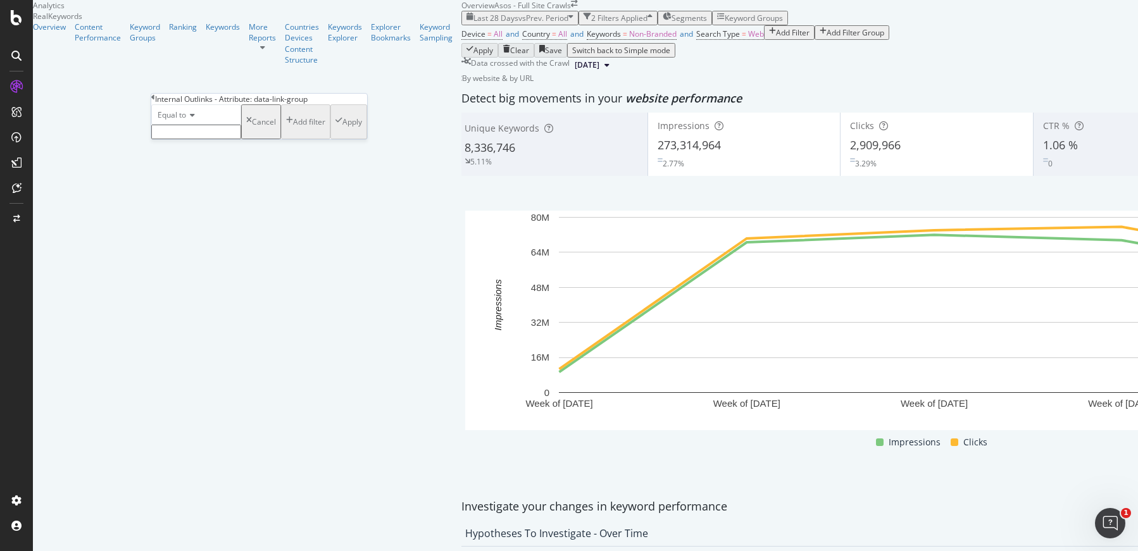
click at [241, 139] on input "text" at bounding box center [196, 132] width 90 height 15
click at [192, 218] on span "PDP.RelatedCategories" at bounding box center [173, 213] width 37 height 11
type input "PDP.RelatedCategories"
click at [343, 131] on div "Apply" at bounding box center [353, 125] width 20 height 11
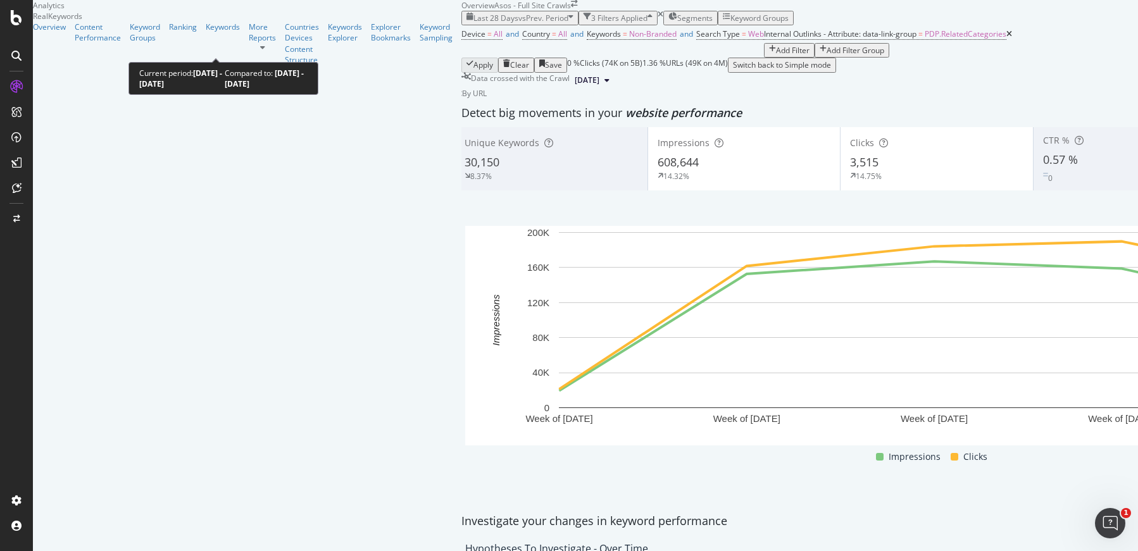
click at [467, 23] on div "Last 28 Days vs Prev. Period" at bounding box center [520, 18] width 107 height 11
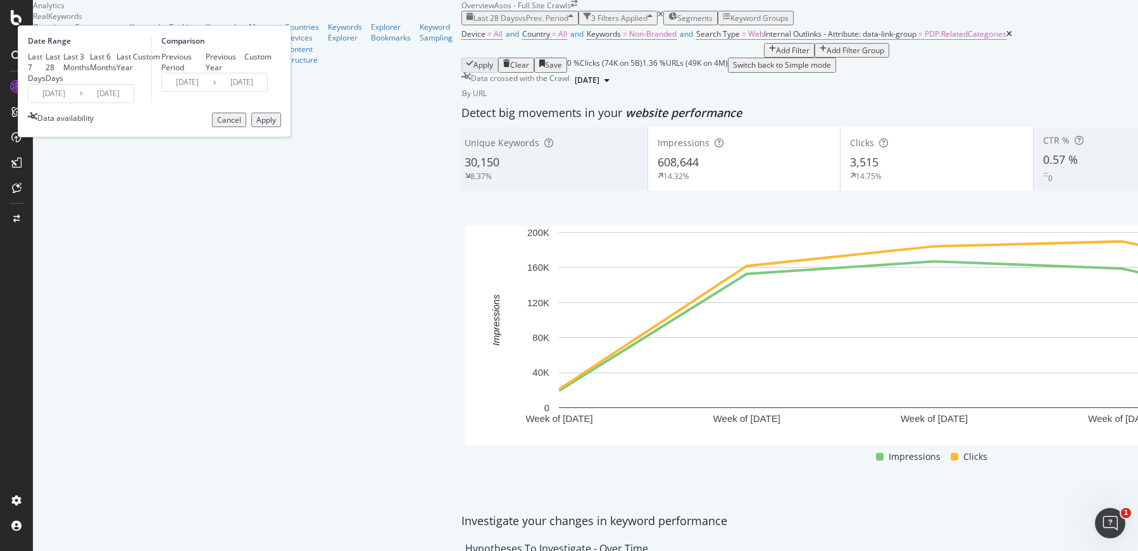
click at [79, 103] on input "[DATE]" at bounding box center [53, 94] width 51 height 18
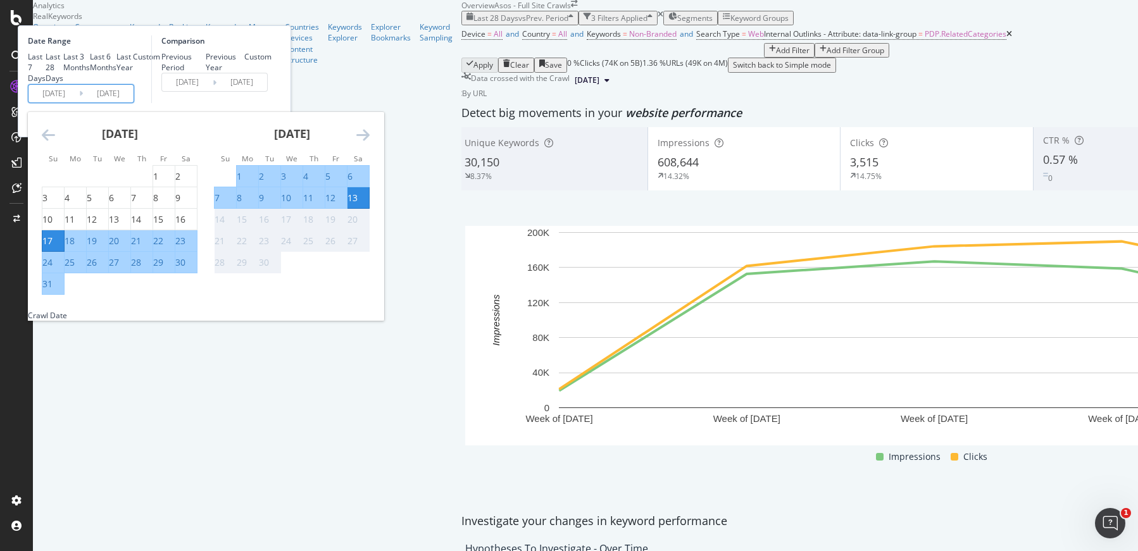
click at [242, 183] on div "1" at bounding box center [239, 176] width 5 height 13
type input "[DATE]"
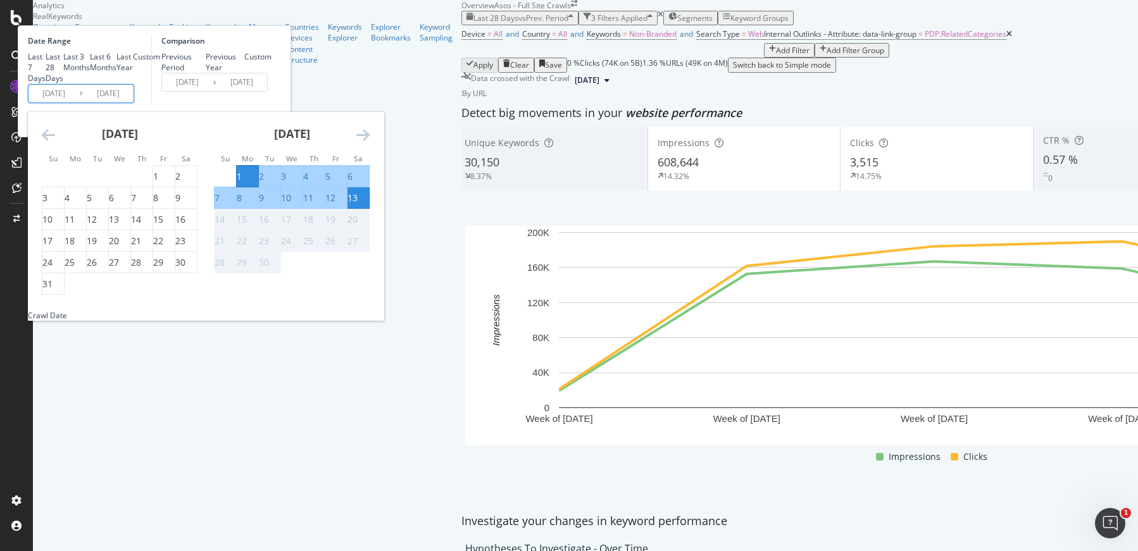
click at [358, 204] on div "13" at bounding box center [353, 198] width 10 height 13
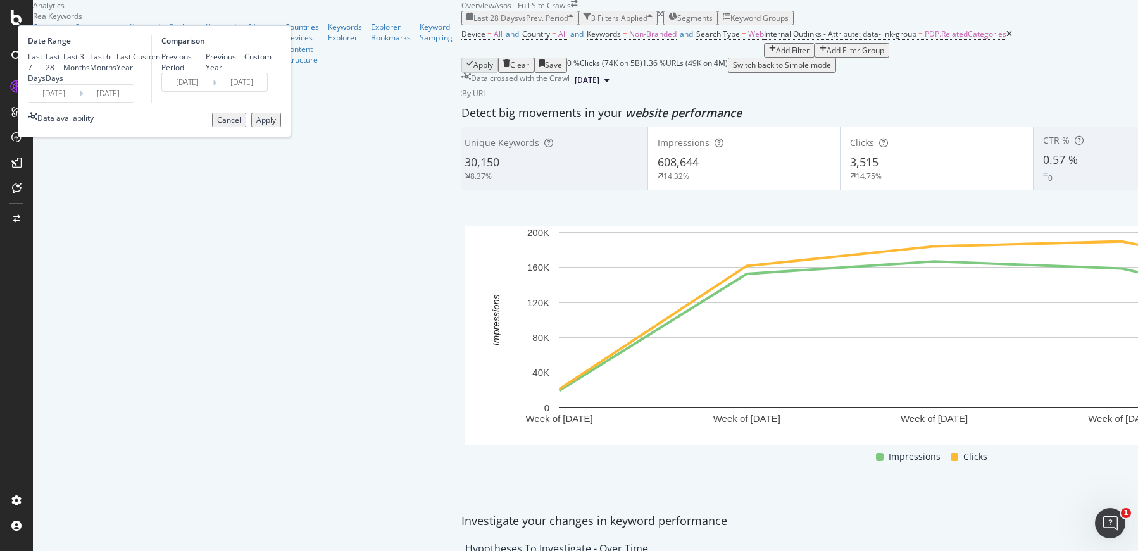
click at [276, 125] on div "Apply" at bounding box center [266, 120] width 20 height 11
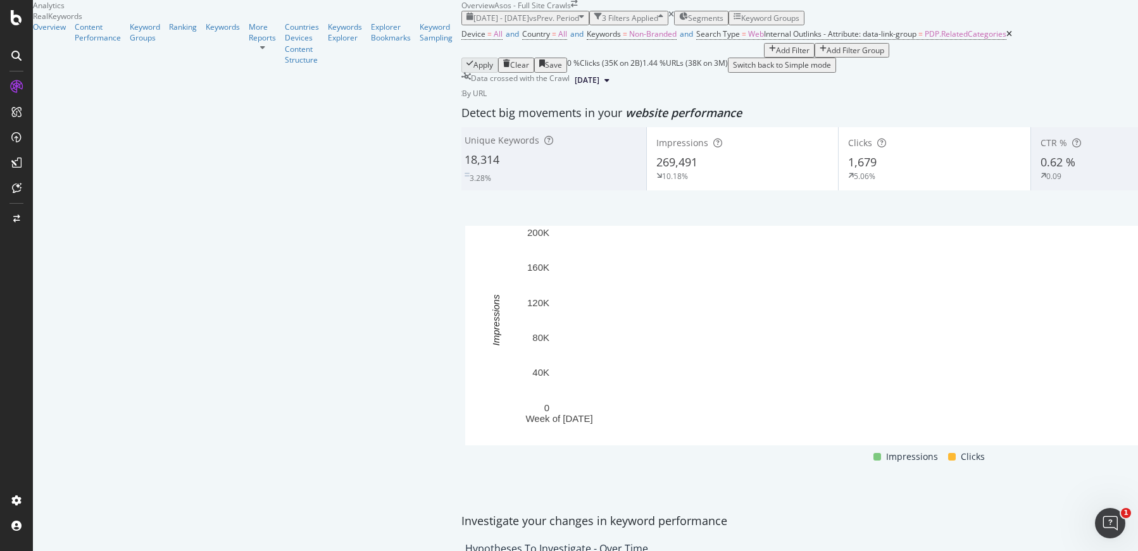
scroll to position [1, 0]
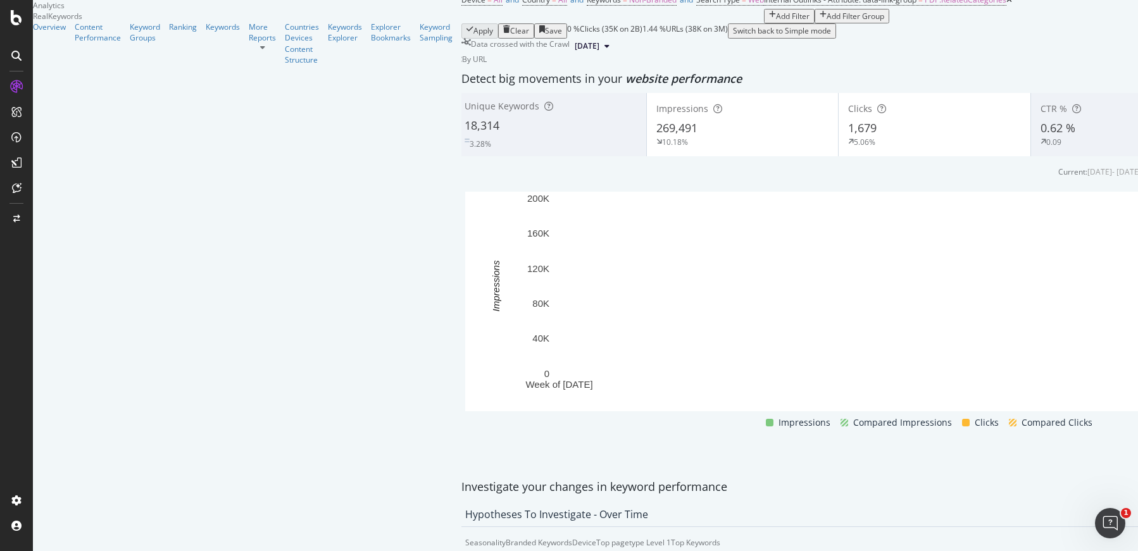
scroll to position [68, 0]
